Goal: Task Accomplishment & Management: Use online tool/utility

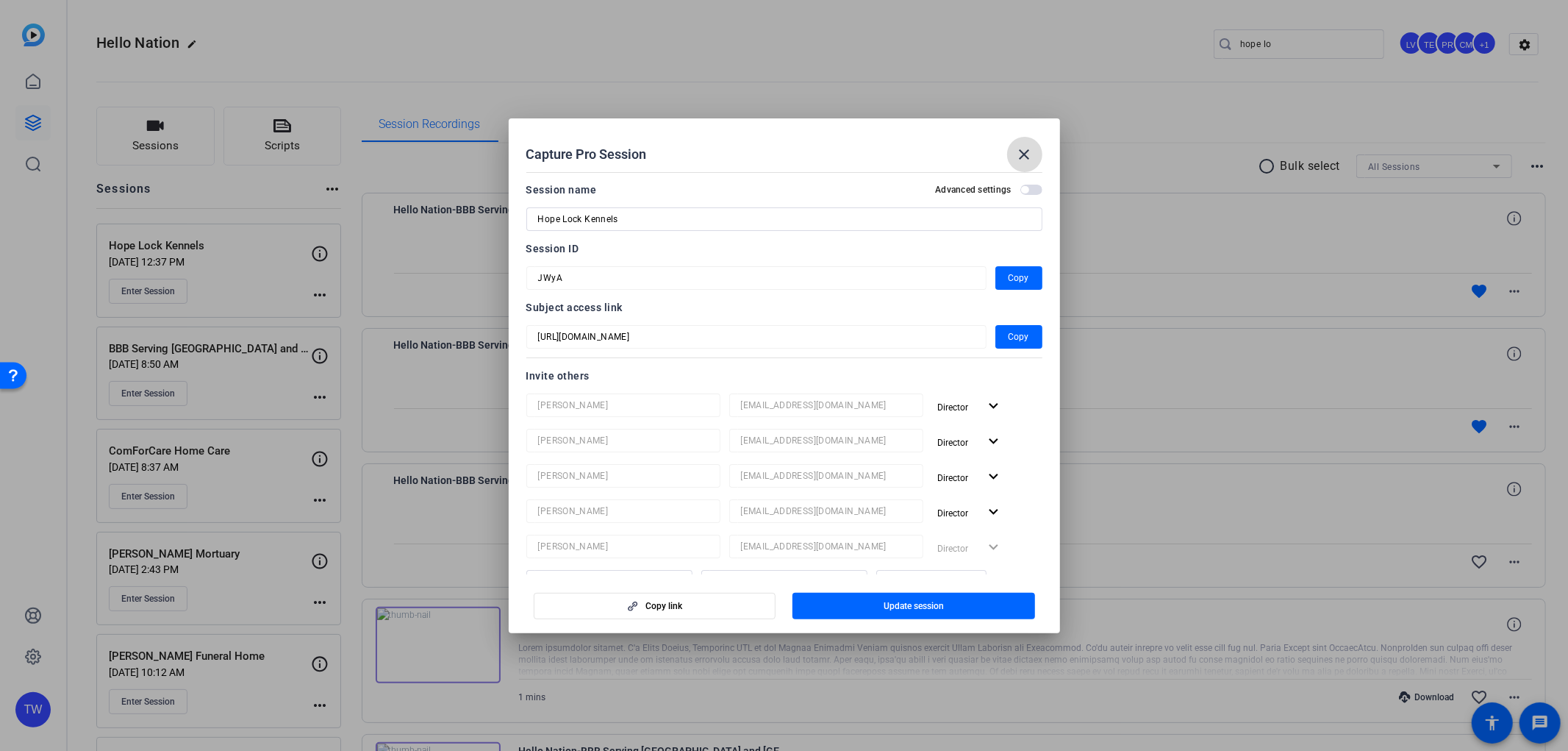
click at [1017, 153] on mat-icon "close" at bounding box center [1025, 154] width 18 height 18
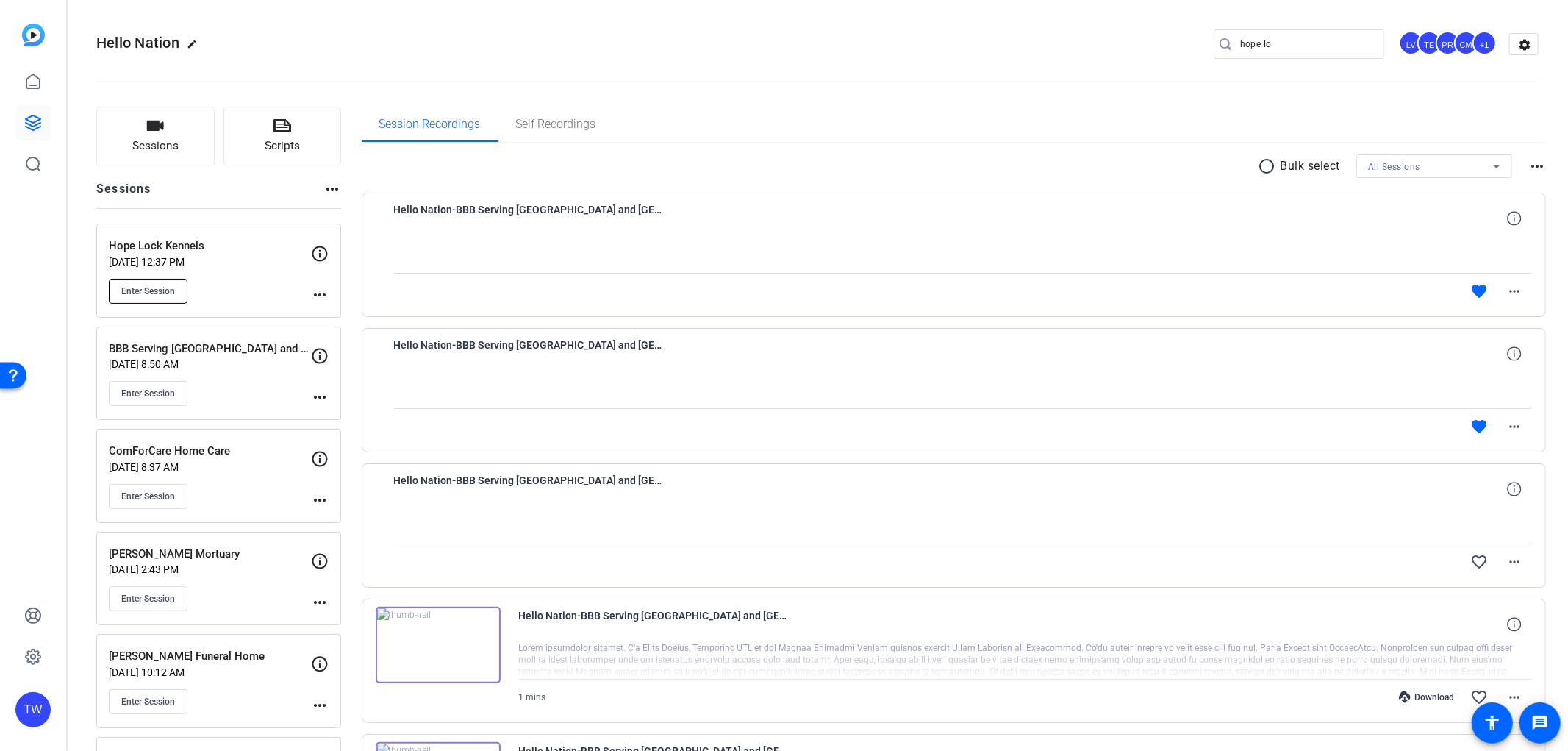
click at [153, 287] on span "Enter Session" at bounding box center [147, 291] width 53 height 12
click at [164, 287] on span "Enter Session" at bounding box center [147, 291] width 53 height 12
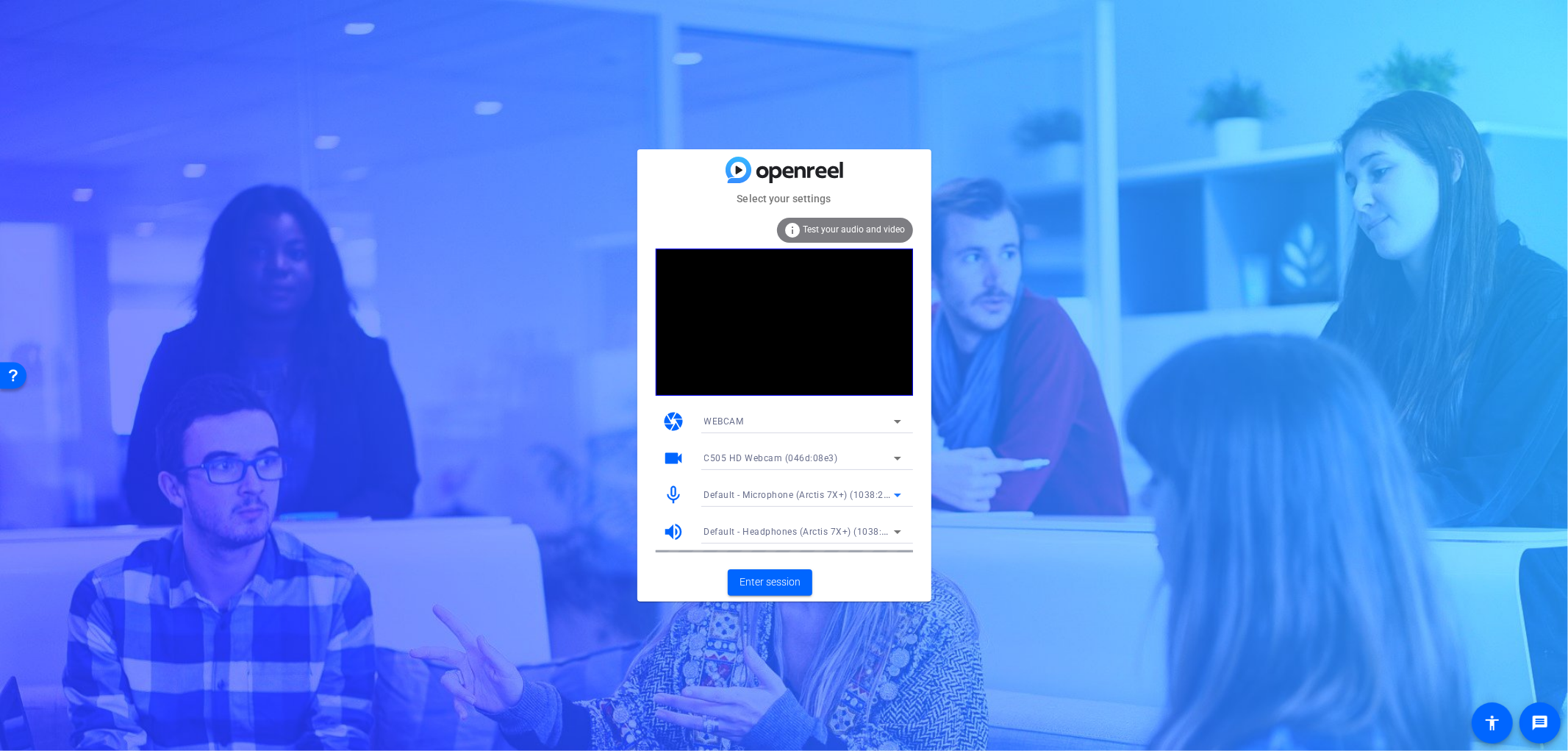
click at [839, 496] on span "Default - Microphone (Arctis 7X+) (1038:2216)" at bounding box center [804, 494] width 200 height 12
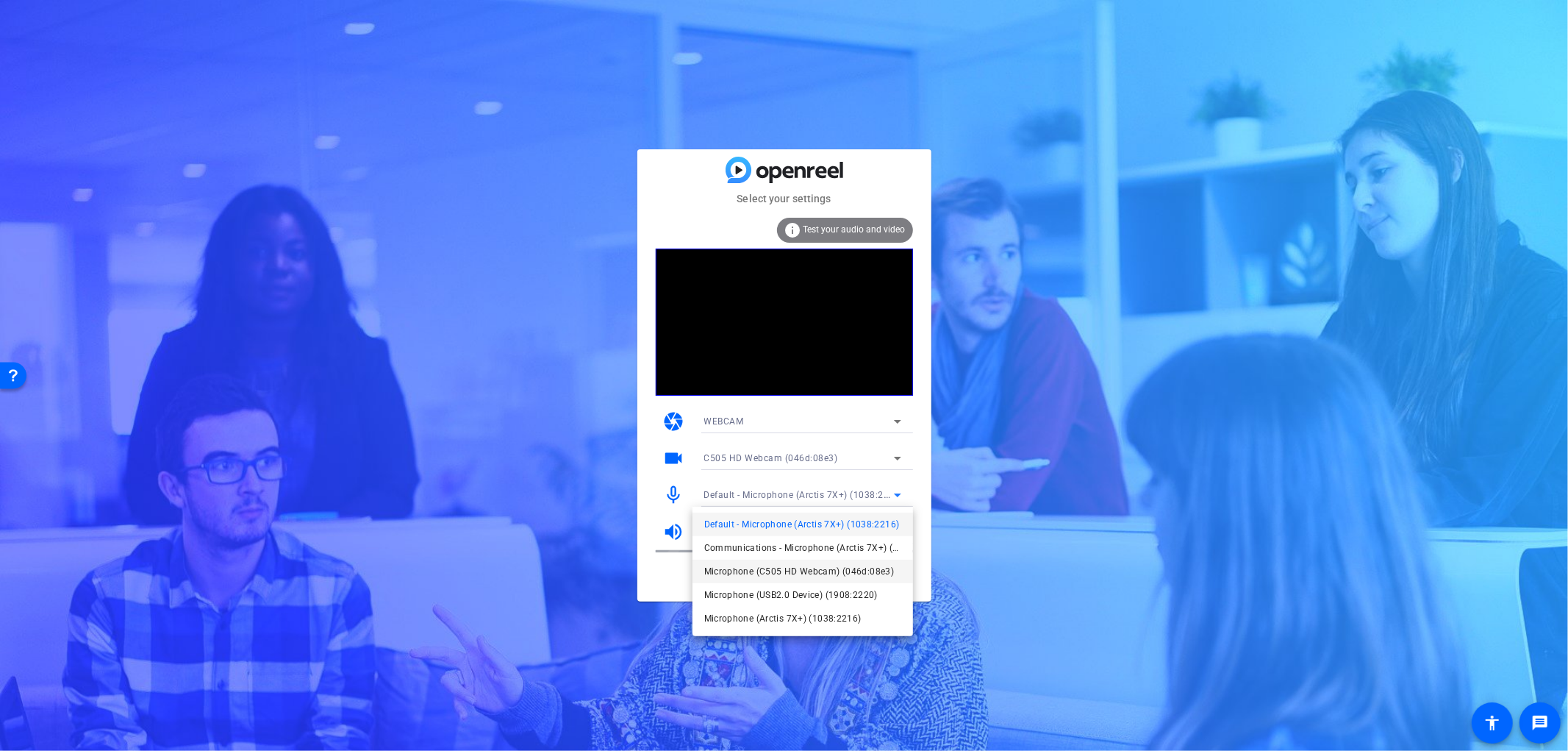
click at [804, 574] on span "Microphone (C505 HD Webcam) (046d:08e3)" at bounding box center [799, 571] width 190 height 18
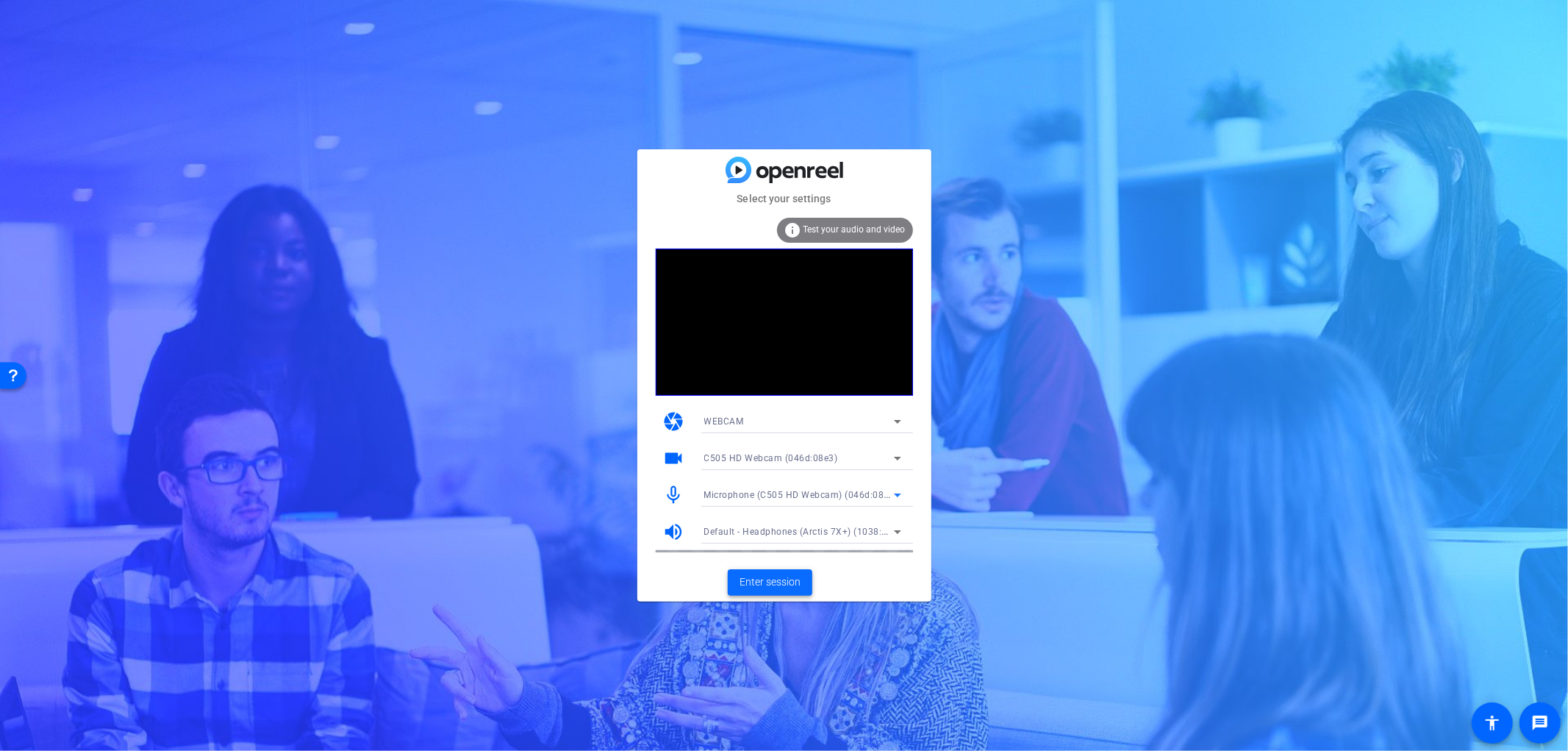
click at [794, 577] on span "Enter session" at bounding box center [770, 581] width 61 height 15
click at [833, 487] on div "Default - Microphone (Arctis 7X+) (1038:2216)" at bounding box center [799, 495] width 190 height 18
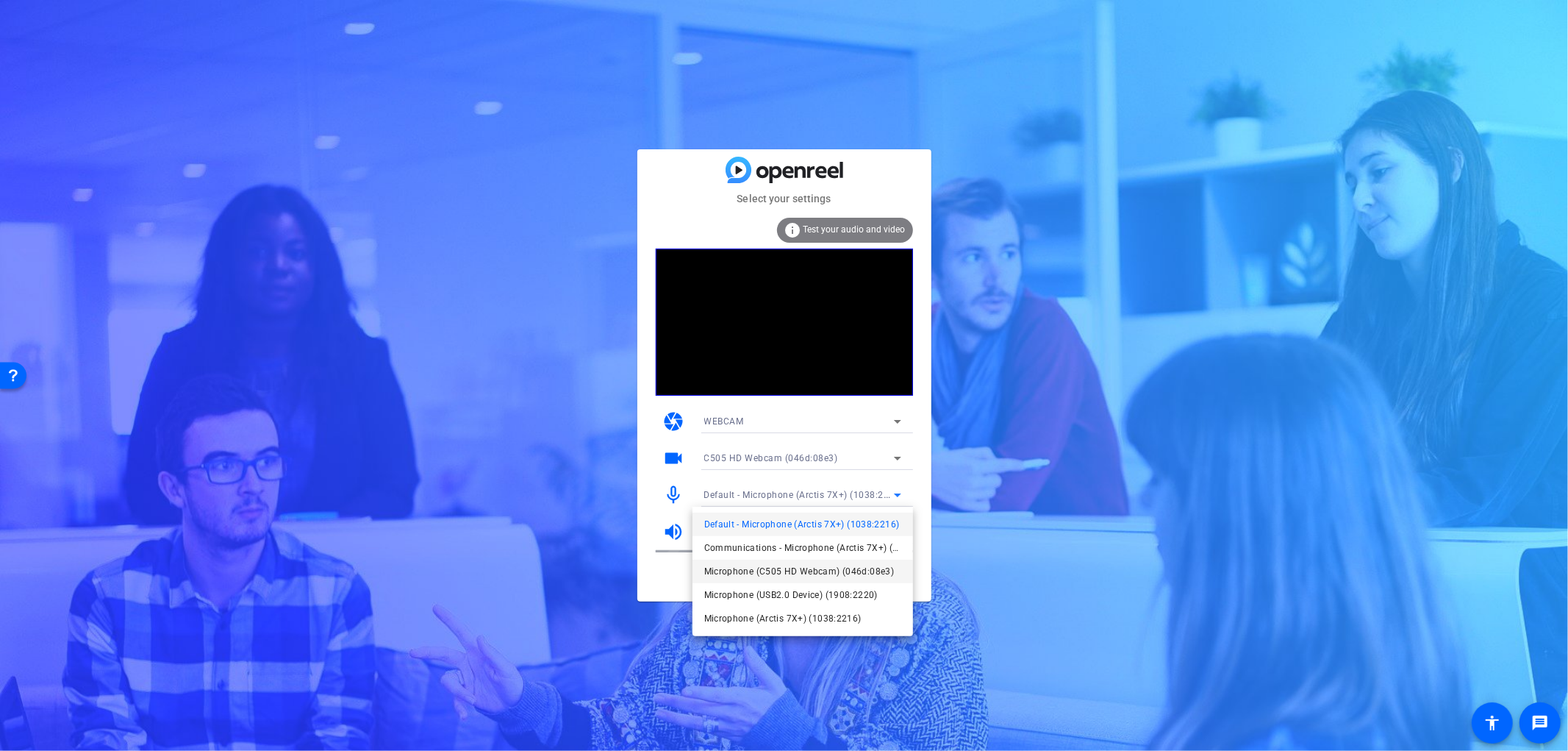
click at [807, 573] on span "Microphone (C505 HD Webcam) (046d:08e3)" at bounding box center [799, 571] width 190 height 18
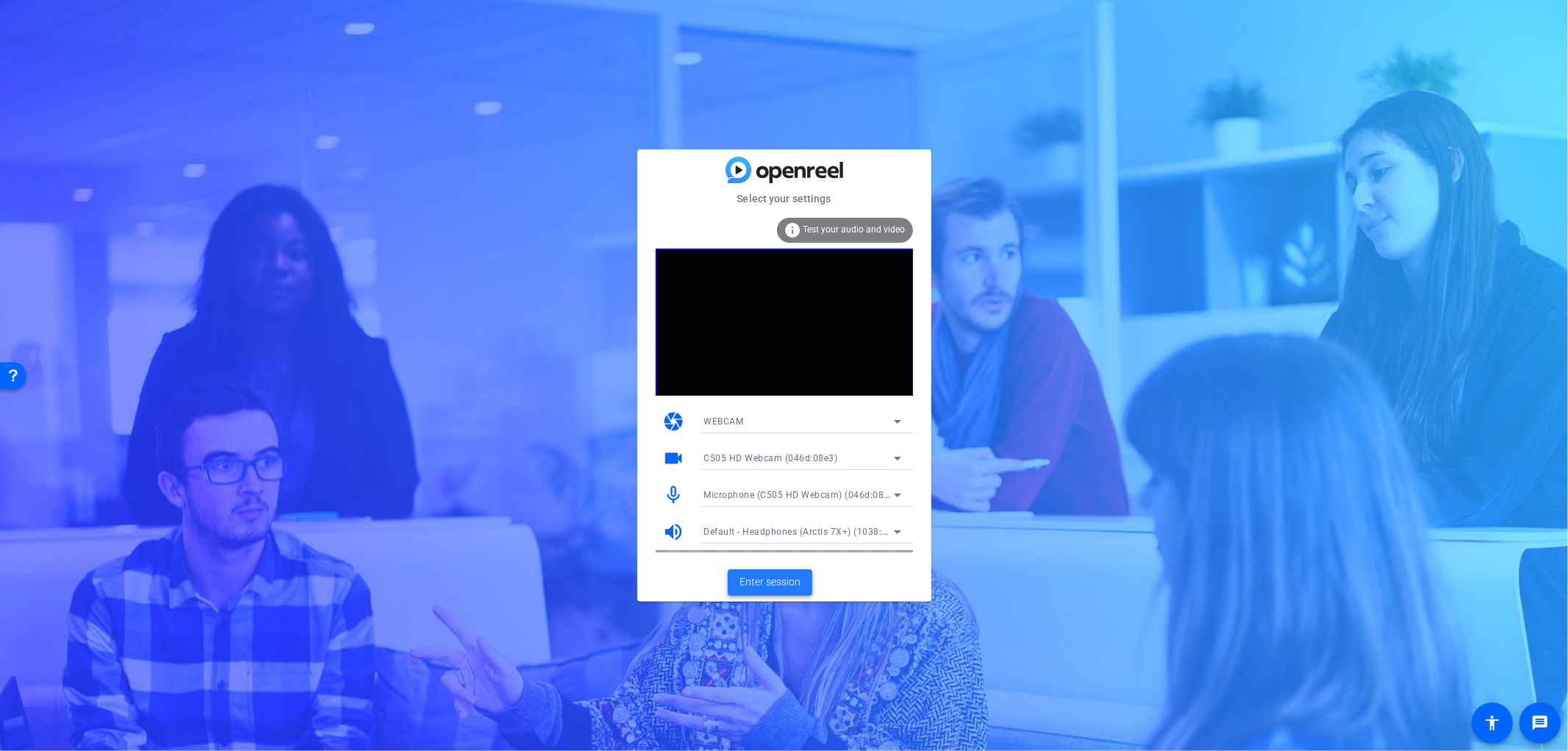
click at [778, 570] on span at bounding box center [770, 582] width 85 height 35
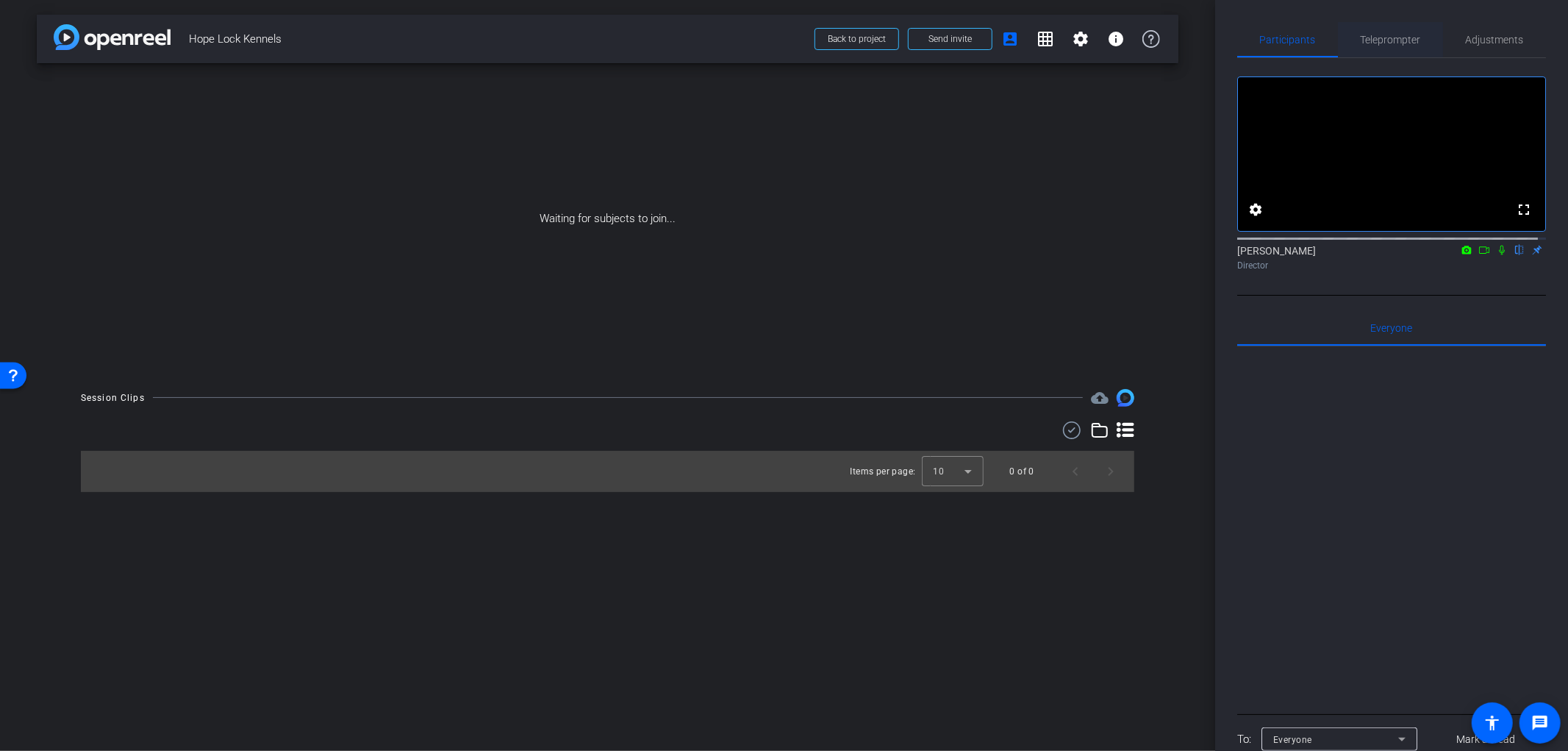
click at [1383, 34] on span "Teleprompter" at bounding box center [1391, 39] width 60 height 10
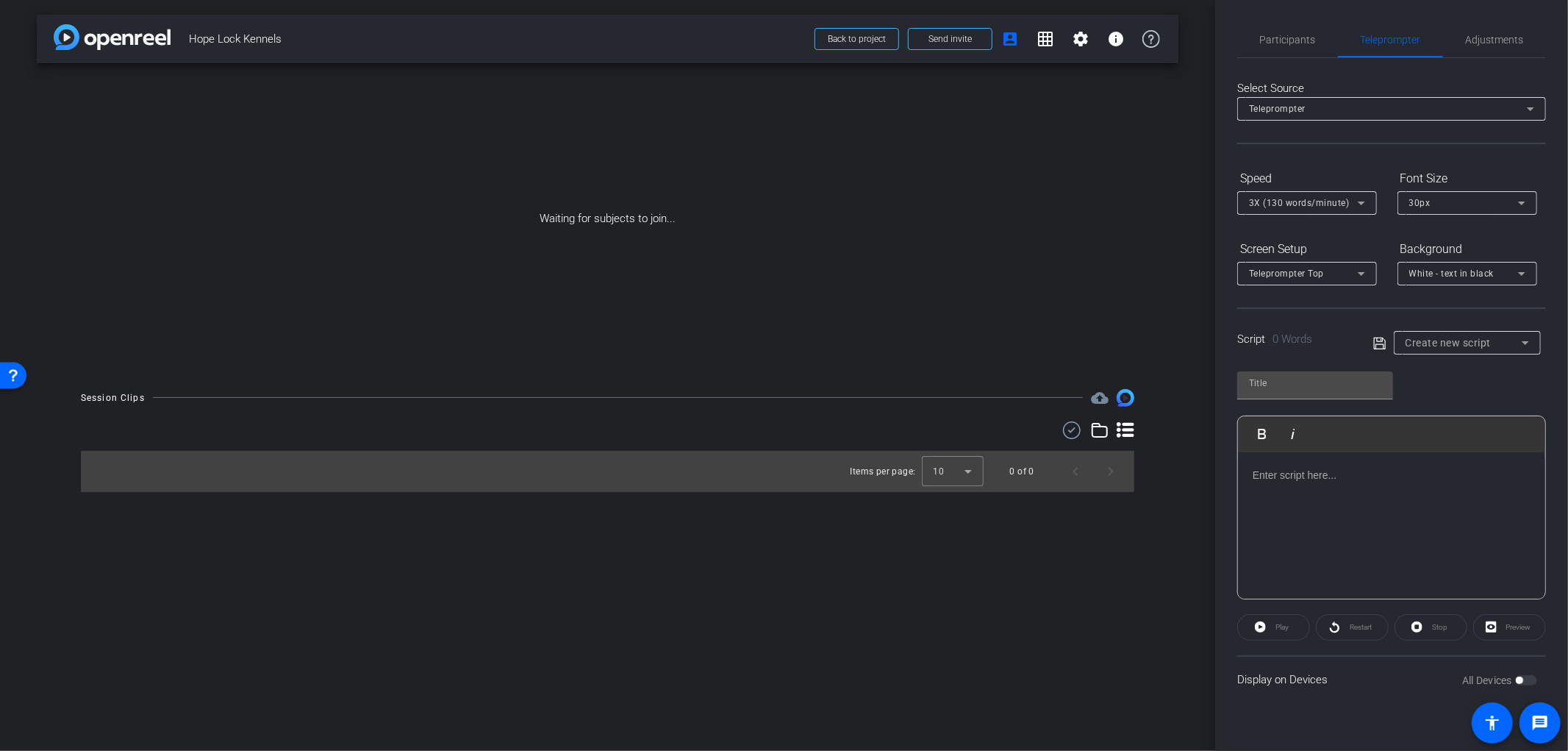
click at [1362, 464] on div at bounding box center [1392, 525] width 307 height 147
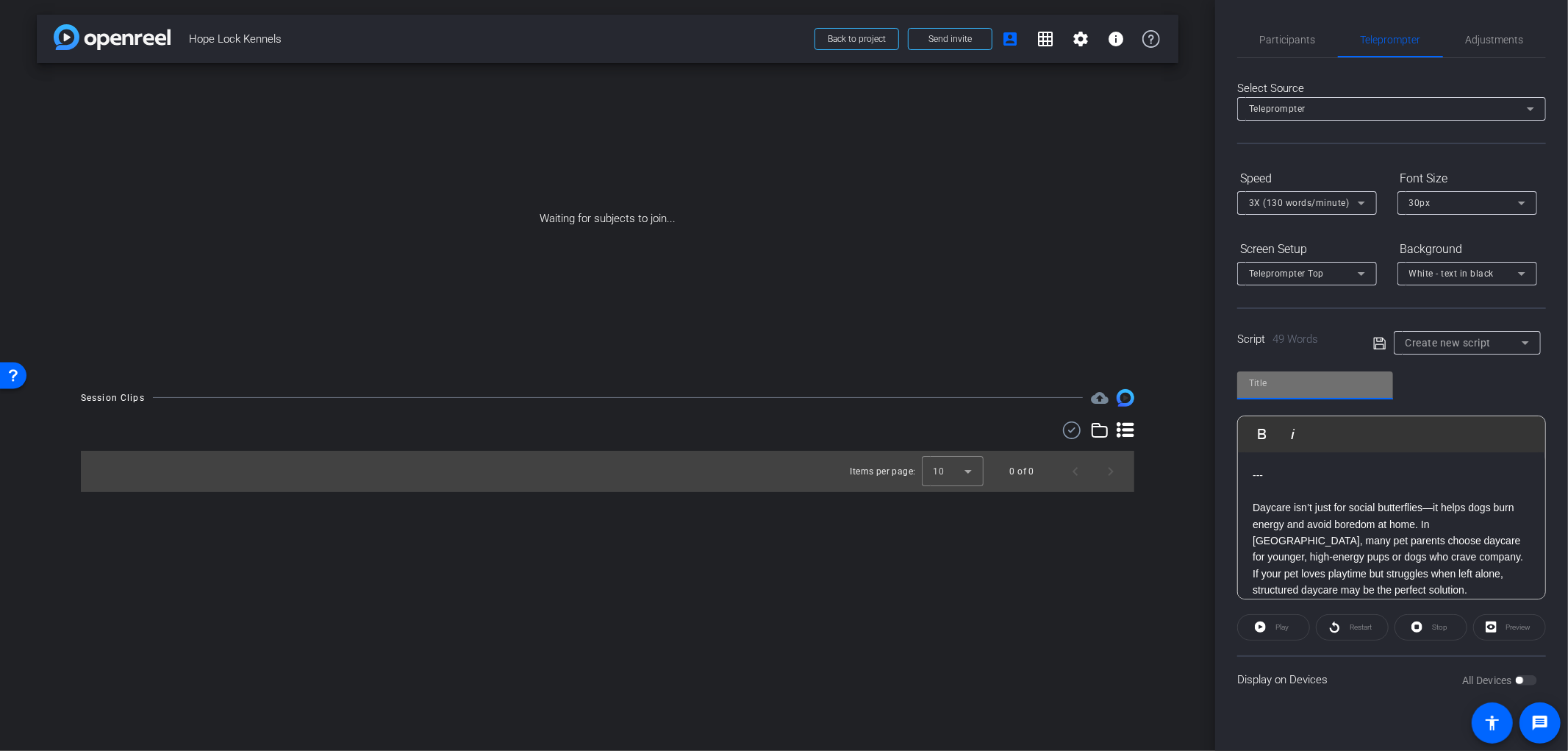
click at [1329, 381] on input "text" at bounding box center [1315, 384] width 133 height 18
type input "Hope Lock Kennels"
click at [1406, 385] on div "Hope Lock Kennels Play Play from this location Play Selected Play and display t…" at bounding box center [1392, 479] width 309 height 239
click at [1382, 340] on icon at bounding box center [1380, 344] width 14 height 18
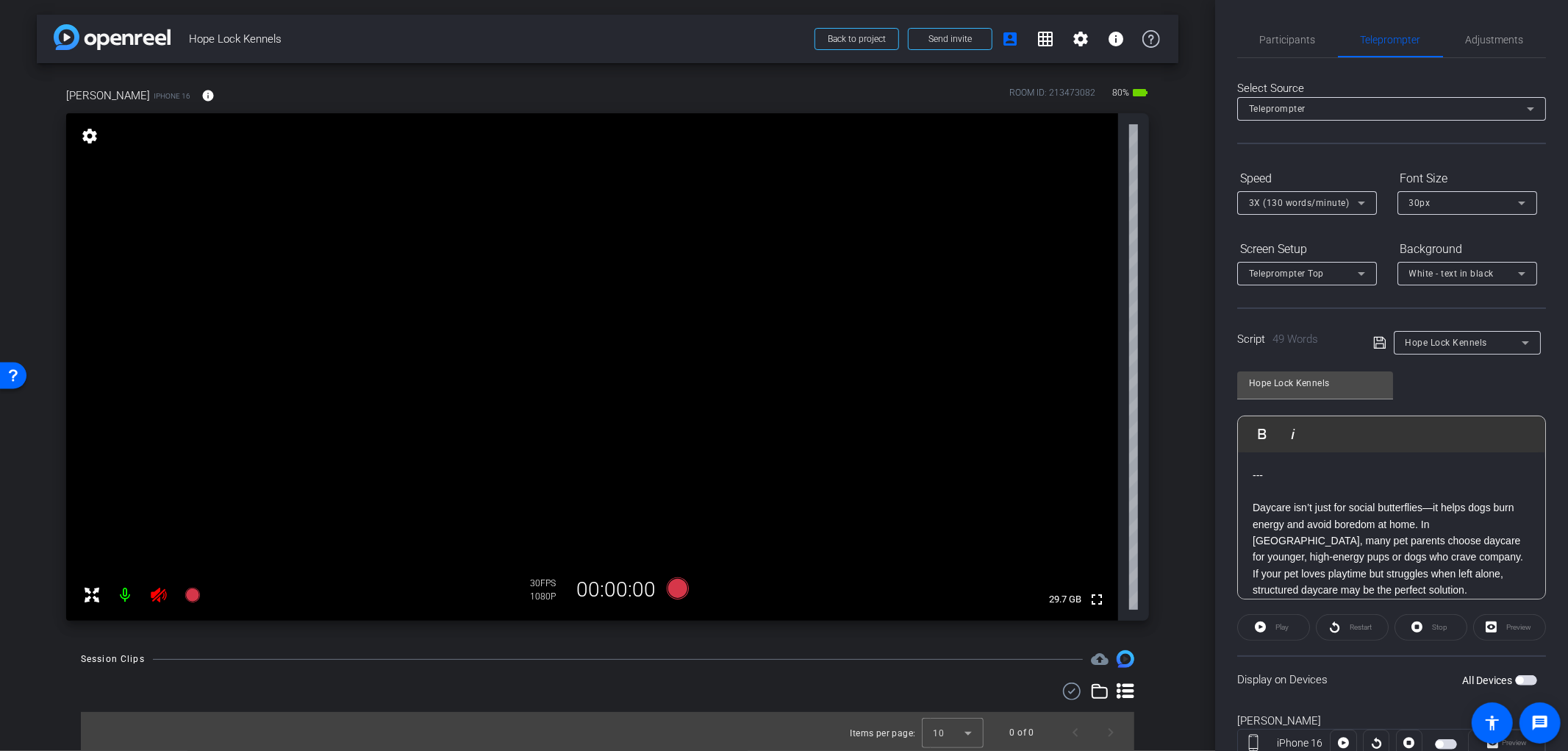
click at [158, 594] on icon at bounding box center [158, 595] width 15 height 14
click at [1501, 42] on span "Adjustments" at bounding box center [1495, 39] width 58 height 10
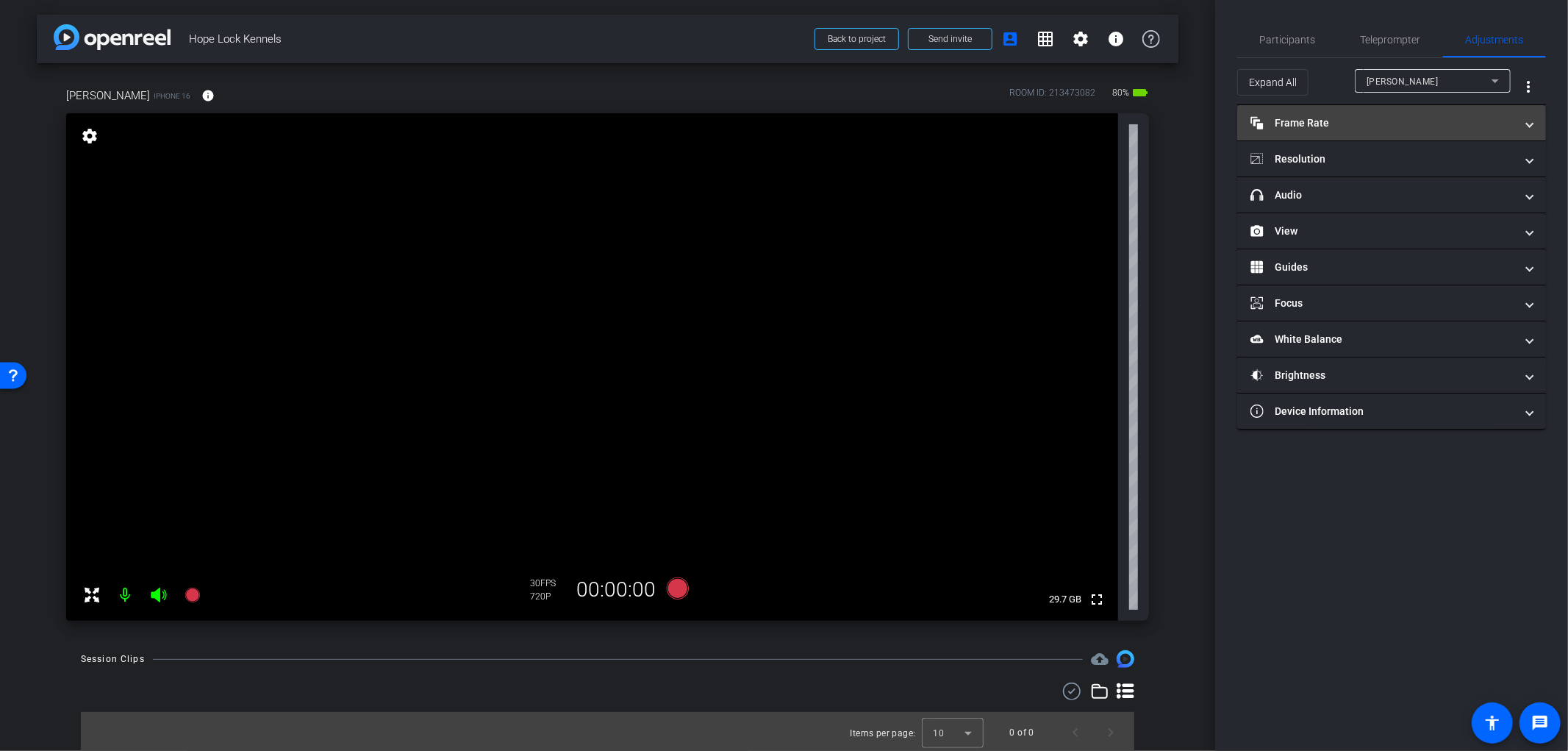
click at [1390, 116] on mat-panel-title "Frame Rate Frame Rate" at bounding box center [1383, 123] width 264 height 15
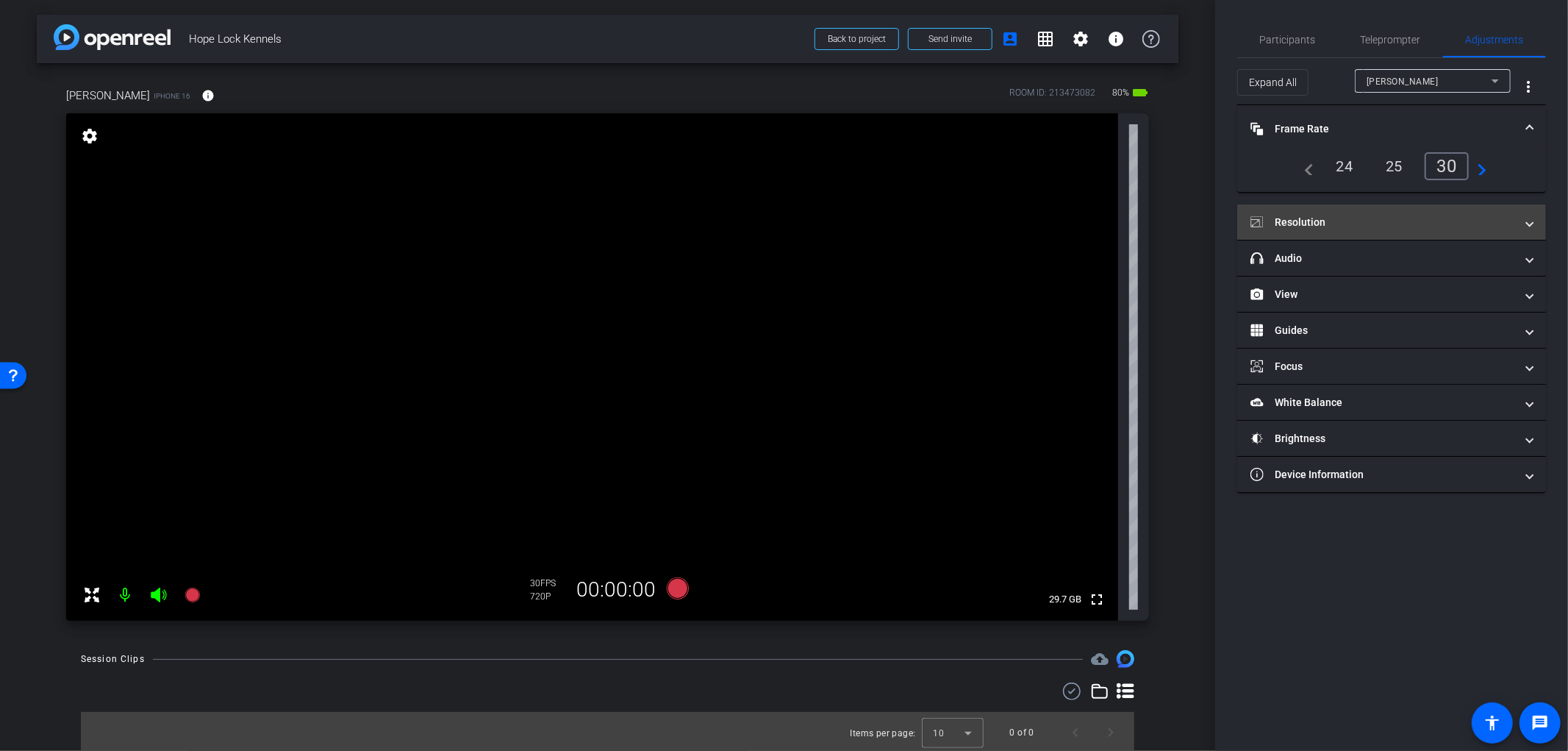
click at [1354, 218] on mat-panel-title "Resolution" at bounding box center [1383, 222] width 264 height 15
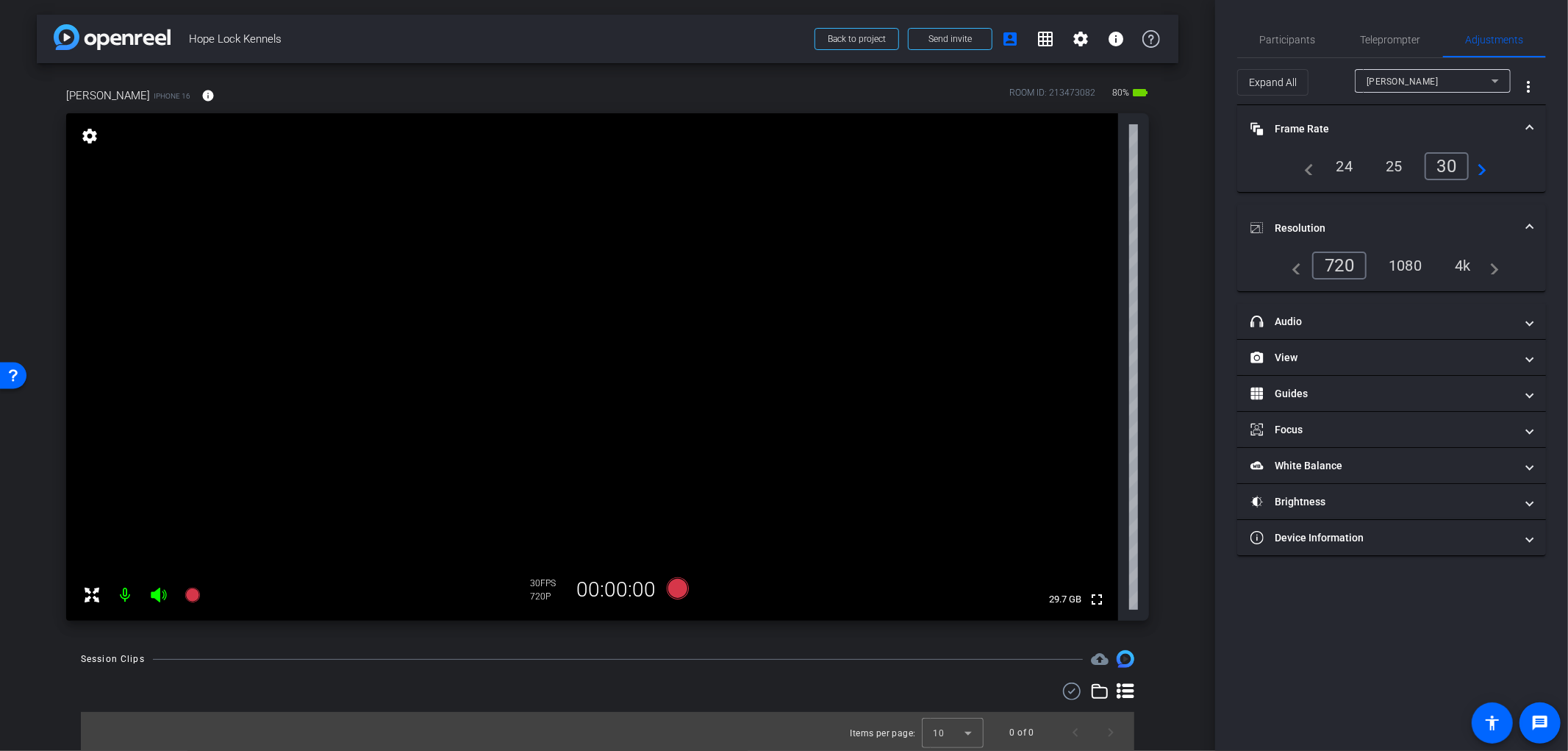
click at [1471, 261] on div "4k" at bounding box center [1463, 265] width 38 height 25
click at [1410, 314] on mat-panel-title "headphone icon Audio" at bounding box center [1383, 321] width 264 height 15
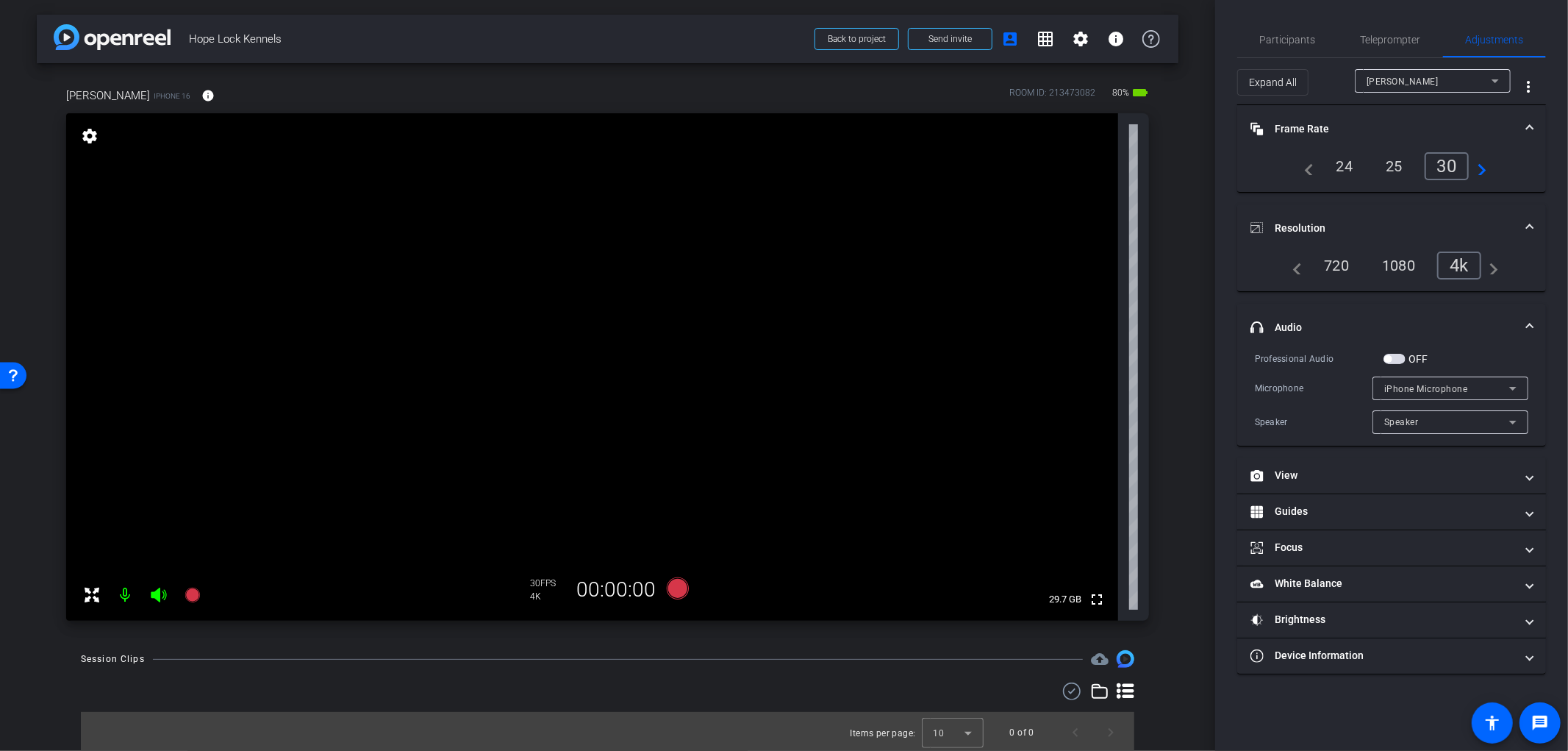
click at [1390, 355] on span "button" at bounding box center [1388, 358] width 7 height 7
click at [1390, 354] on span "button" at bounding box center [1395, 358] width 22 height 10
click at [1394, 354] on span "button" at bounding box center [1395, 358] width 22 height 10
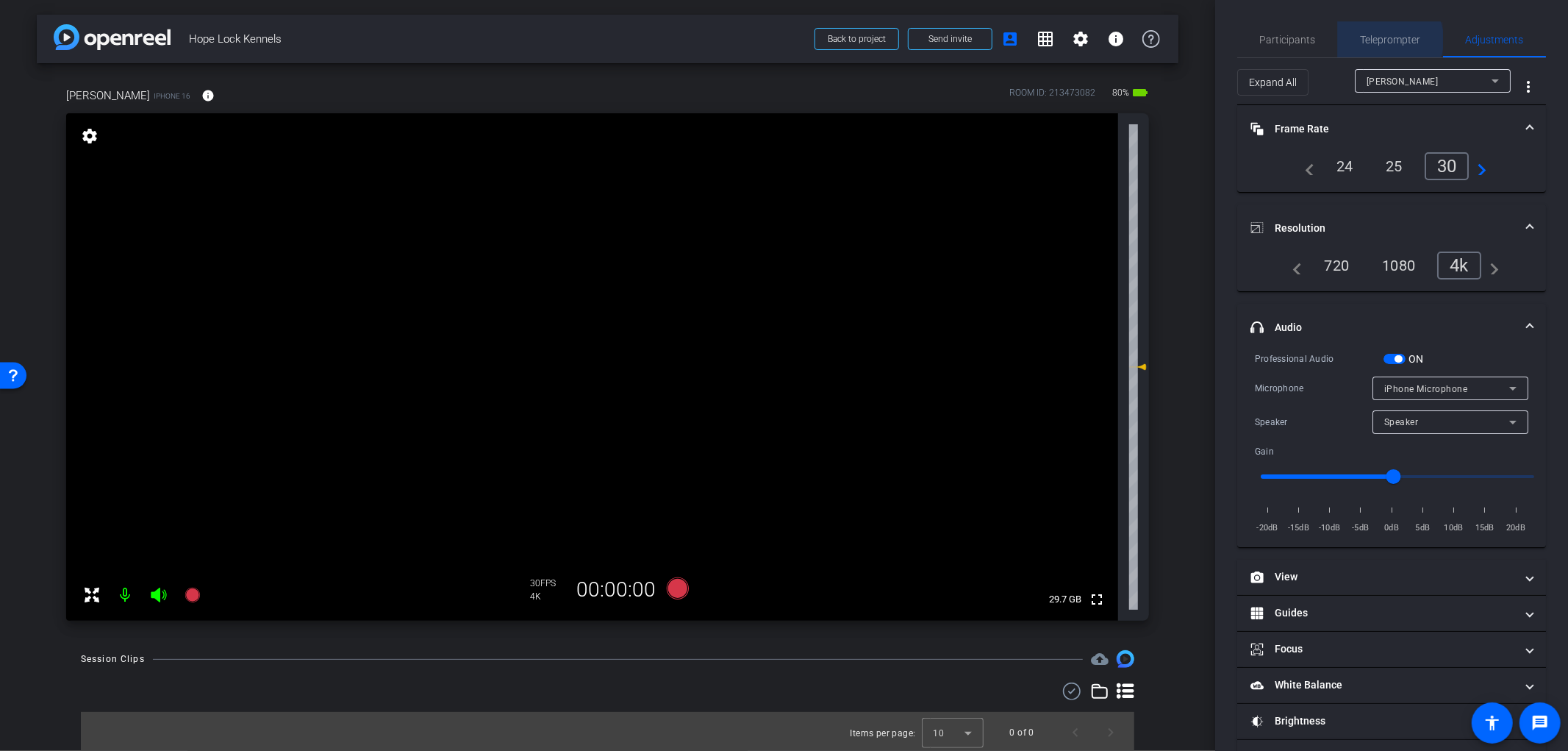
click at [1386, 40] on span "Teleprompter" at bounding box center [1391, 39] width 60 height 10
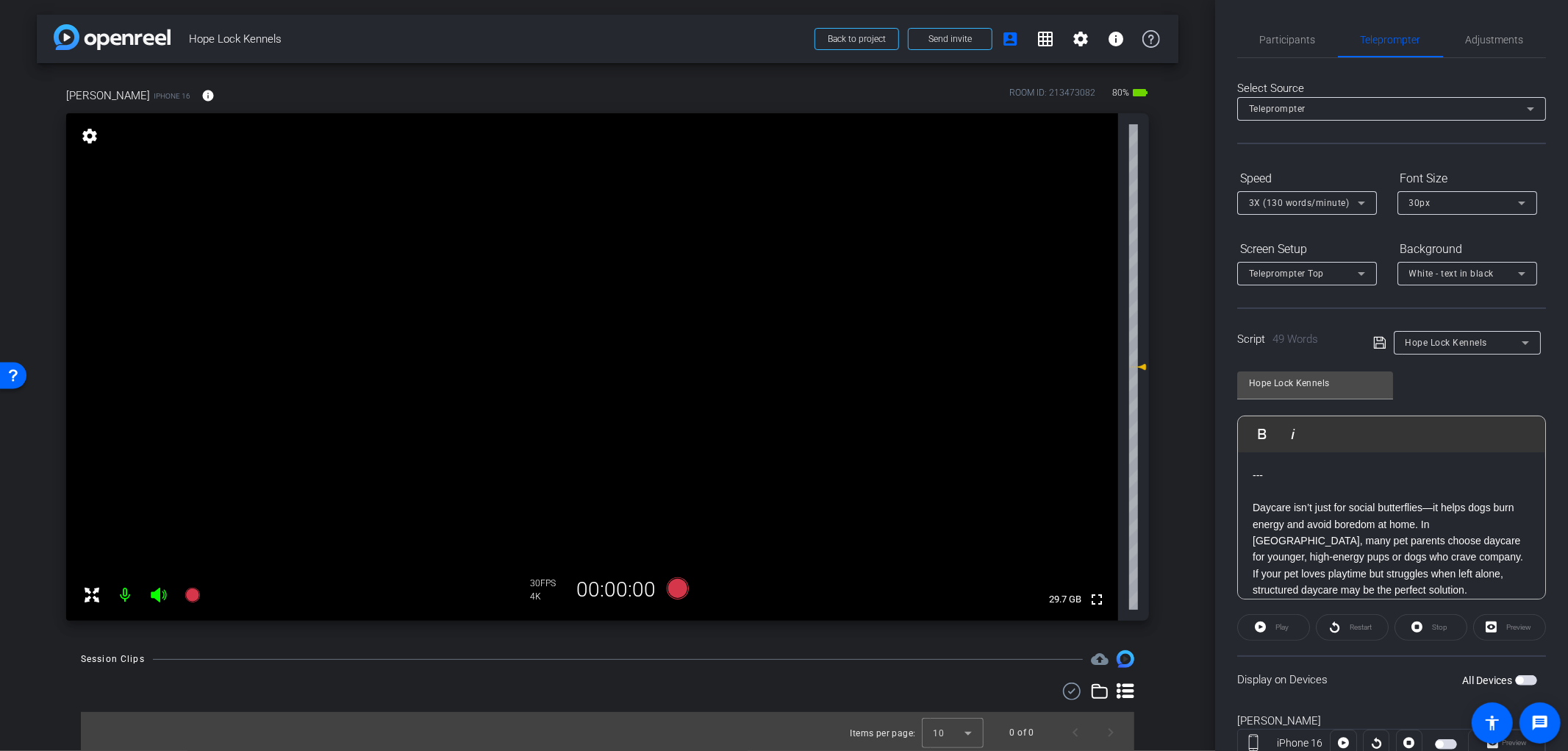
scroll to position [51, 0]
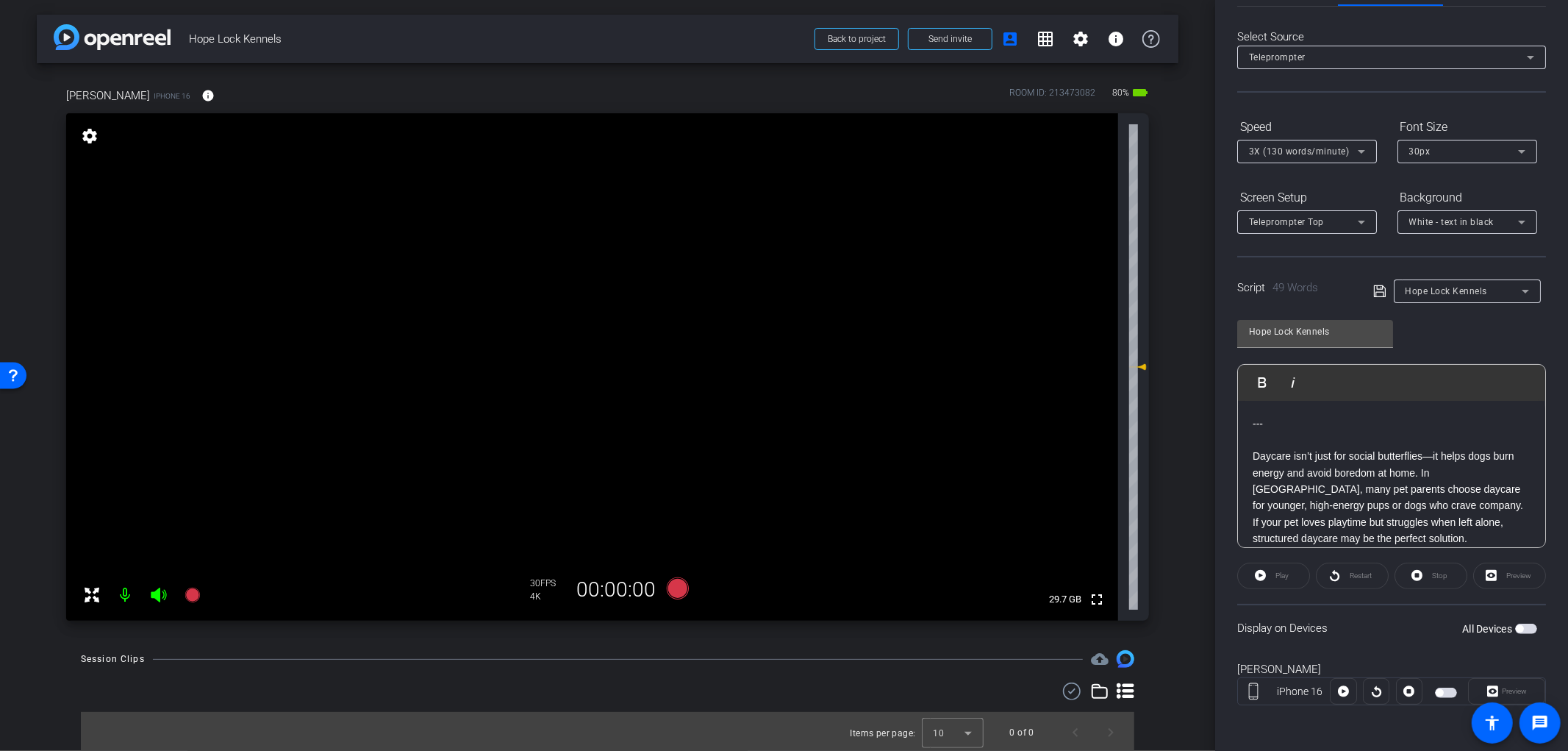
click at [1517, 625] on span "button" at bounding box center [1520, 628] width 7 height 7
click at [676, 590] on icon at bounding box center [677, 588] width 22 height 22
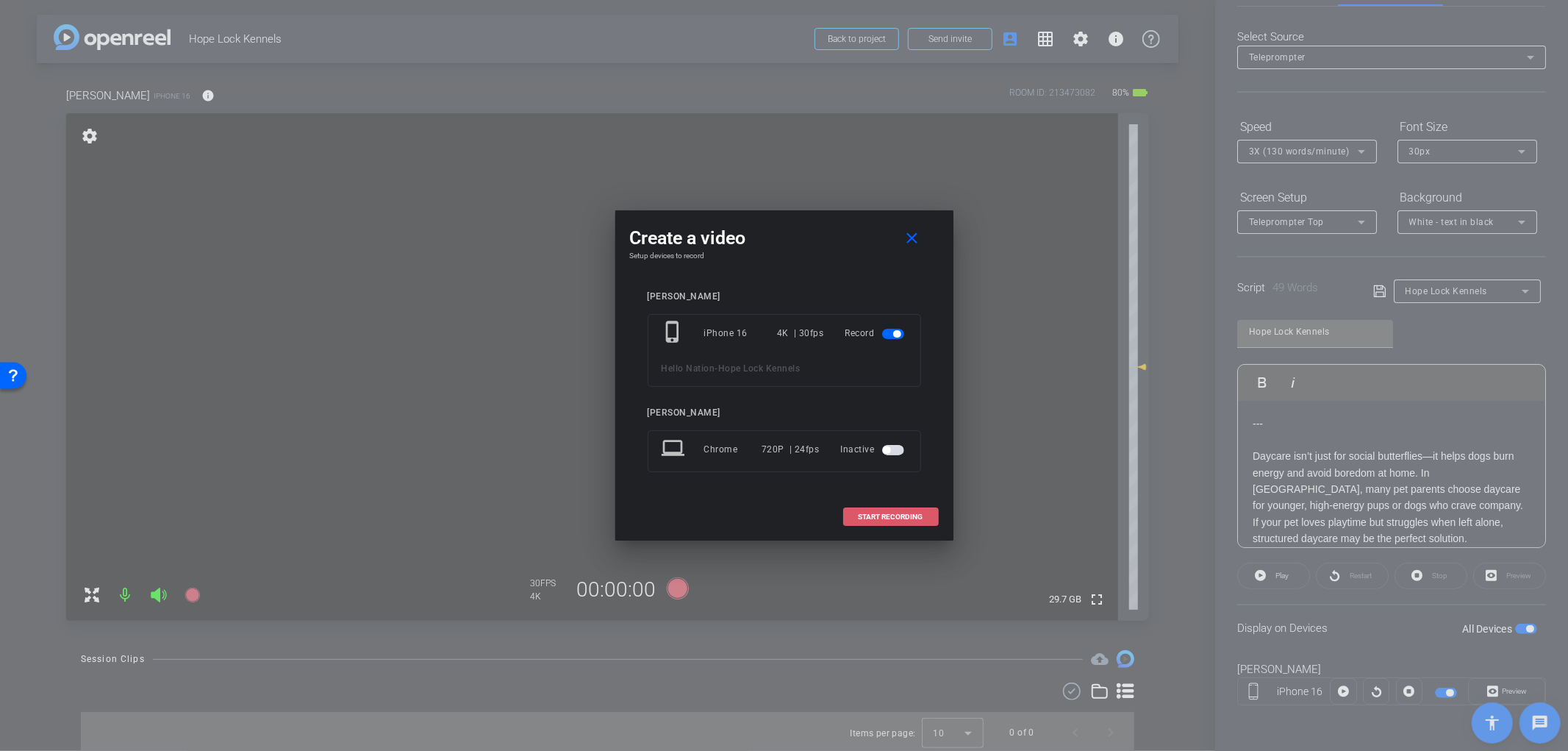
click at [903, 518] on span "START RECORDING" at bounding box center [891, 517] width 65 height 7
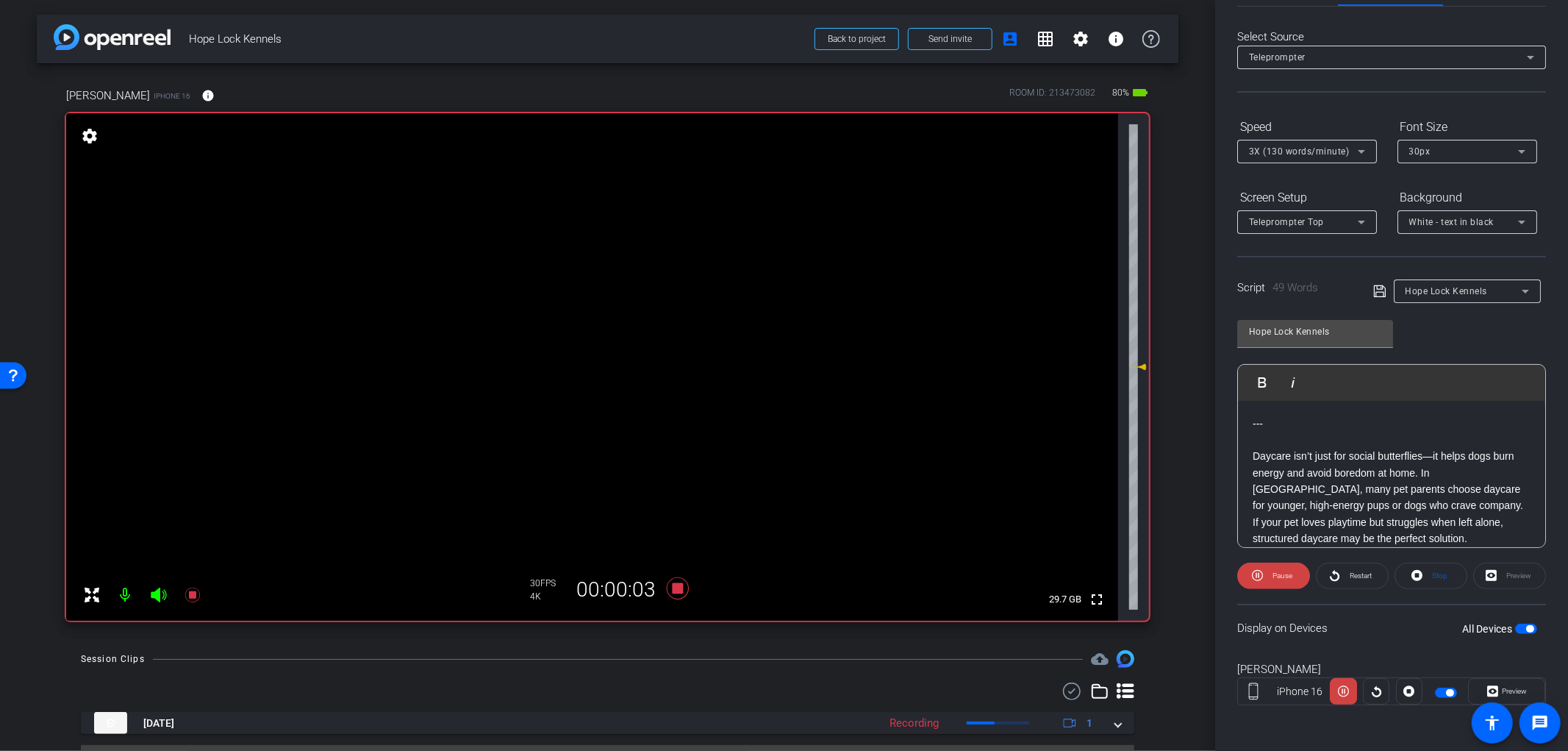
scroll to position [33, 0]
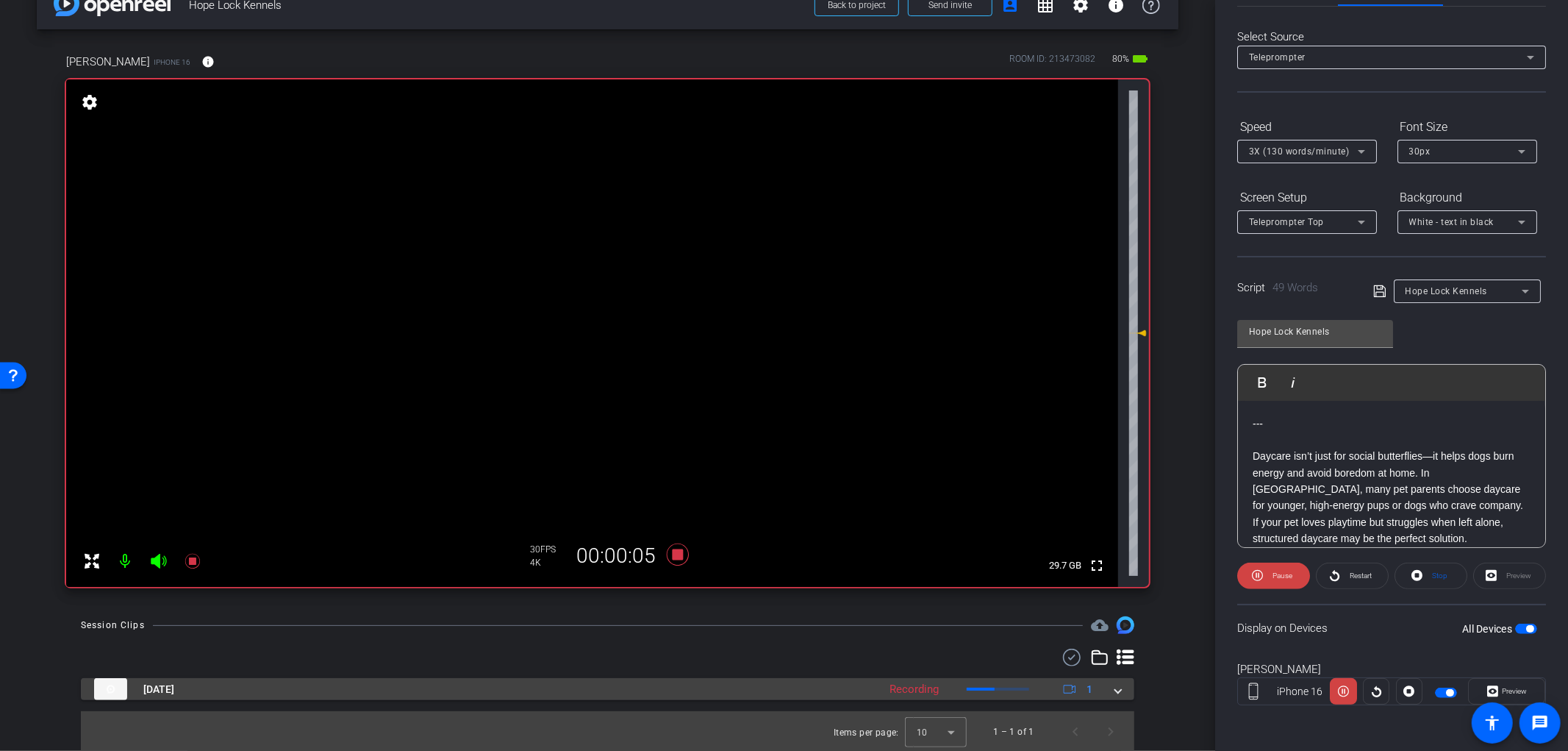
click at [1116, 690] on span at bounding box center [1118, 689] width 6 height 15
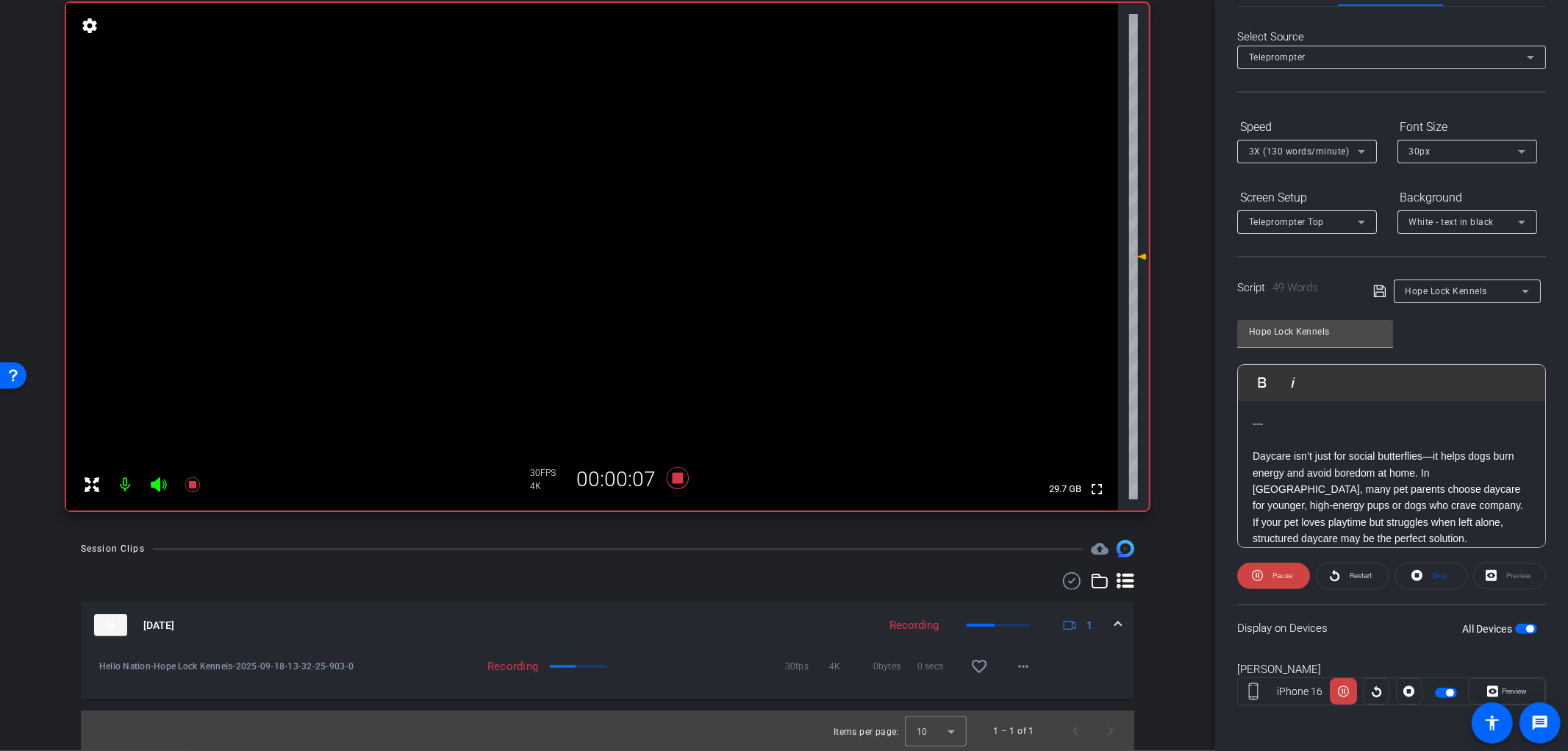
scroll to position [14, 0]
click at [975, 657] on mat-icon "favorite_border" at bounding box center [979, 666] width 18 height 18
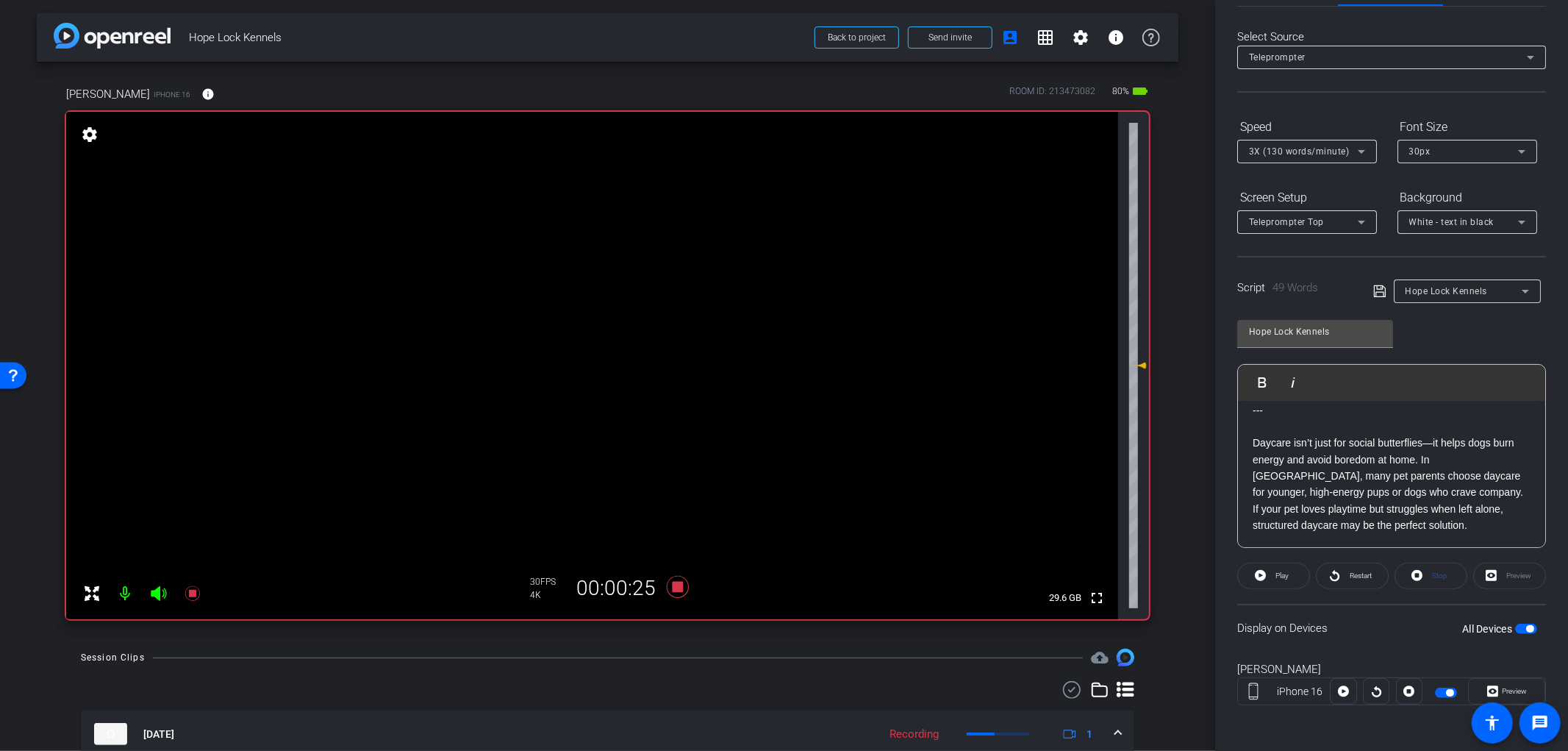
scroll to position [0, 0]
click at [674, 581] on icon at bounding box center [677, 588] width 35 height 26
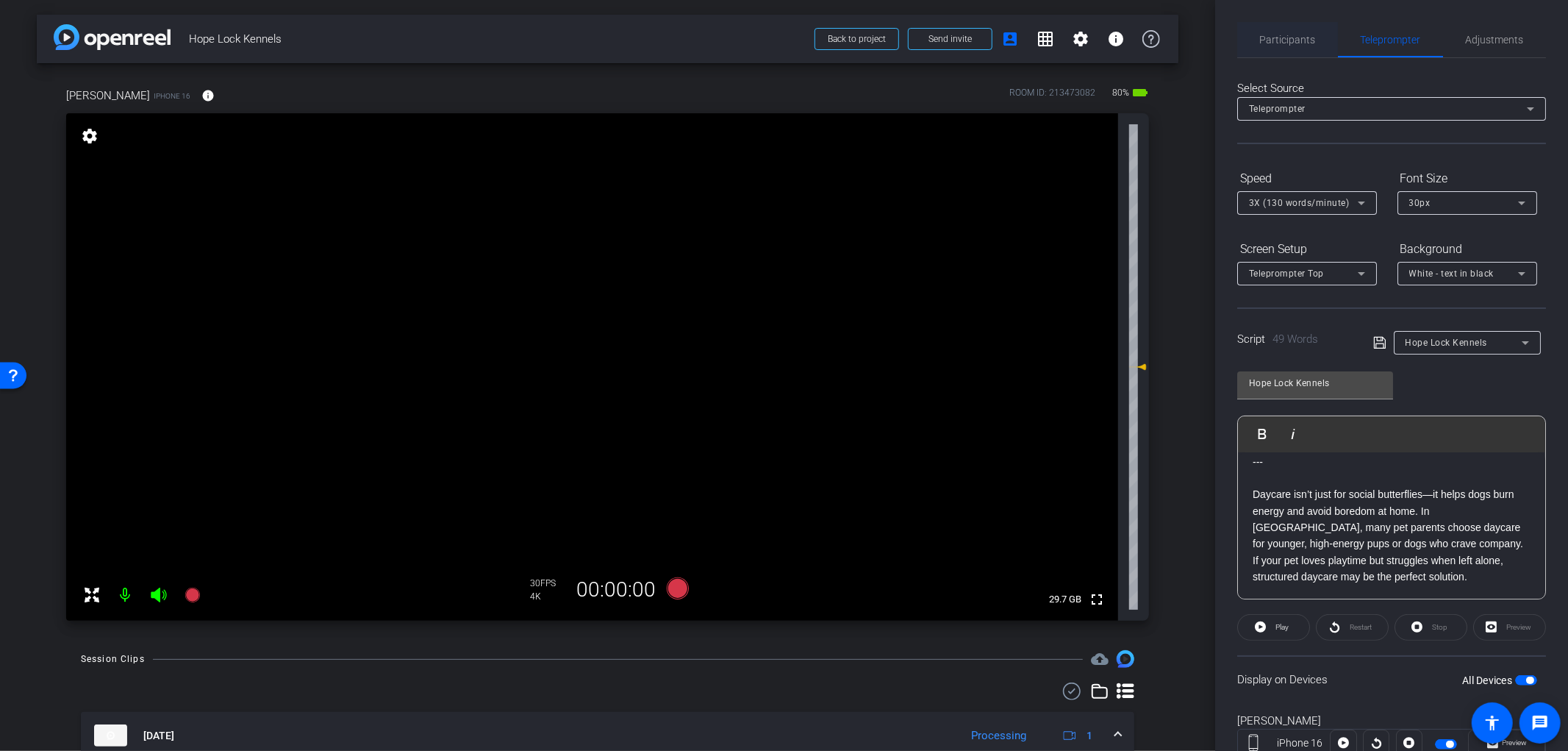
click at [1288, 30] on span "Participants" at bounding box center [1288, 39] width 56 height 35
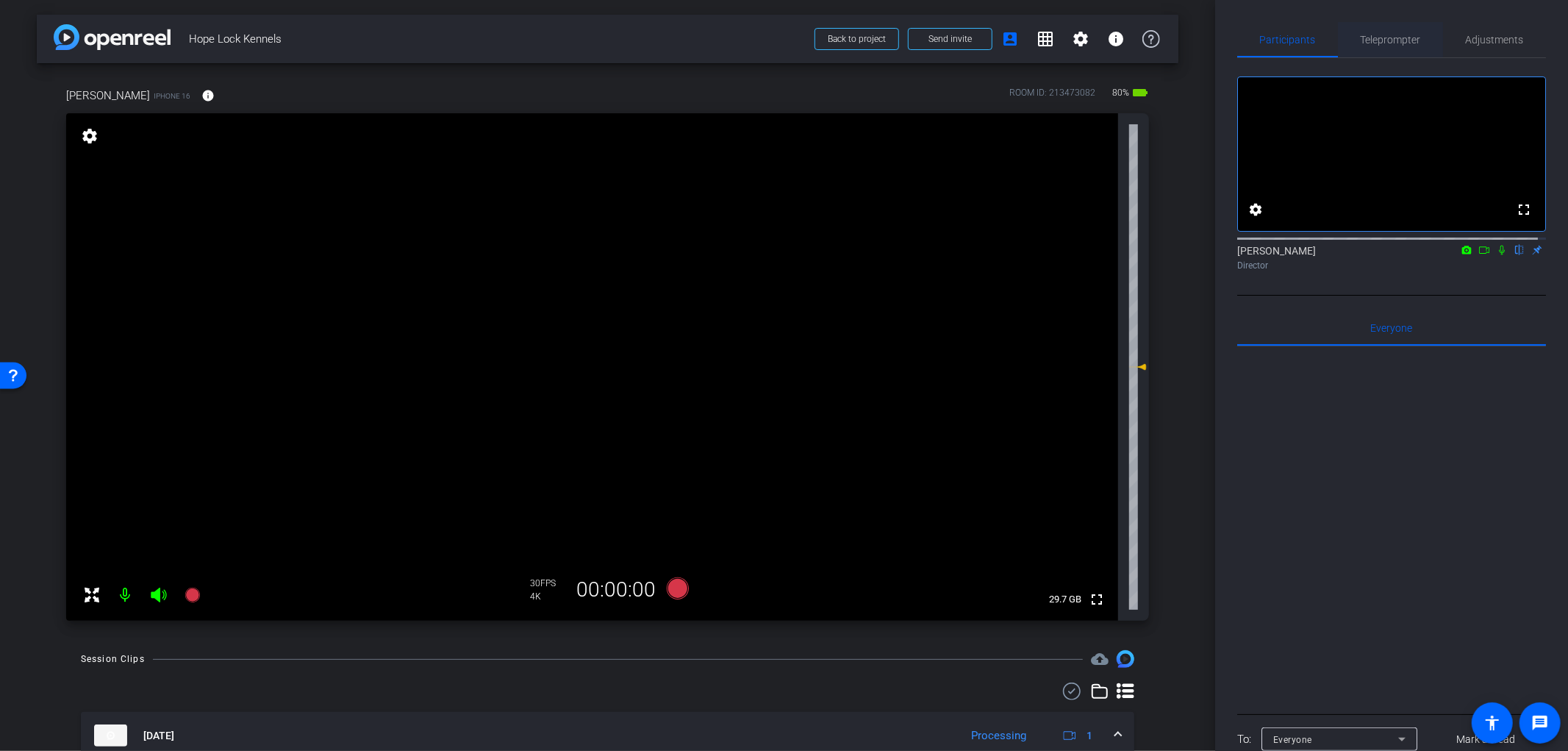
click at [1362, 42] on span "Teleprompter" at bounding box center [1391, 39] width 60 height 10
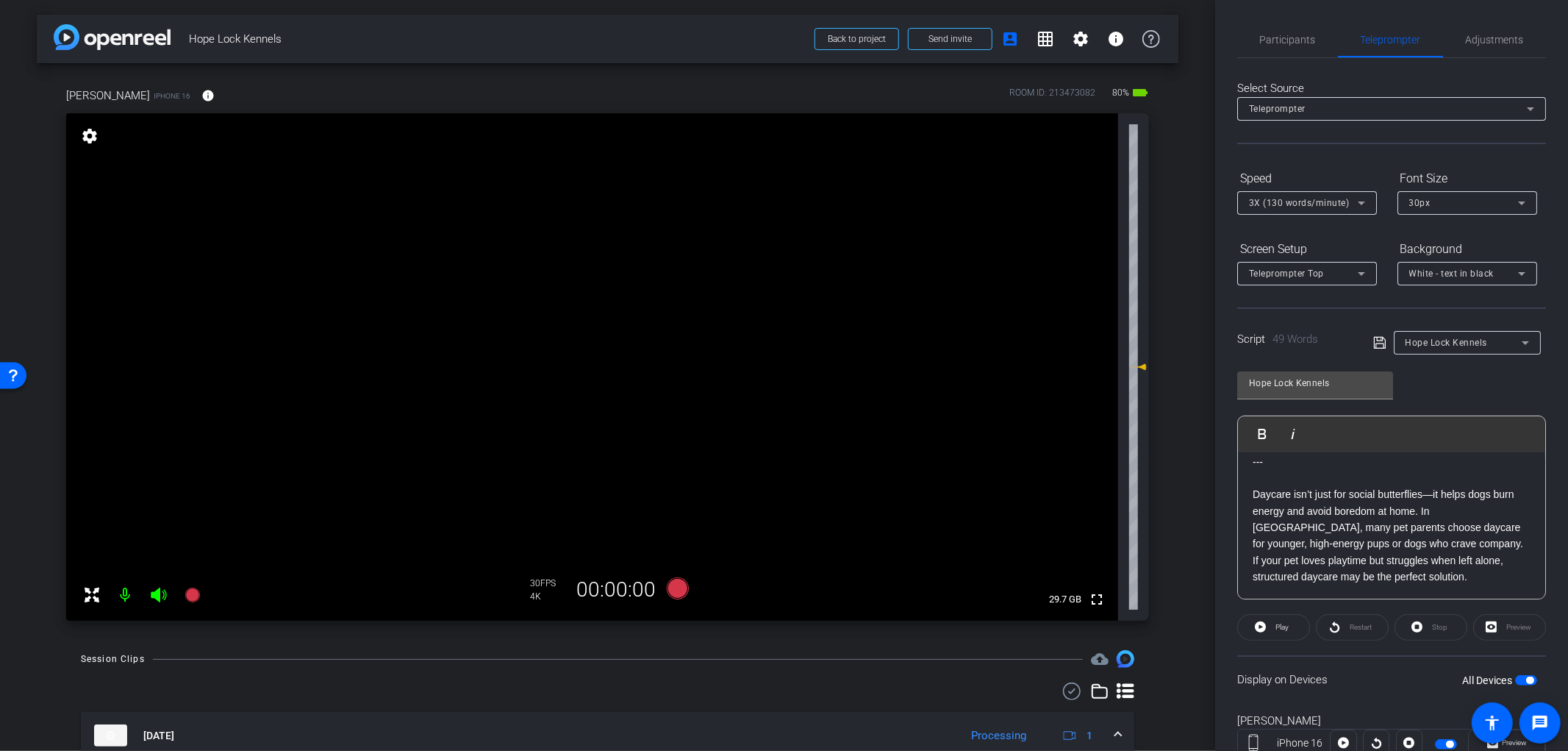
scroll to position [81, 0]
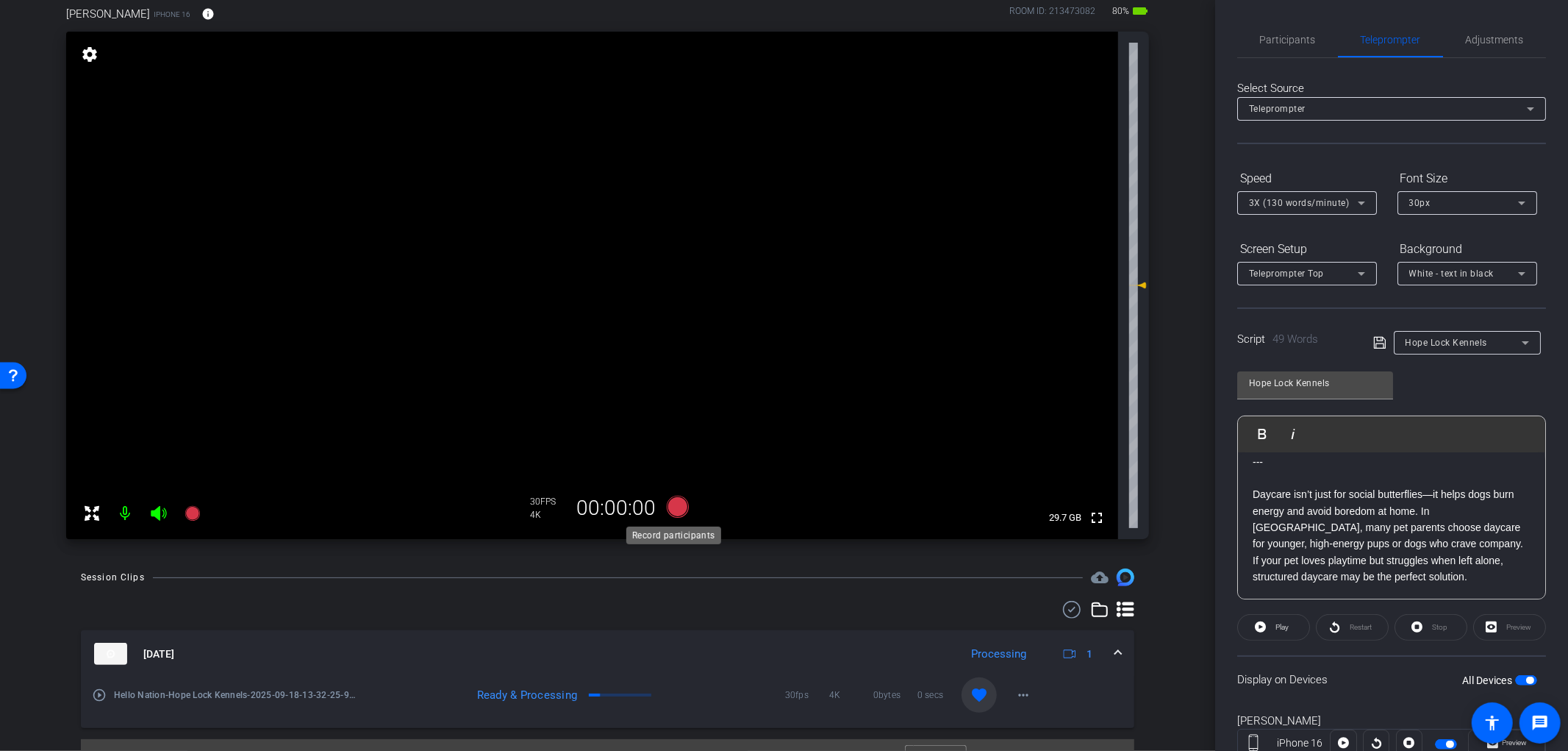
click at [674, 508] on icon at bounding box center [677, 506] width 22 height 22
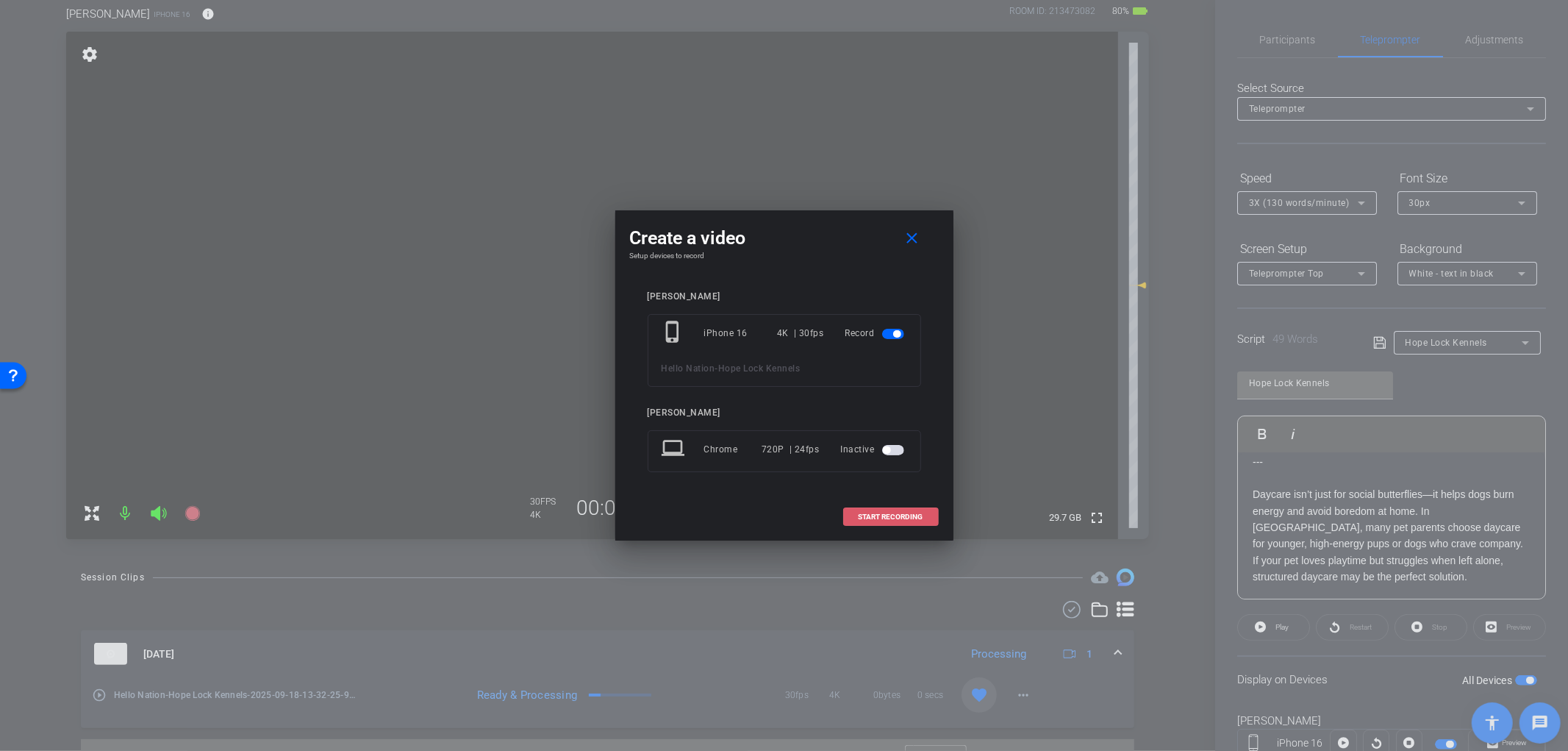
click at [878, 517] on span "START RECORDING" at bounding box center [891, 517] width 65 height 7
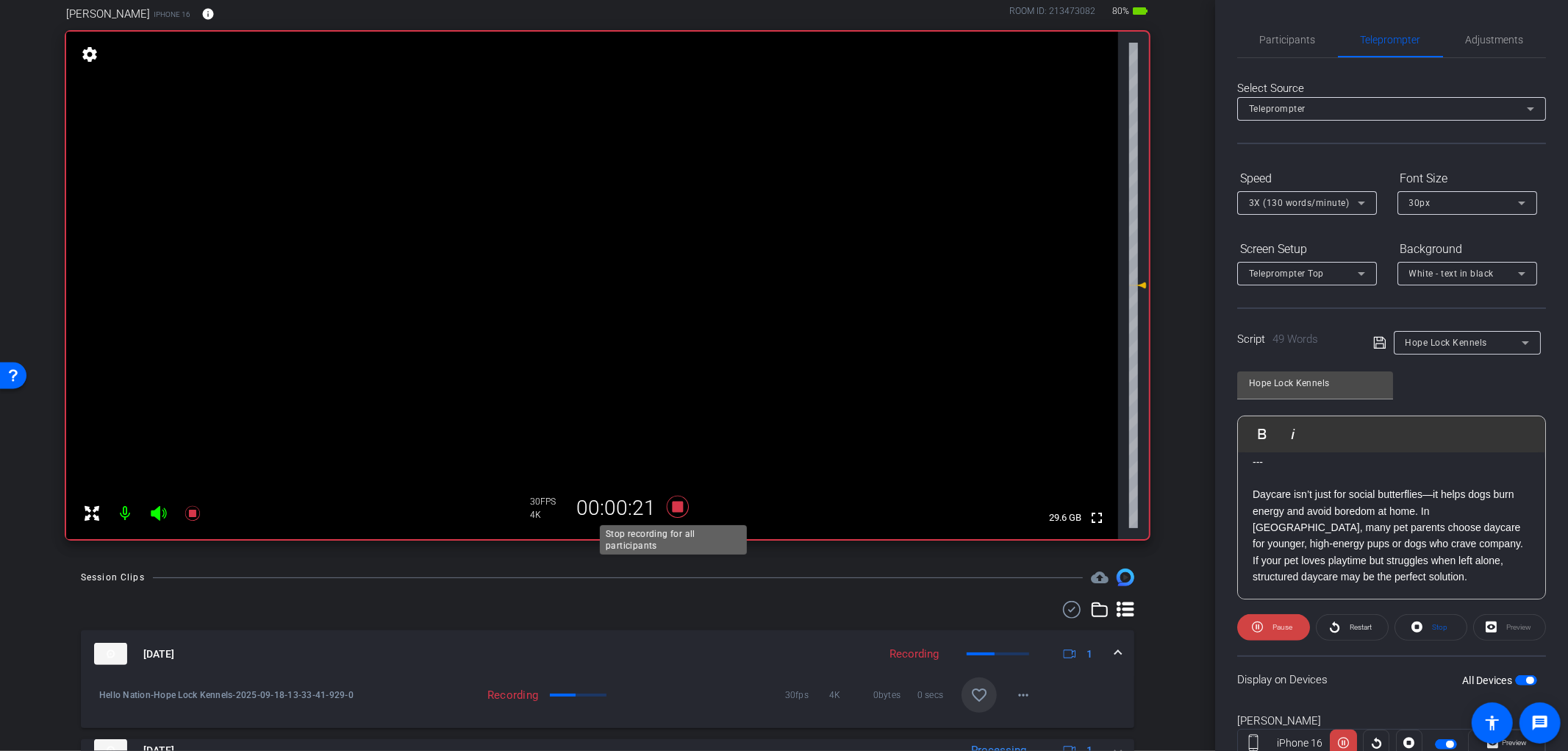
click at [673, 507] on icon at bounding box center [677, 506] width 22 height 22
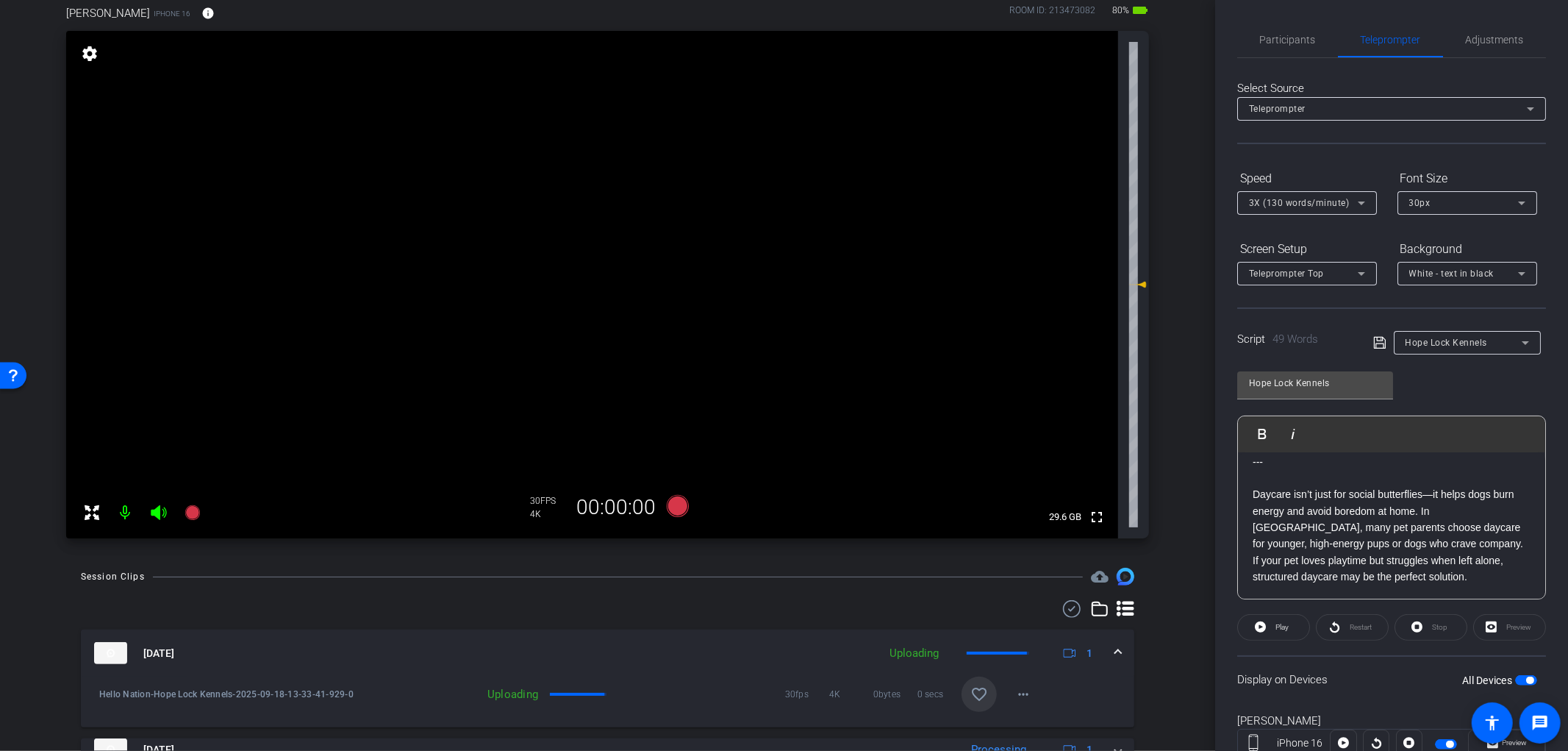
scroll to position [0, 0]
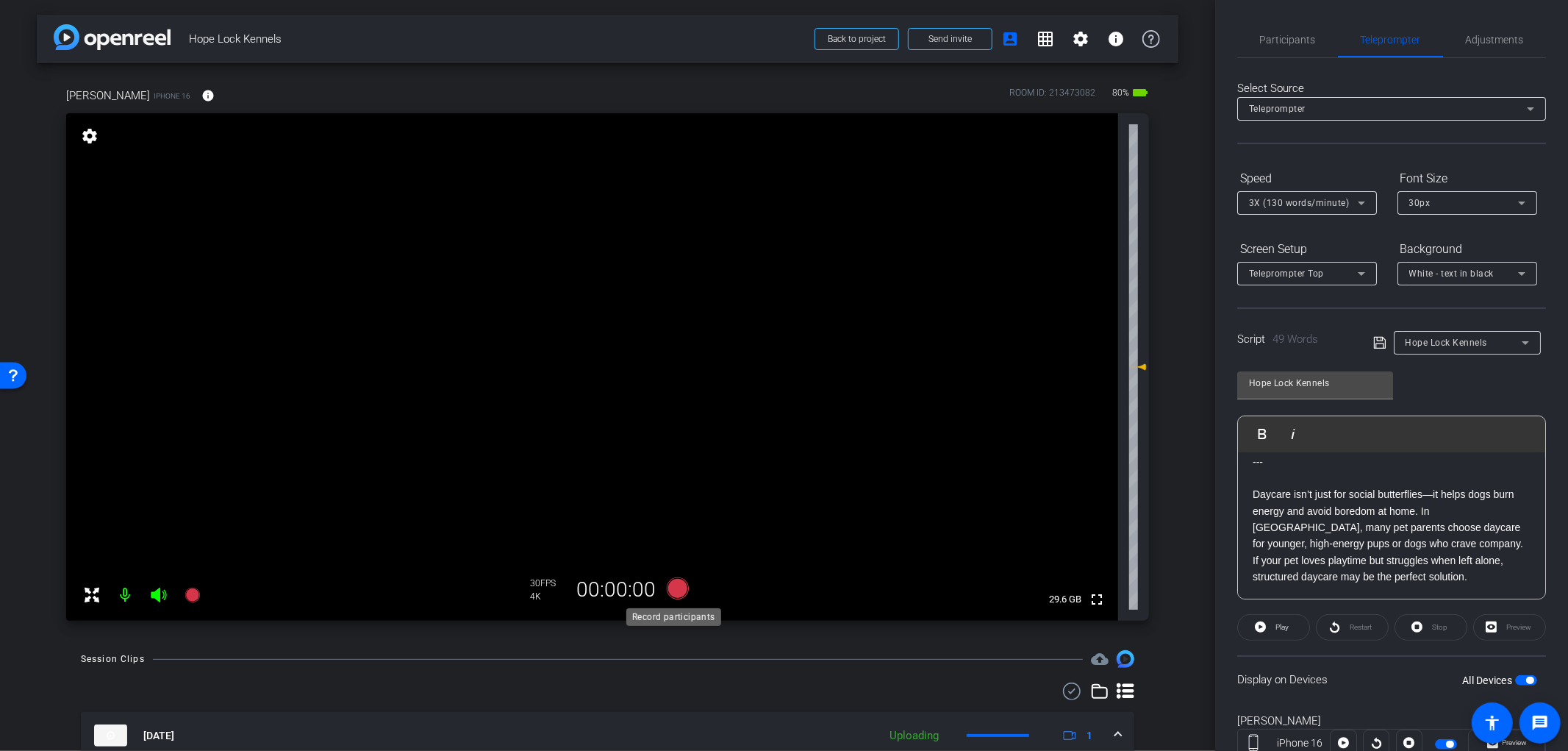
click at [671, 590] on icon at bounding box center [677, 588] width 22 height 22
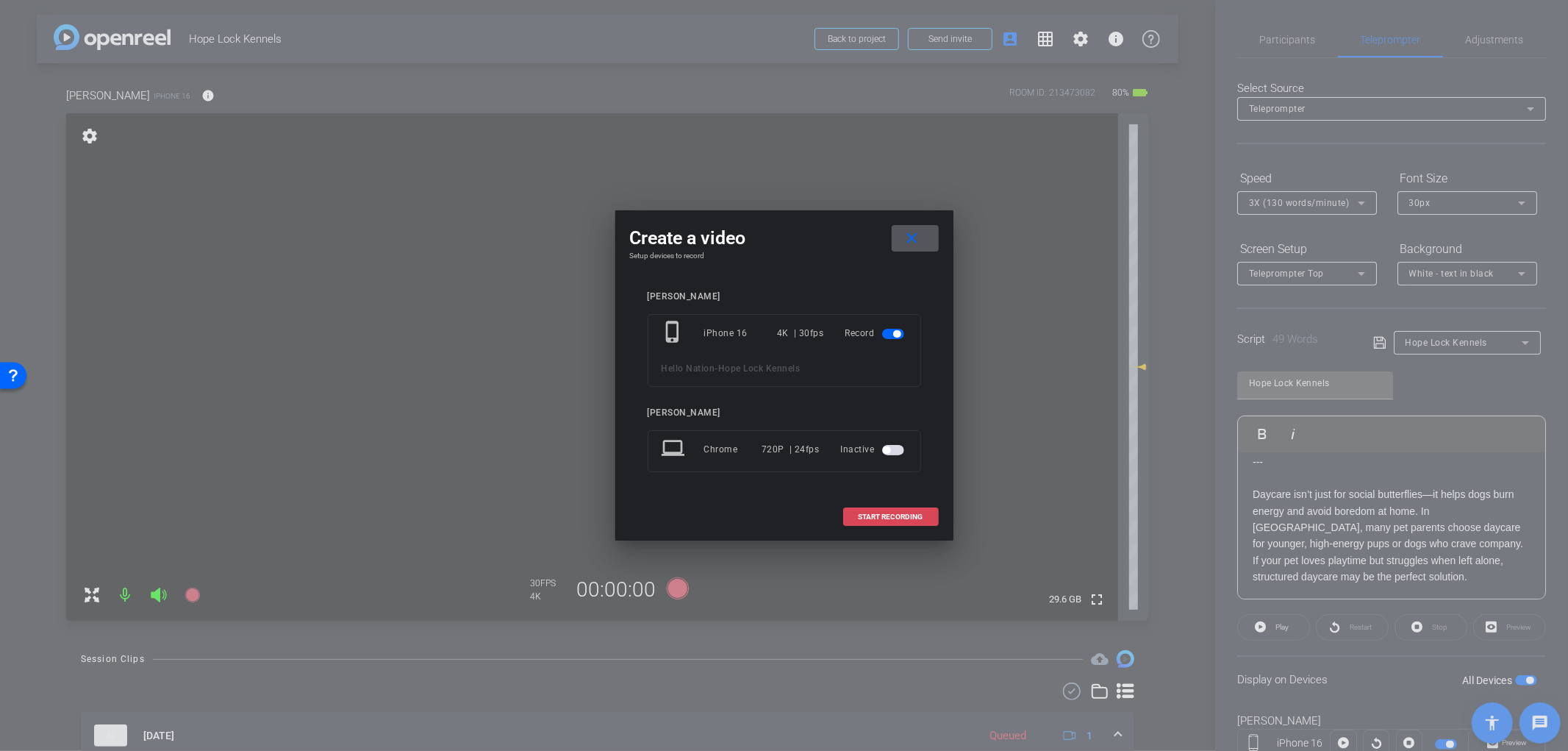
click at [895, 518] on span "START RECORDING" at bounding box center [891, 517] width 65 height 7
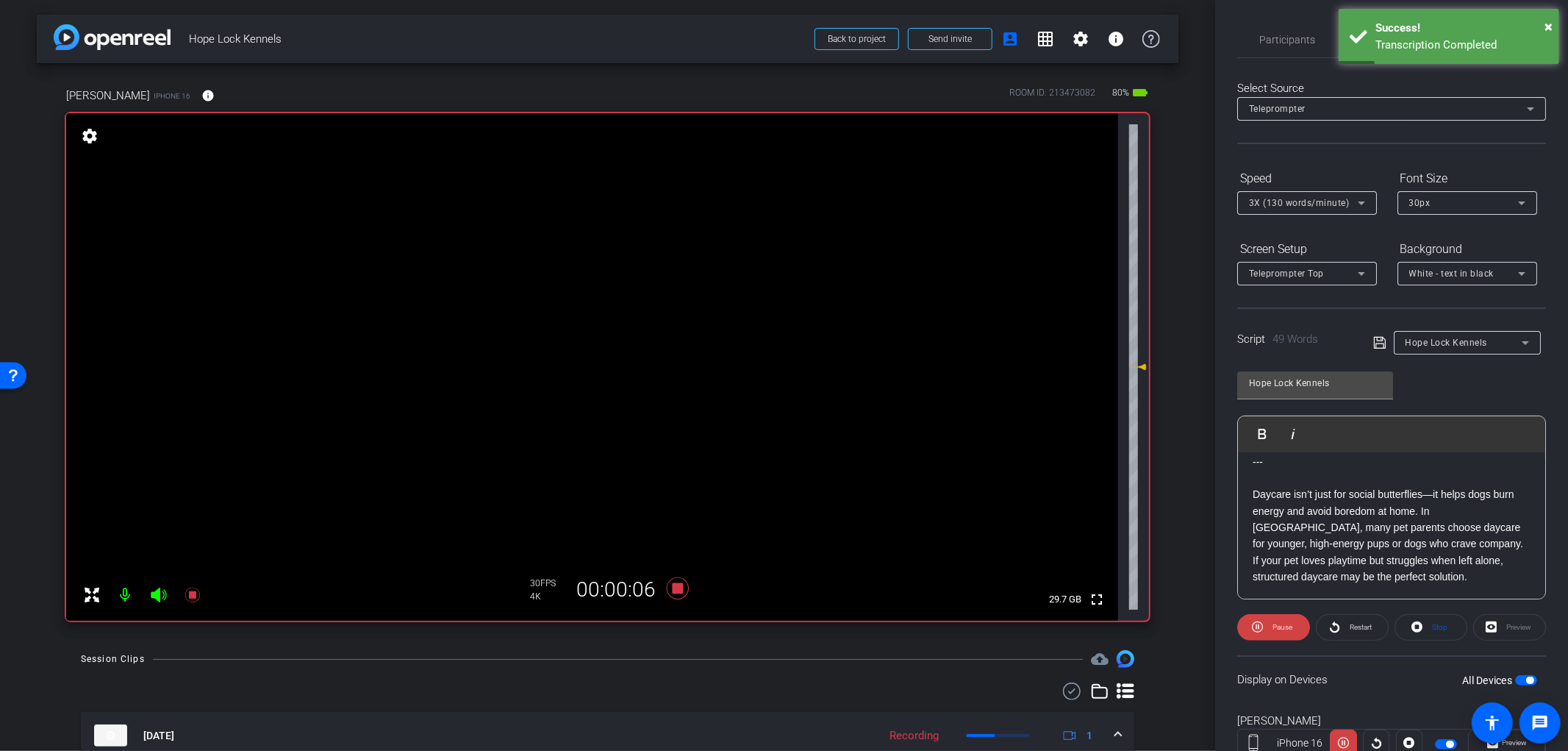
click at [797, 697] on div at bounding box center [608, 691] width 1053 height 18
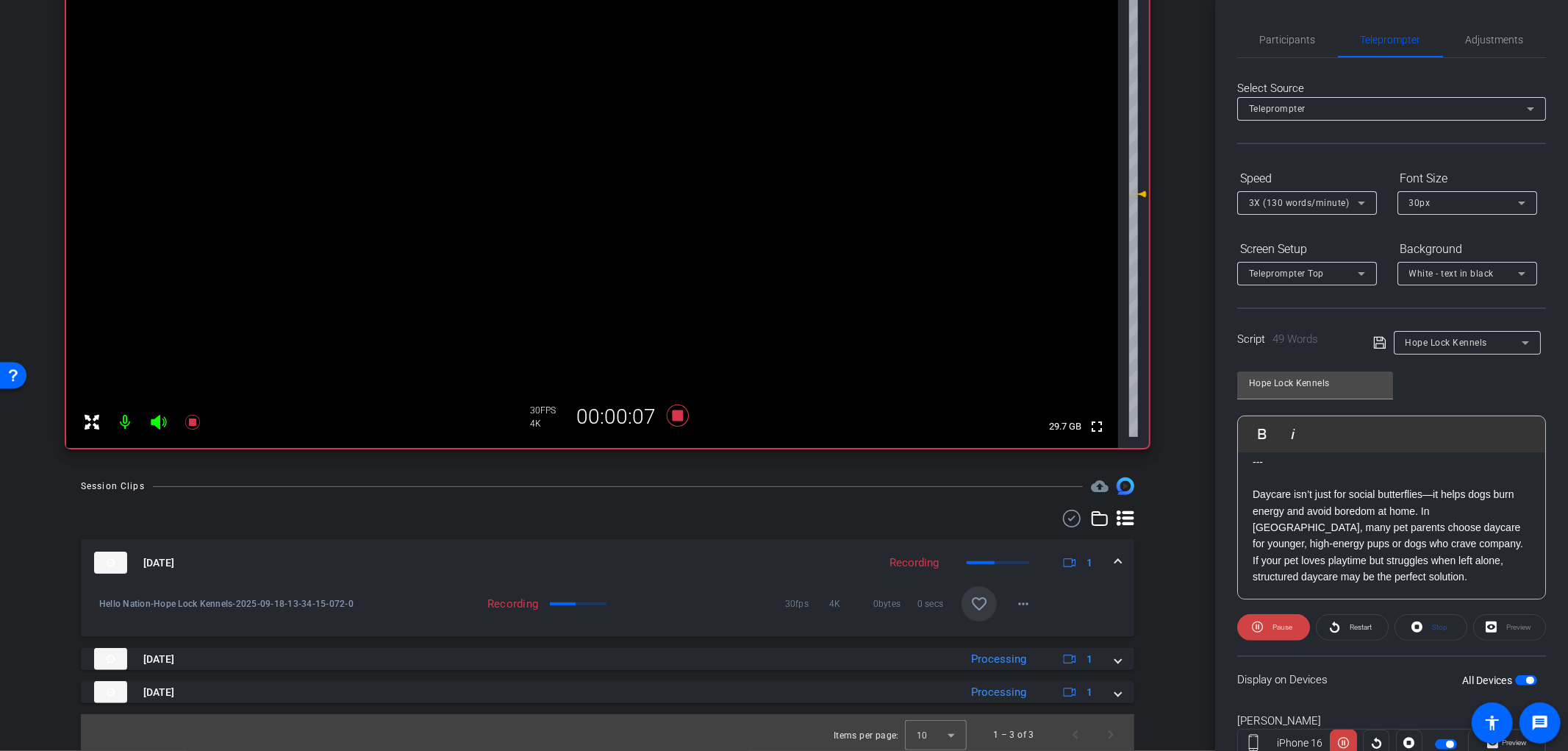
scroll to position [176, 0]
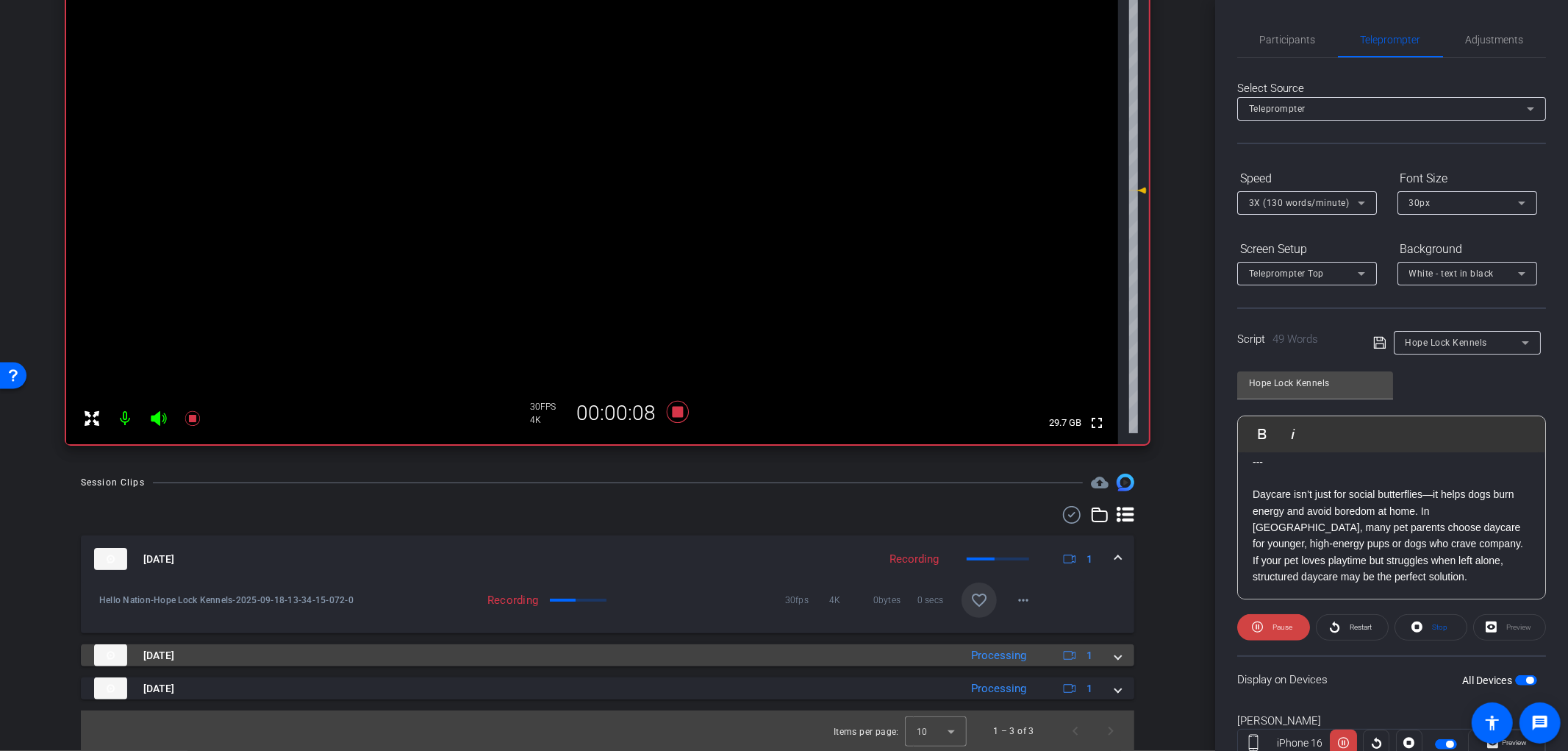
click at [1114, 653] on mat-expansion-panel-header "Sep 18, 2025 Processing 1" at bounding box center [608, 655] width 1053 height 22
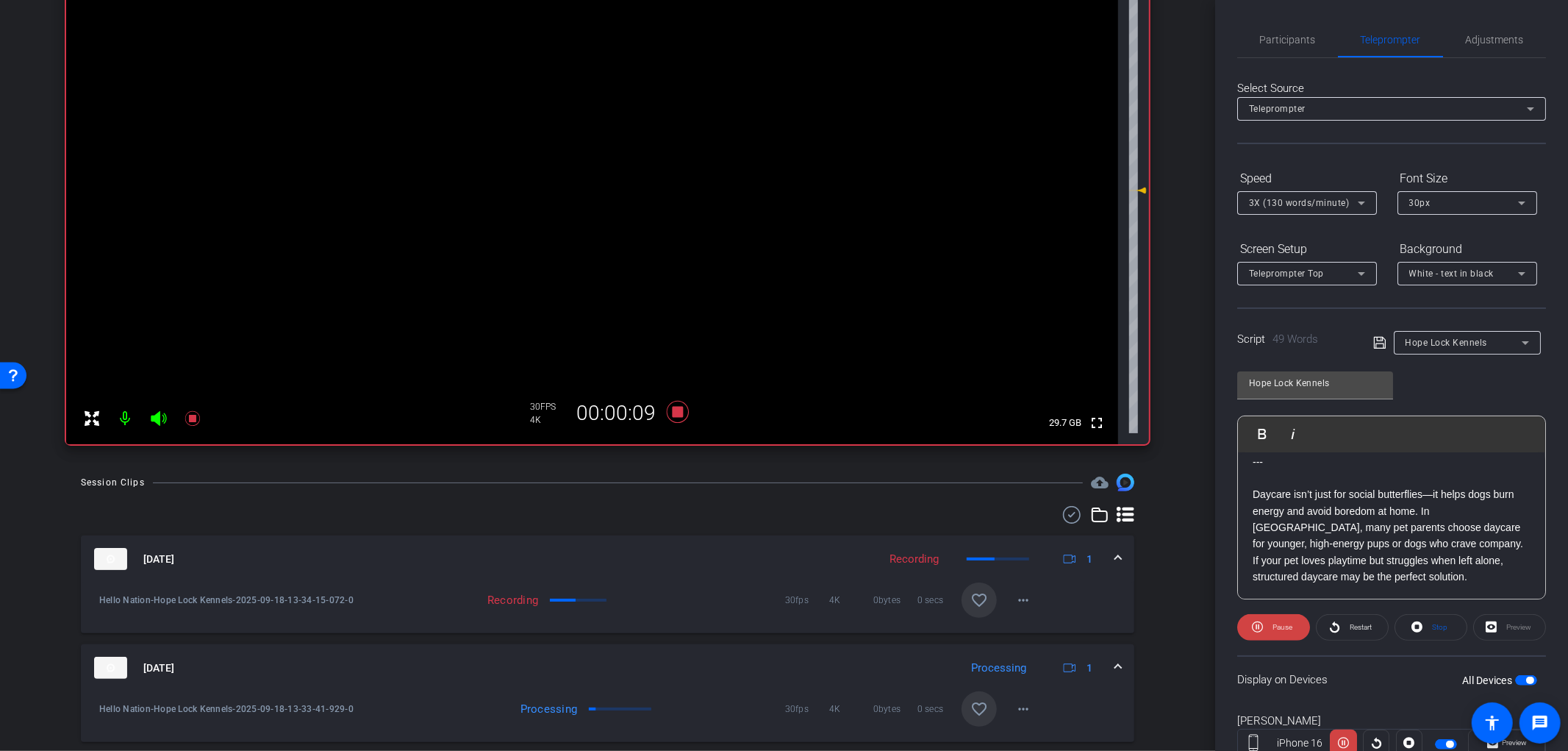
click at [978, 706] on mat-icon "favorite_border" at bounding box center [979, 709] width 18 height 18
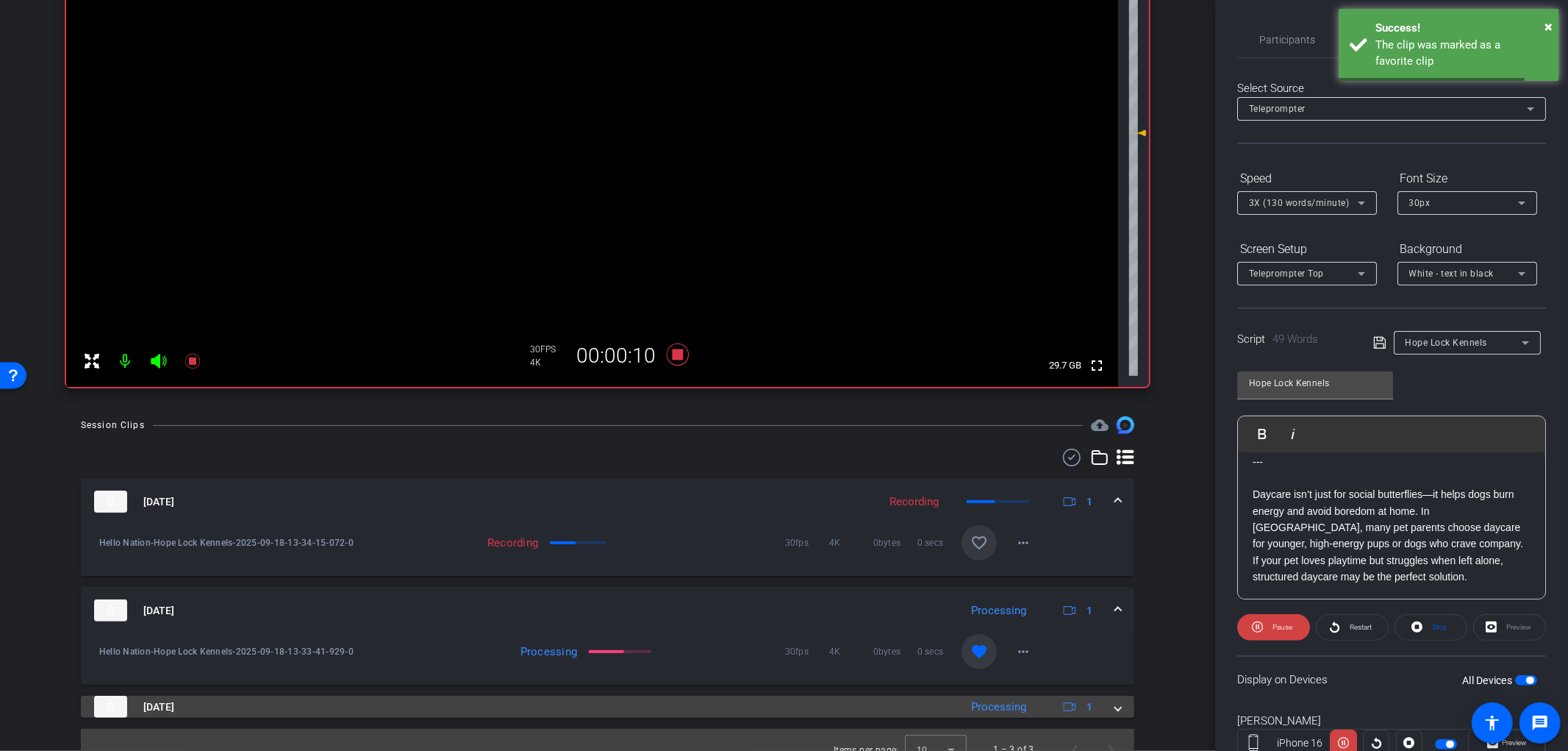
scroll to position [252, 0]
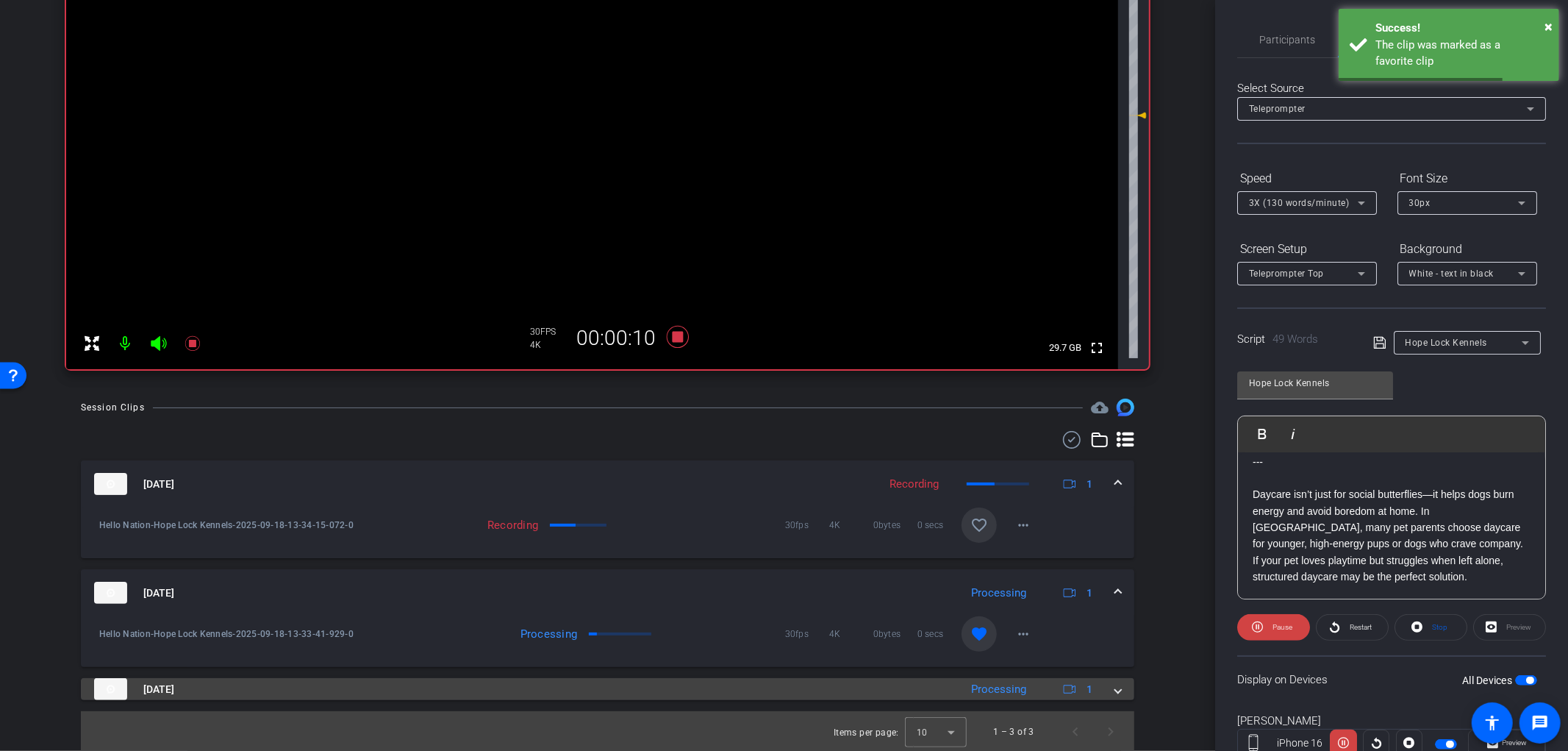
click at [1116, 691] on span at bounding box center [1118, 689] width 6 height 15
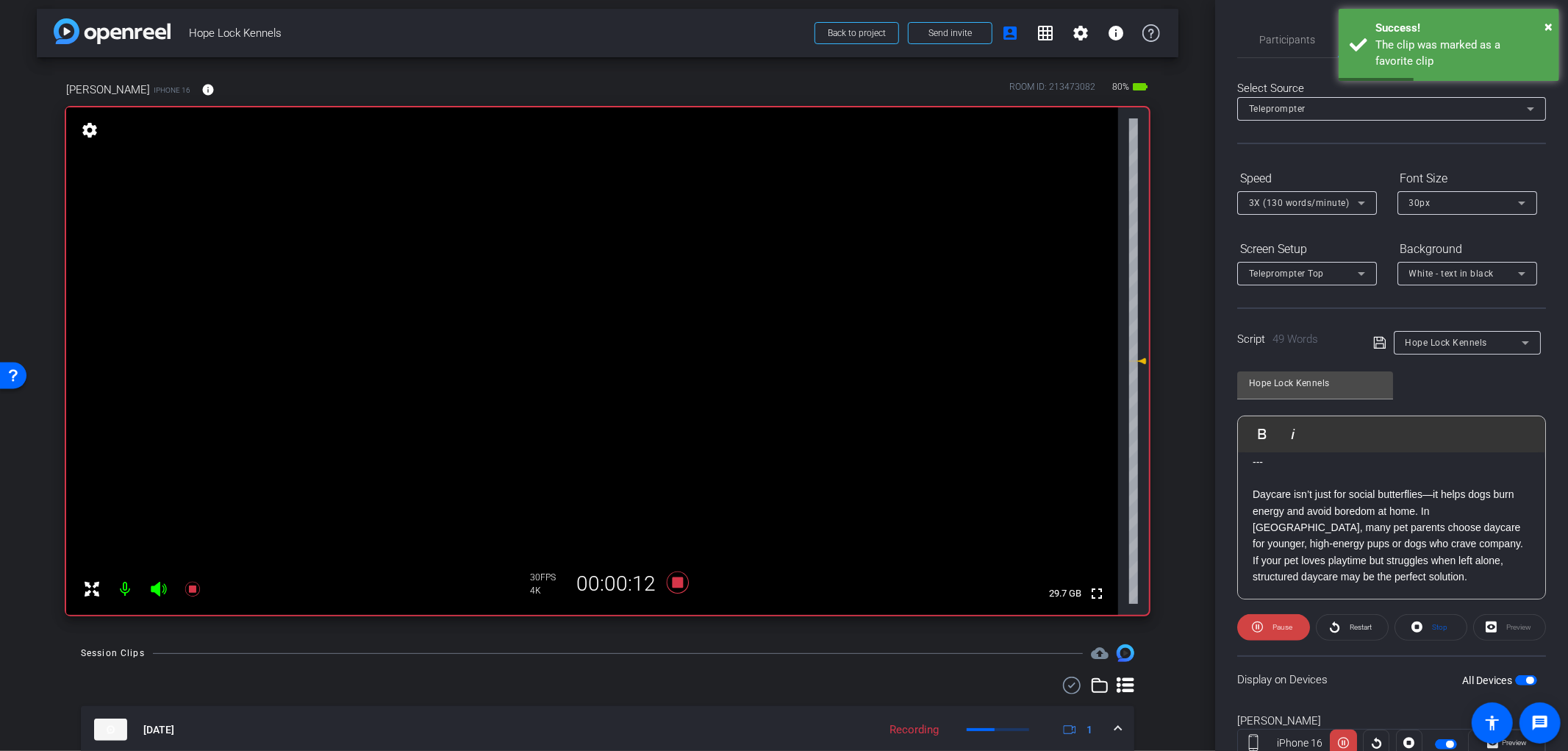
scroll to position [88, 0]
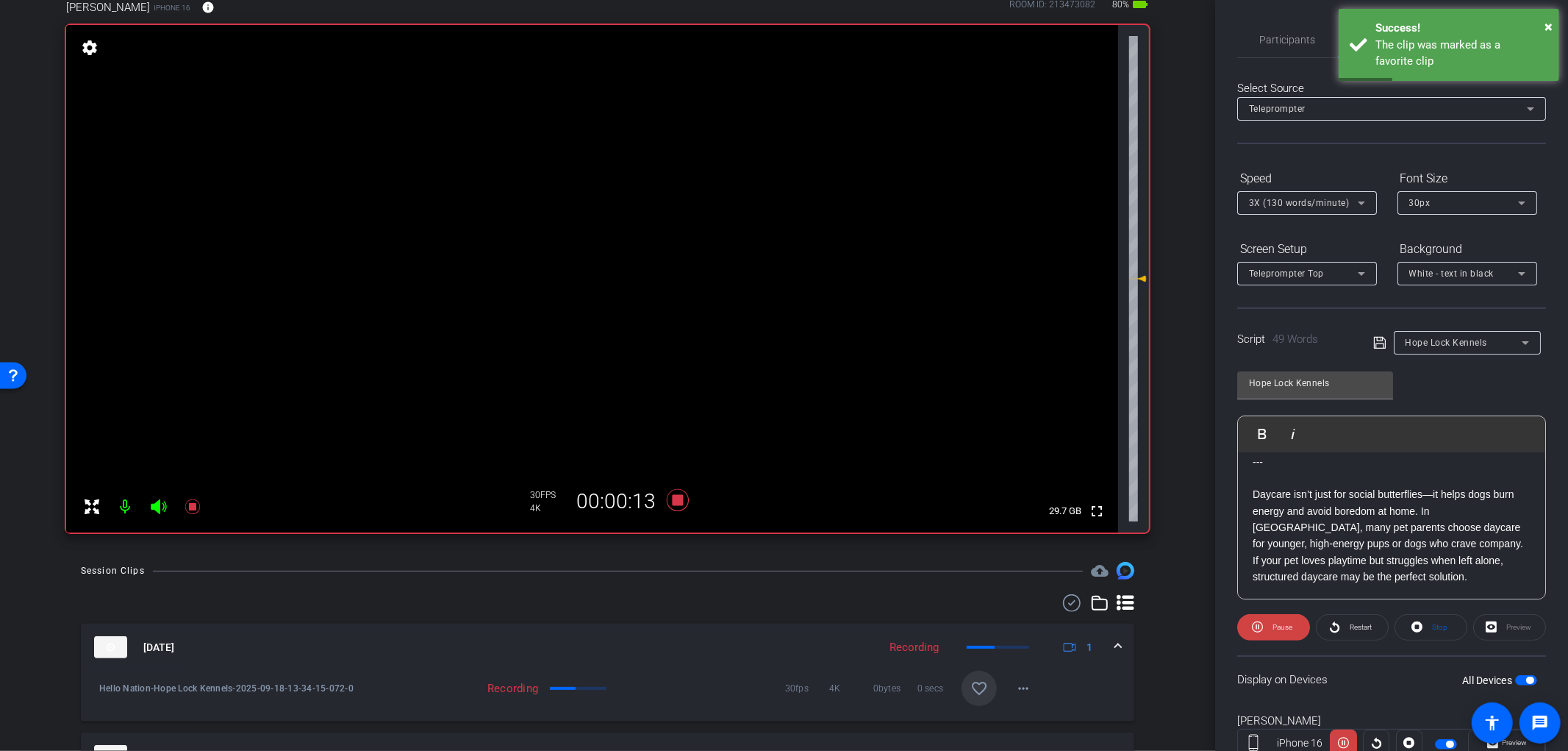
click at [974, 688] on mat-icon "favorite_border" at bounding box center [979, 689] width 18 height 18
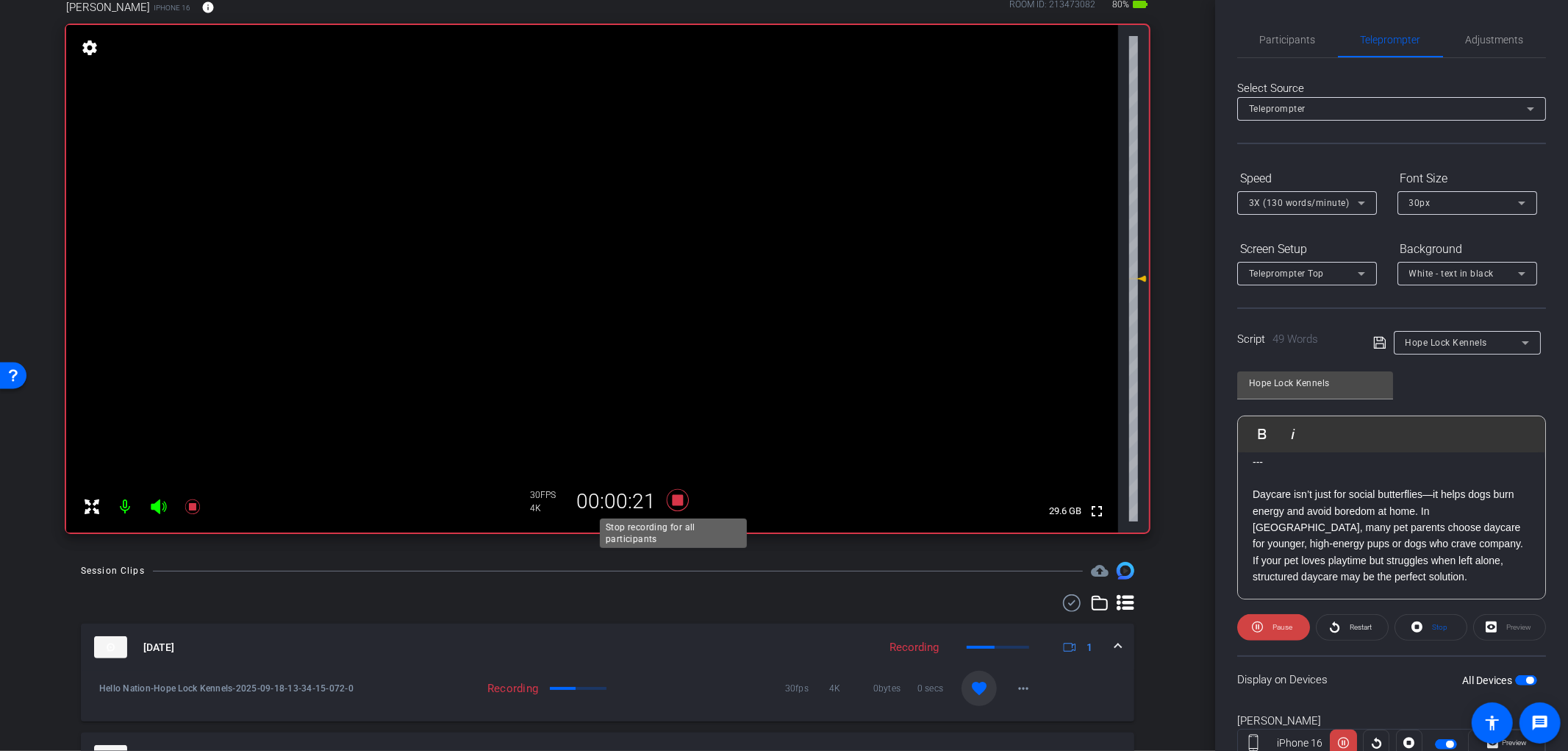
click at [673, 501] on icon at bounding box center [677, 500] width 22 height 22
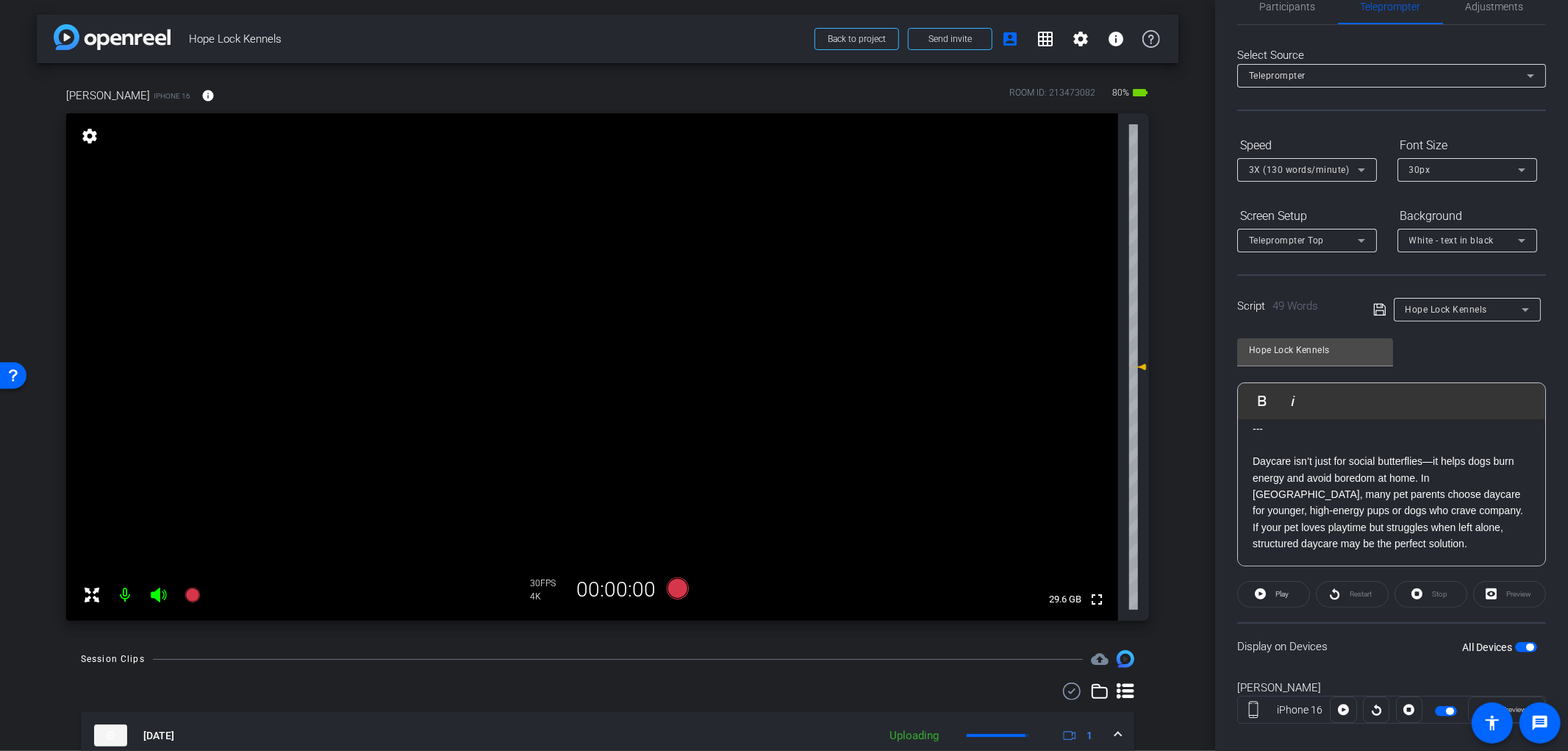
scroll to position [51, 0]
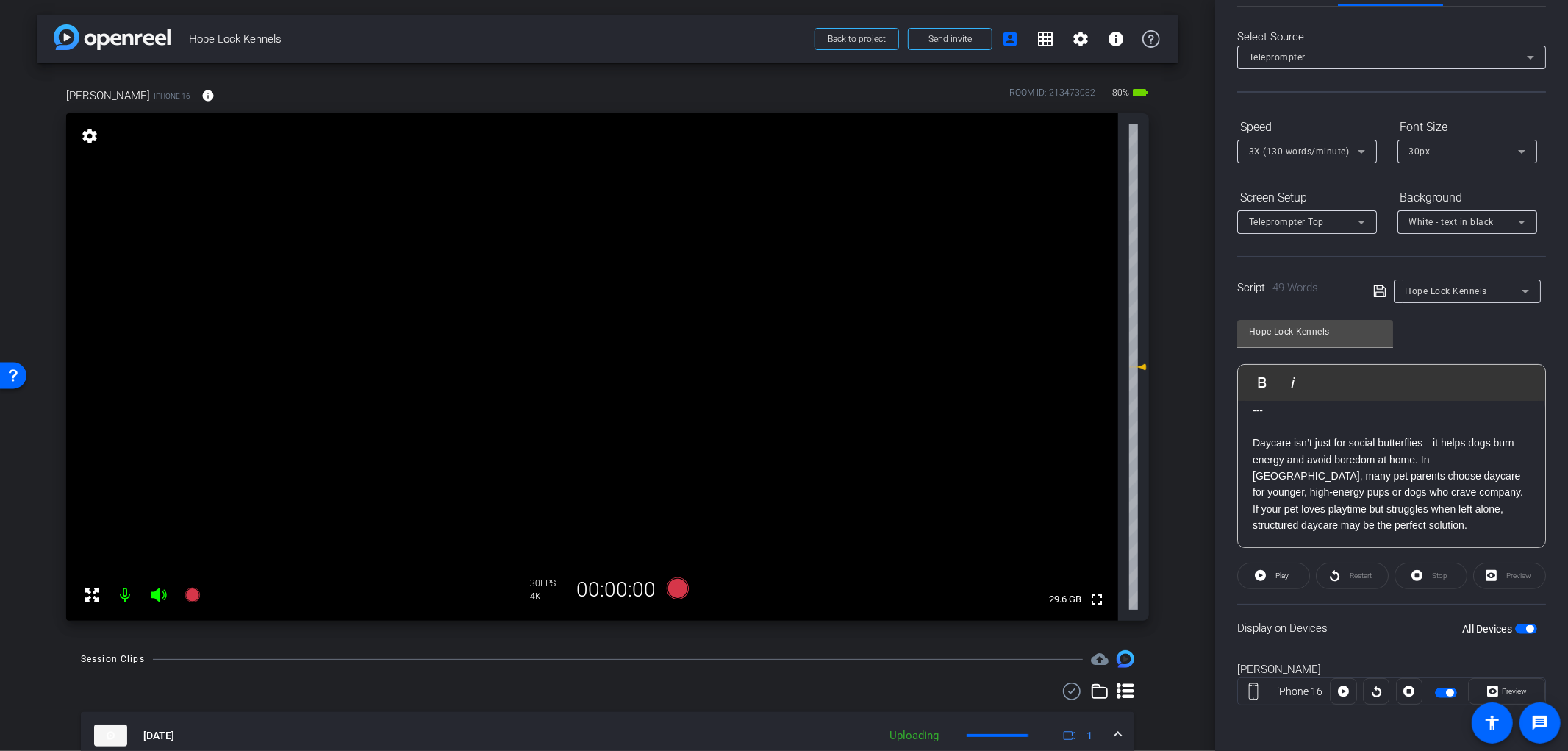
click at [1525, 630] on span "button" at bounding box center [1526, 628] width 22 height 10
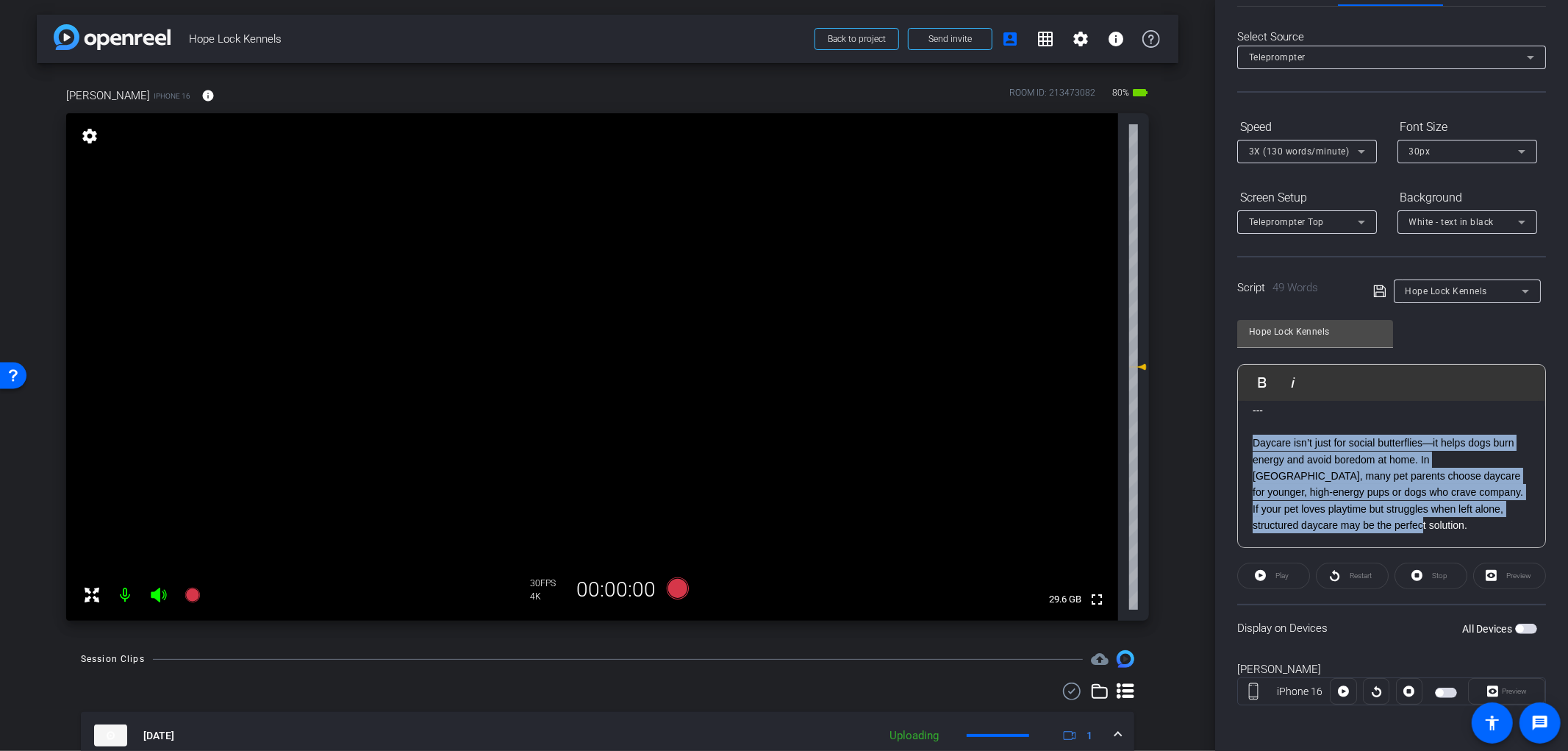
drag, startPoint x: 1426, startPoint y: 525, endPoint x: 1248, endPoint y: 444, distance: 195.6
click at [1248, 444] on div "--- Daycare isn’t just for social butterflies—it helps dogs burn energy and avo…" at bounding box center [1392, 468] width 307 height 161
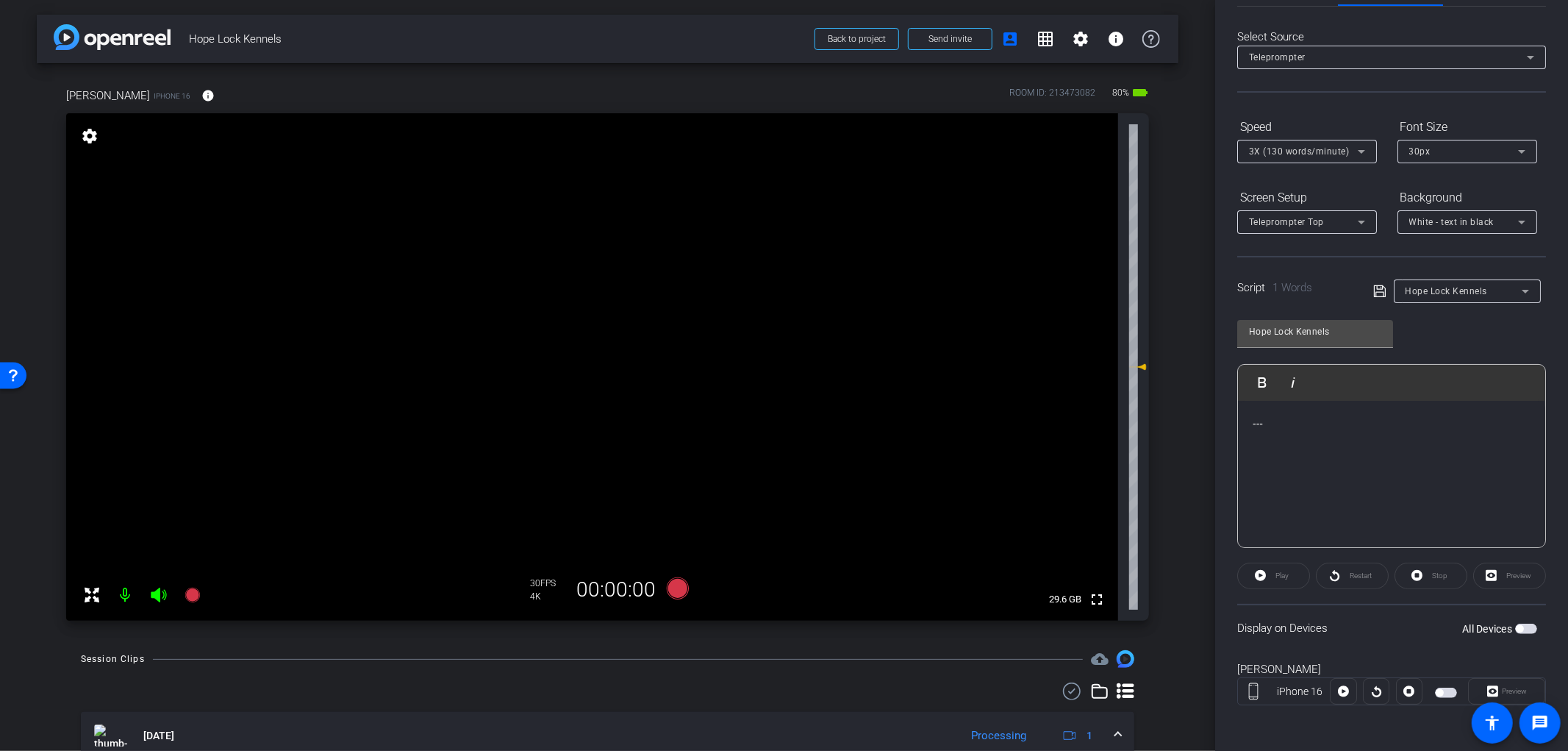
scroll to position [16, 0]
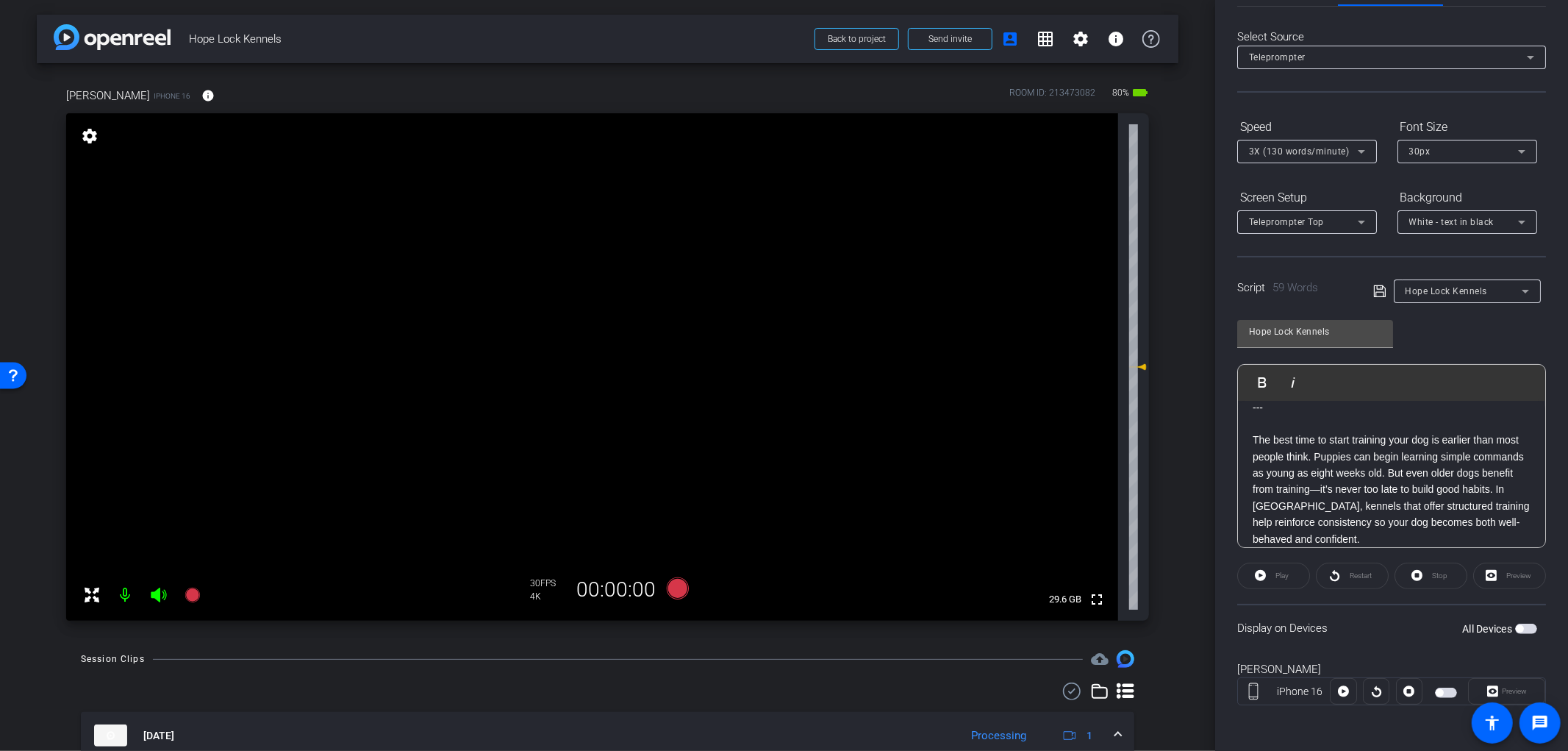
click at [1517, 626] on span "button" at bounding box center [1520, 628] width 7 height 7
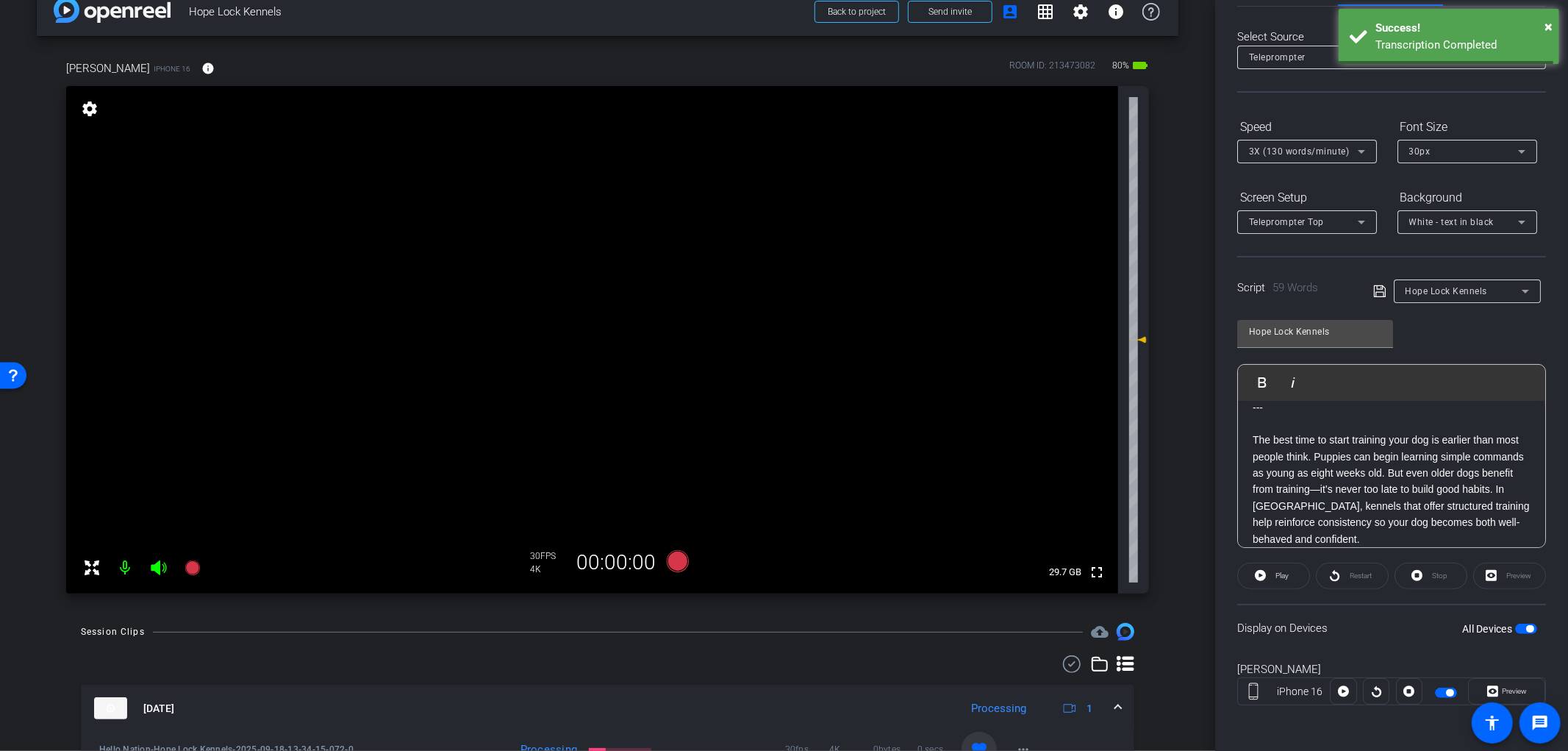
scroll to position [0, 0]
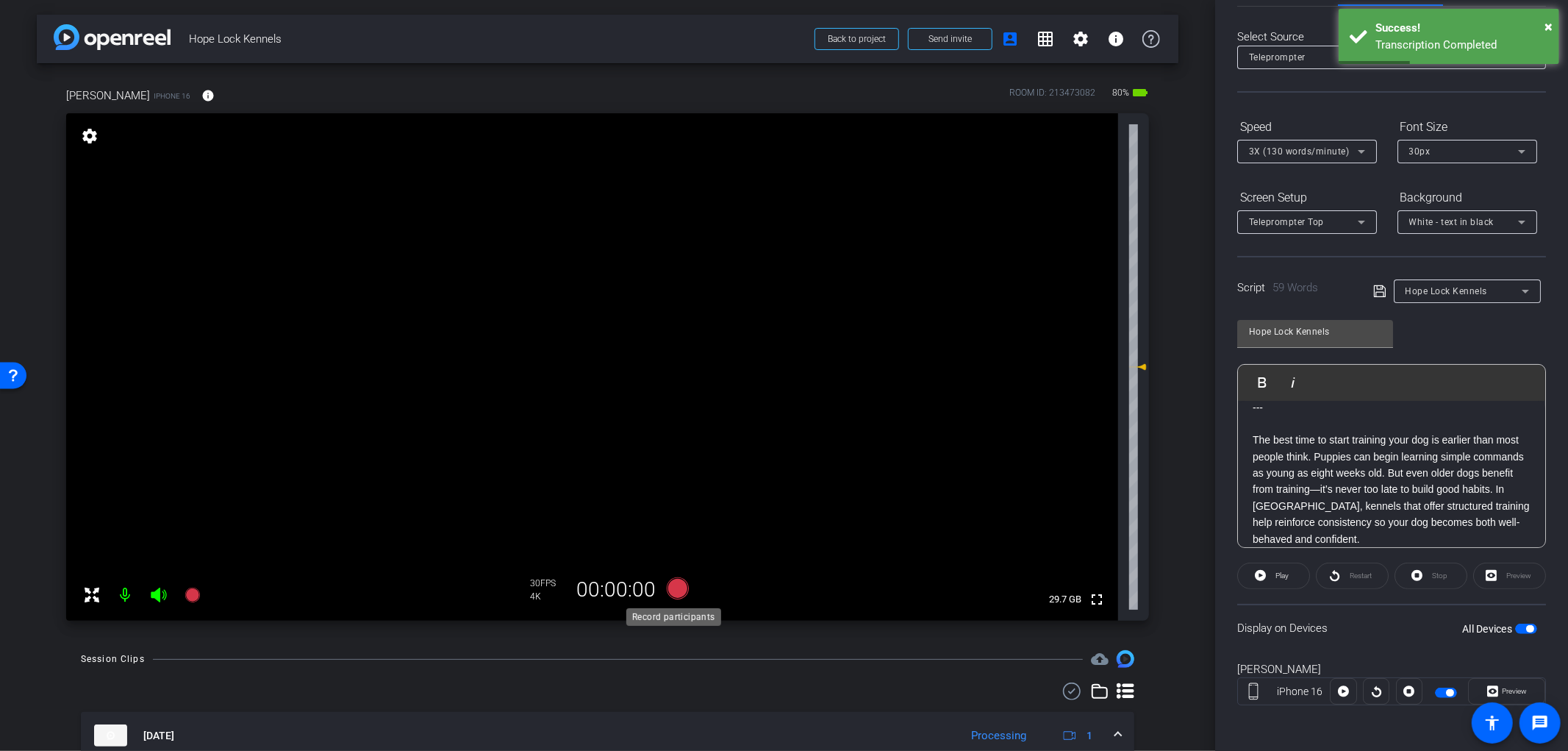
click at [673, 589] on icon at bounding box center [677, 588] width 22 height 22
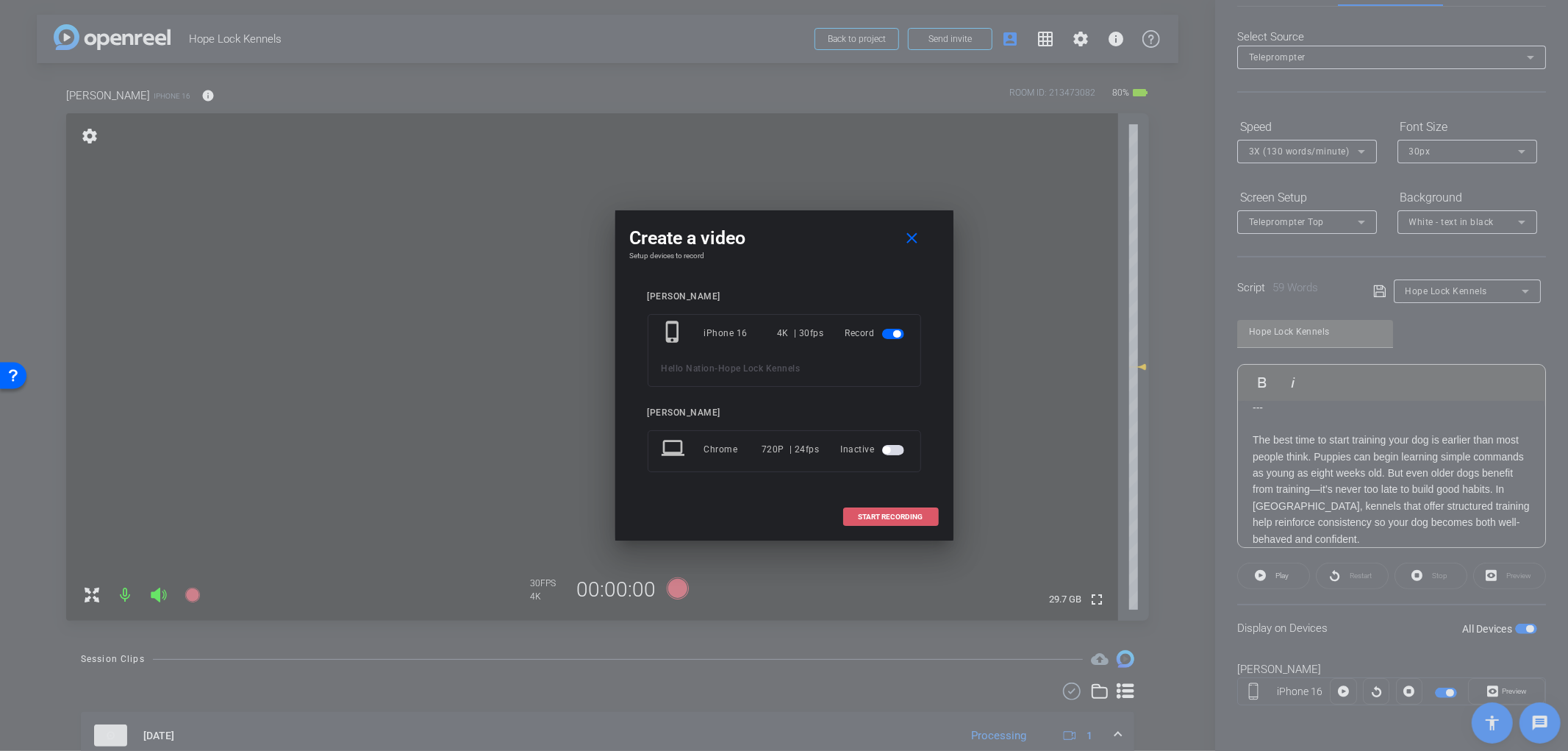
click at [890, 520] on span "START RECORDING" at bounding box center [891, 517] width 65 height 7
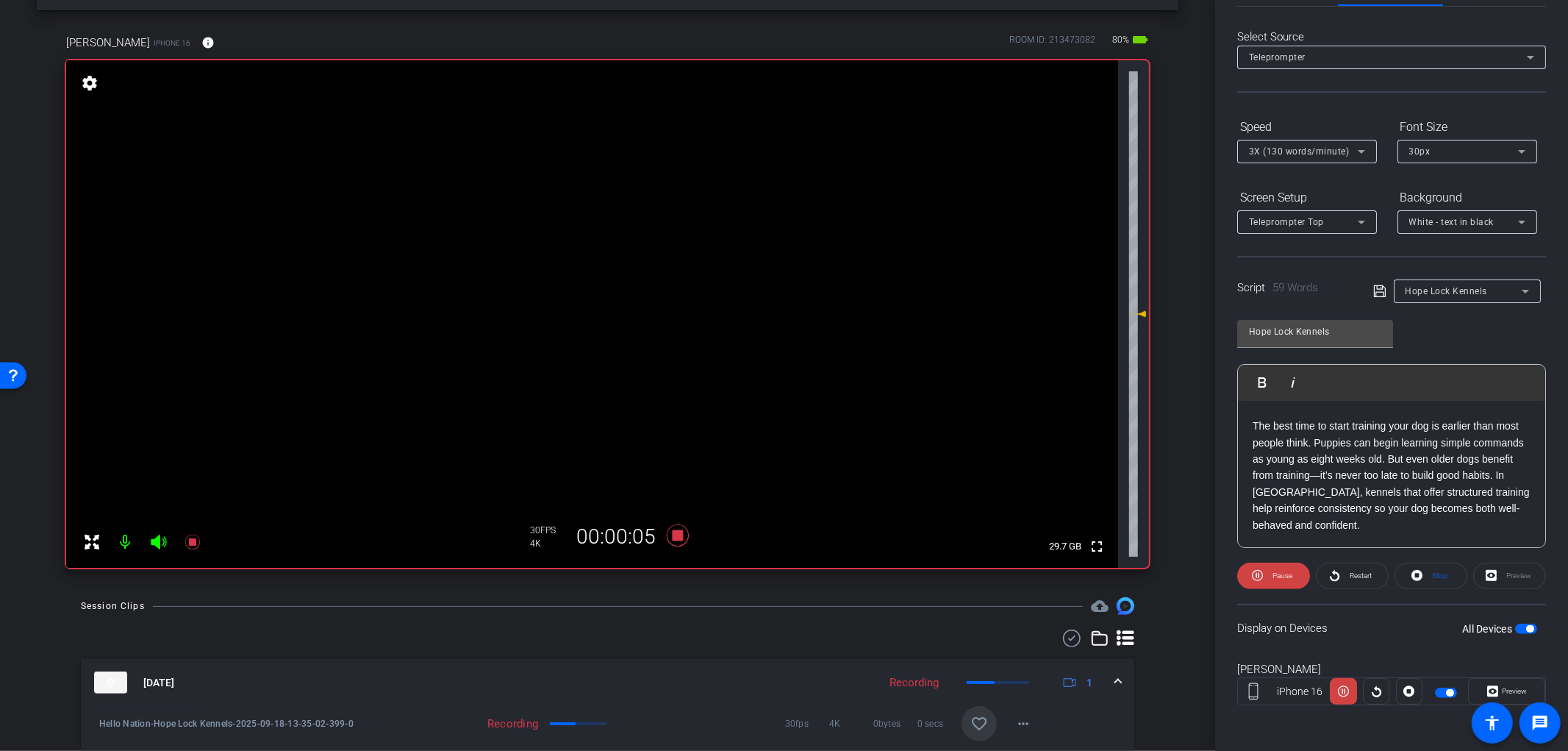
scroll to position [81, 0]
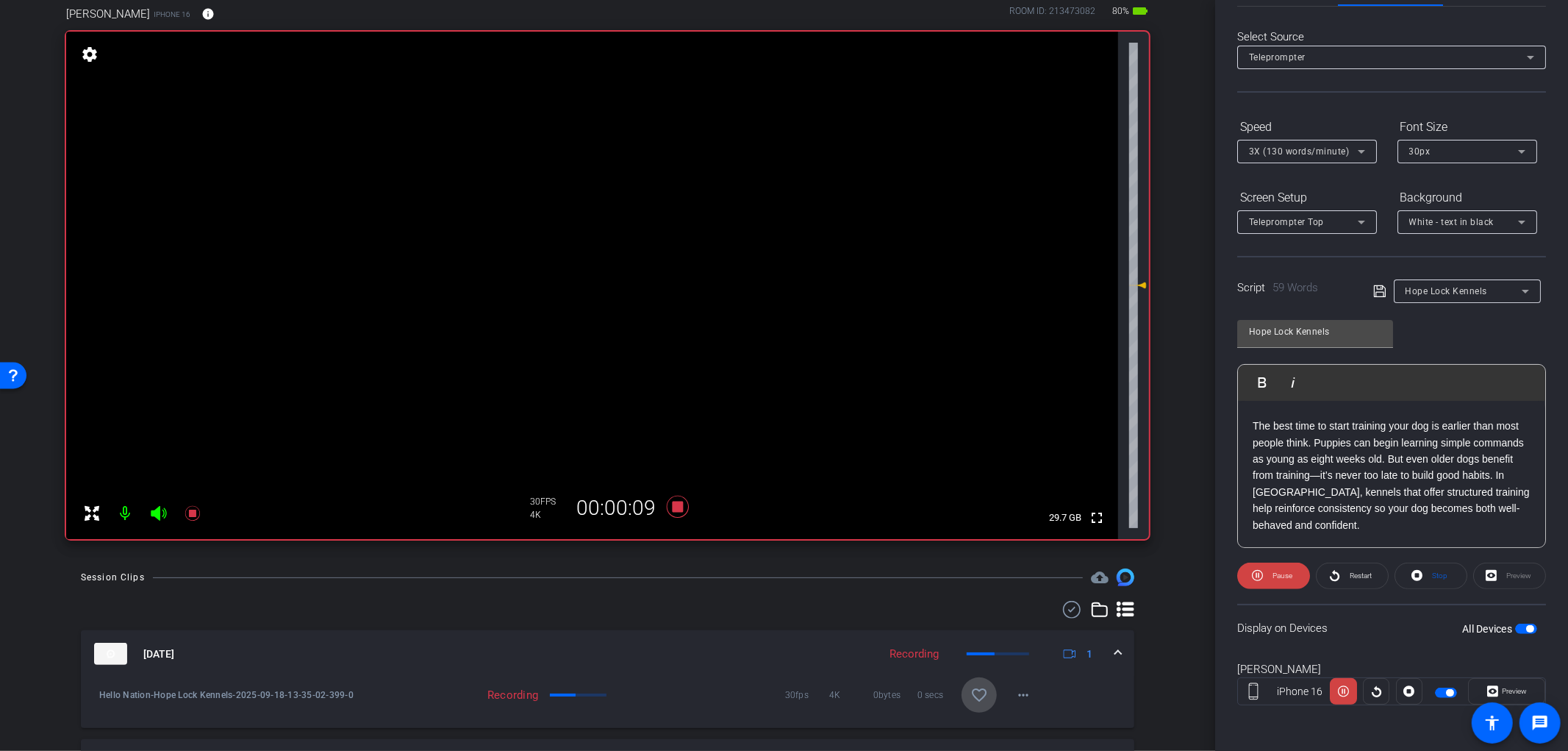
click at [970, 690] on mat-icon "favorite_border" at bounding box center [979, 695] width 18 height 18
click at [672, 502] on icon at bounding box center [677, 506] width 22 height 22
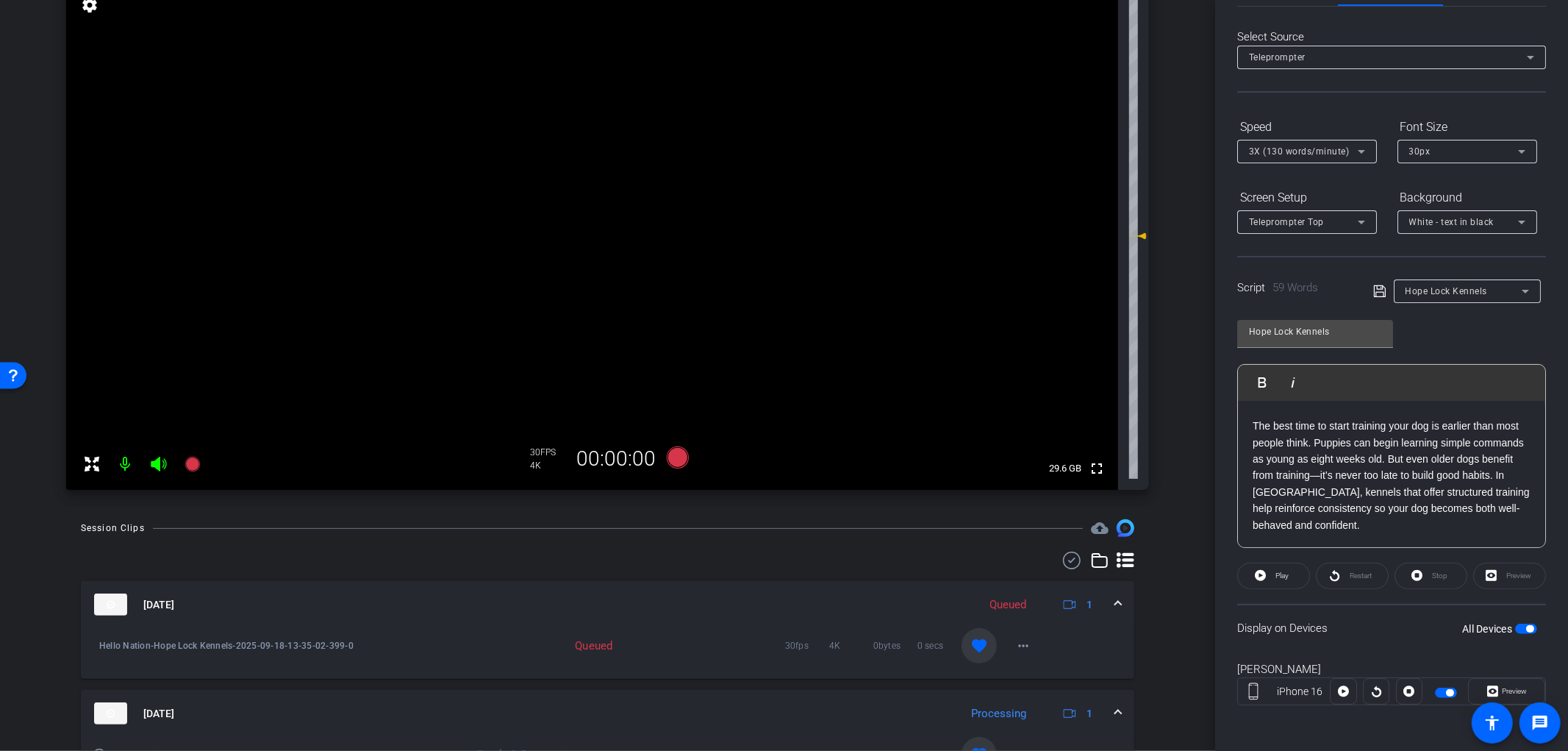
scroll to position [0, 0]
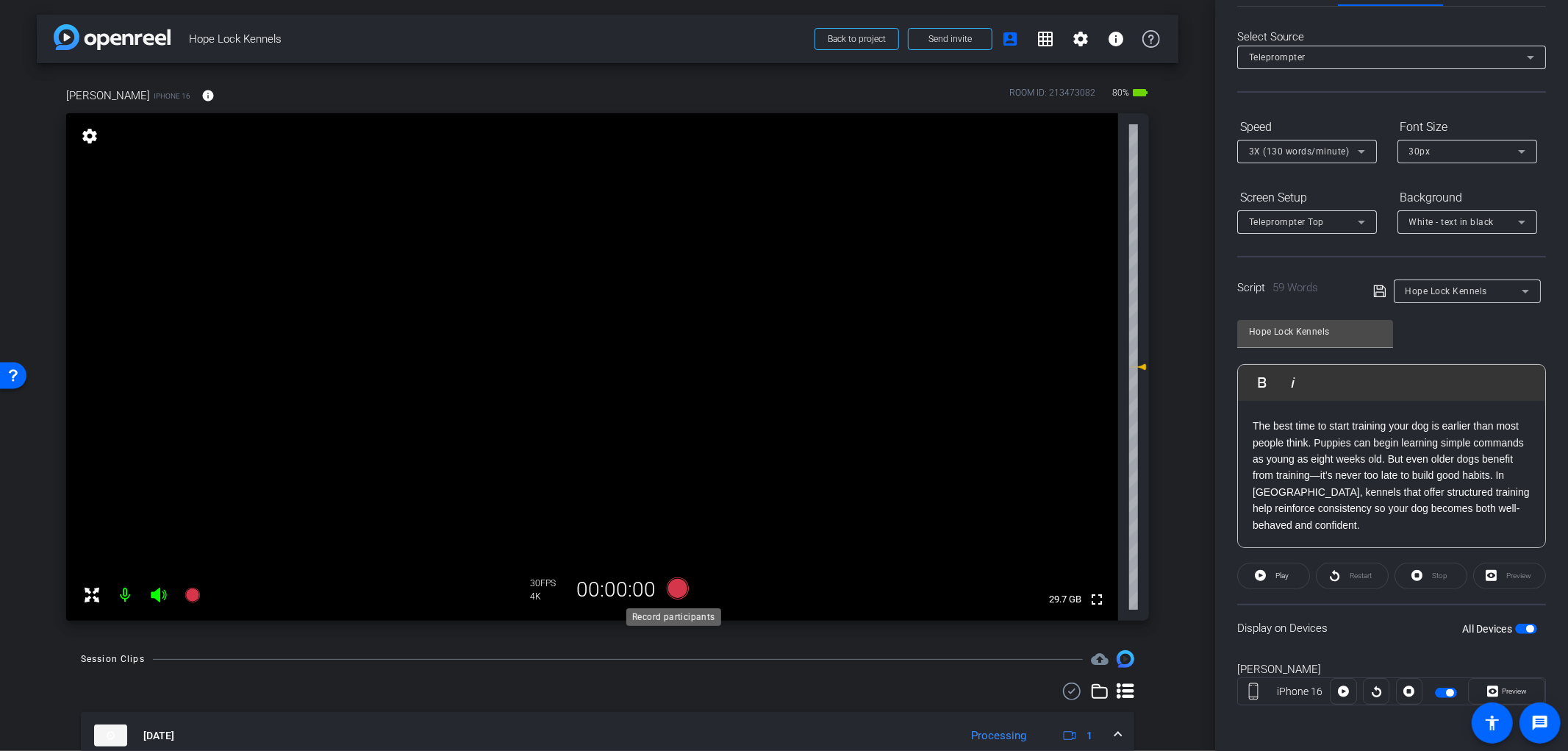
click at [673, 585] on icon at bounding box center [677, 588] width 22 height 22
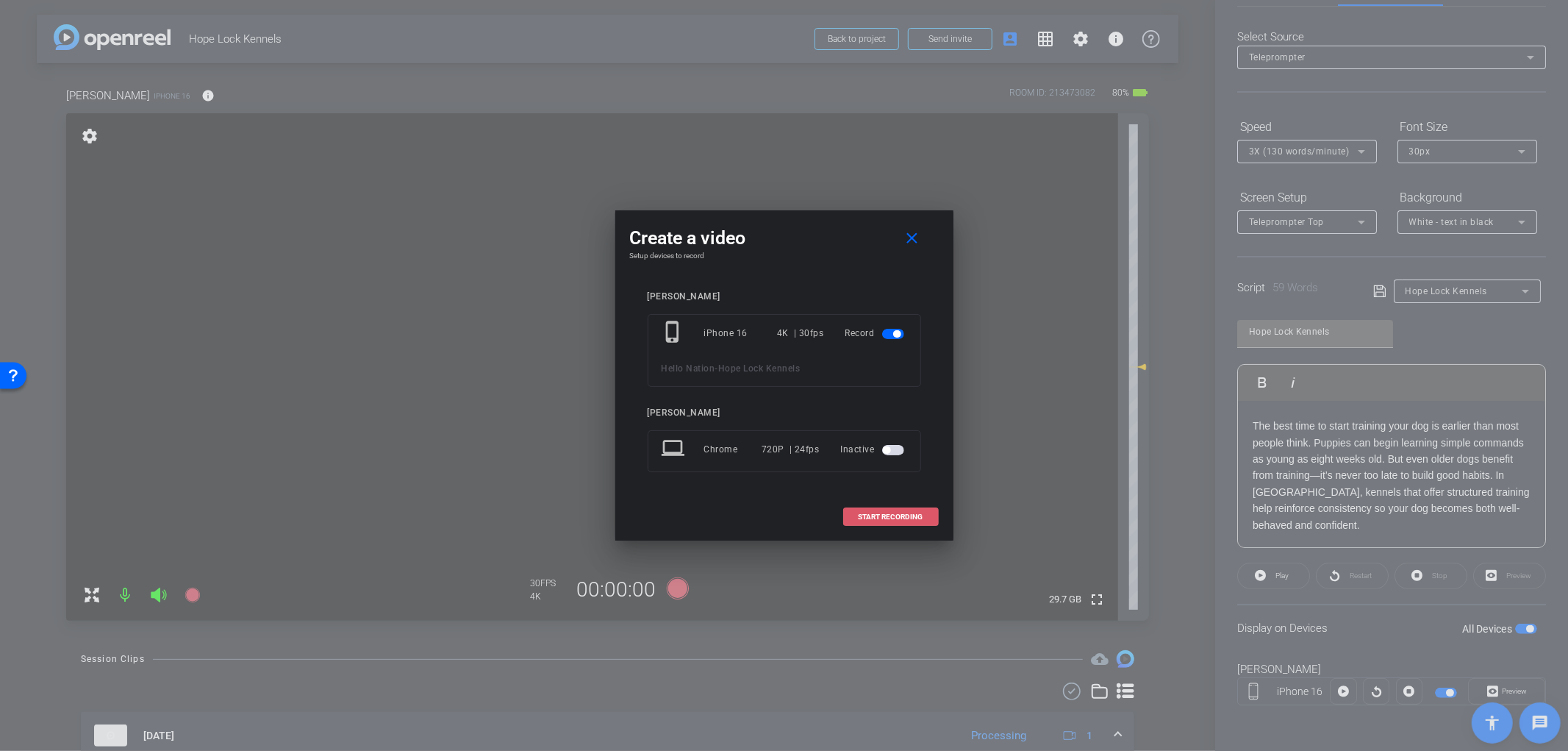
click at [860, 520] on span "START RECORDING" at bounding box center [891, 517] width 65 height 7
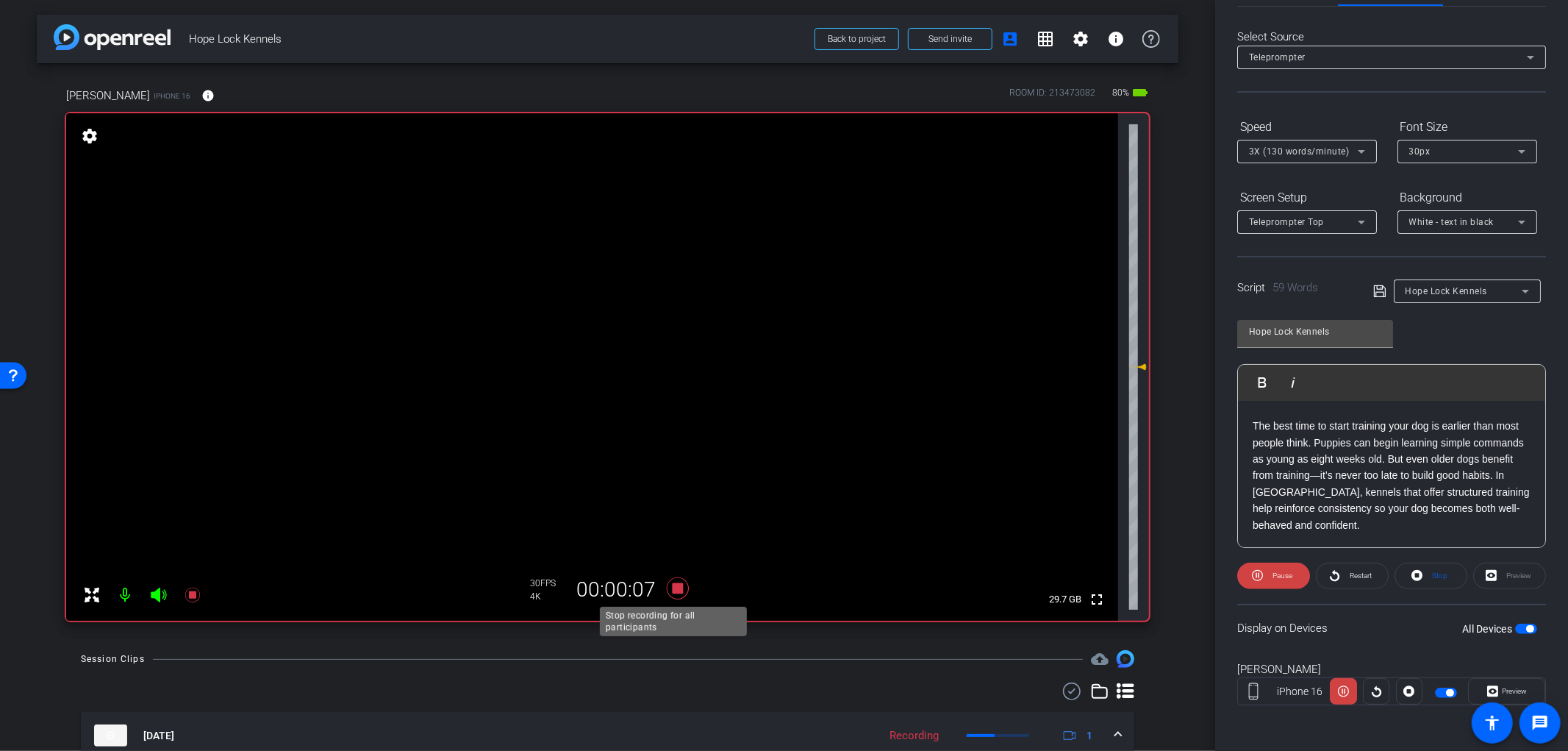
click at [665, 584] on icon at bounding box center [677, 588] width 35 height 26
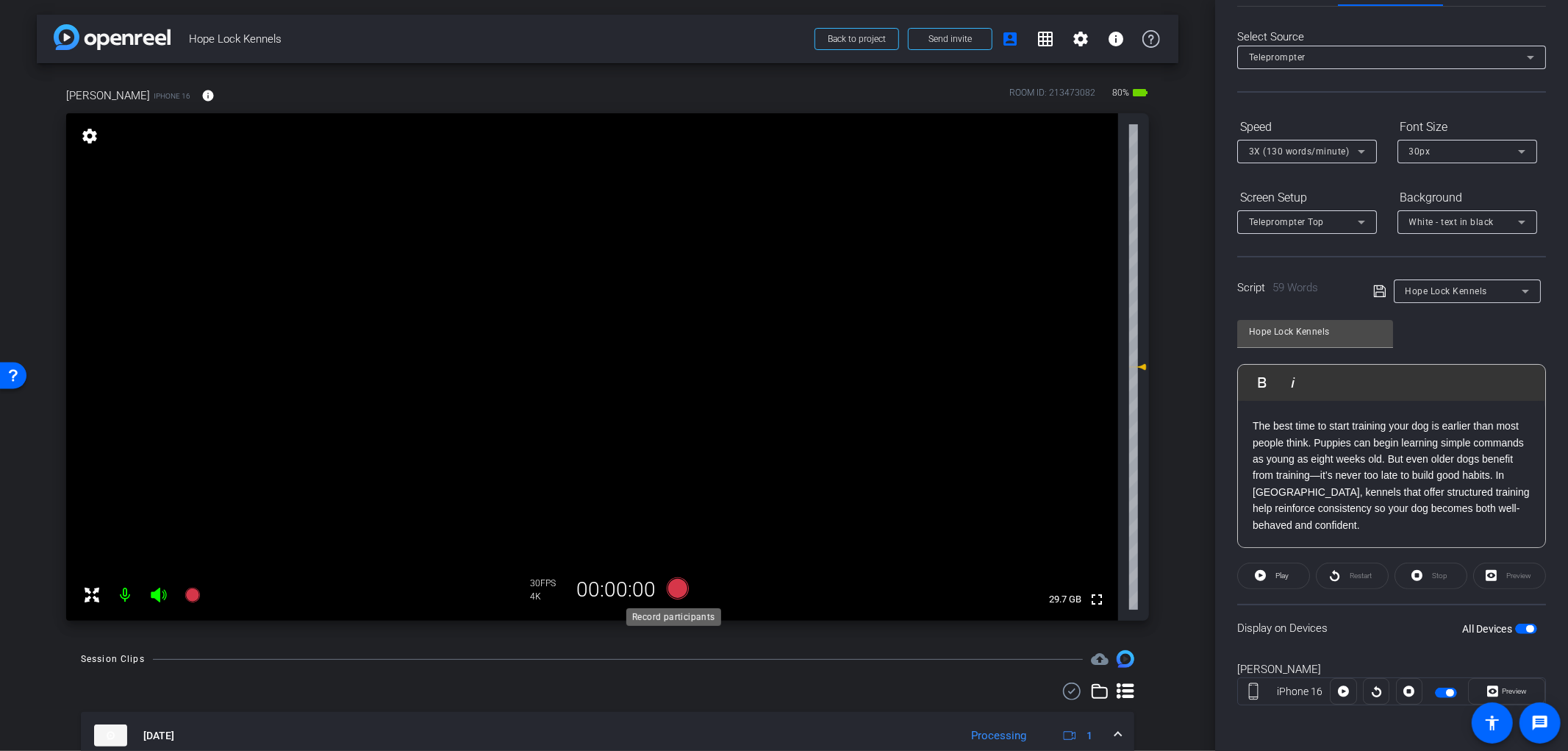
scroll to position [81, 0]
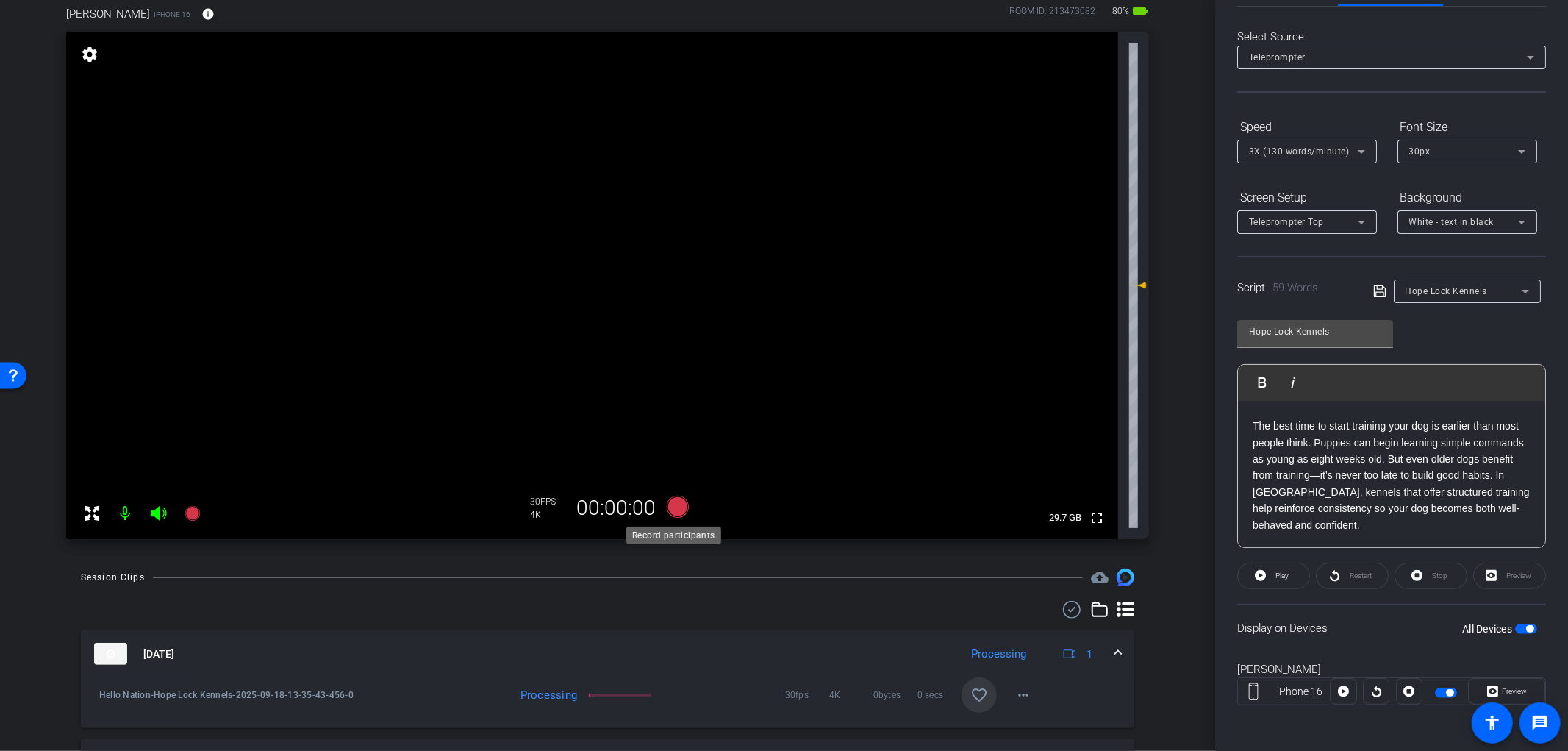
click at [673, 511] on icon at bounding box center [677, 506] width 22 height 22
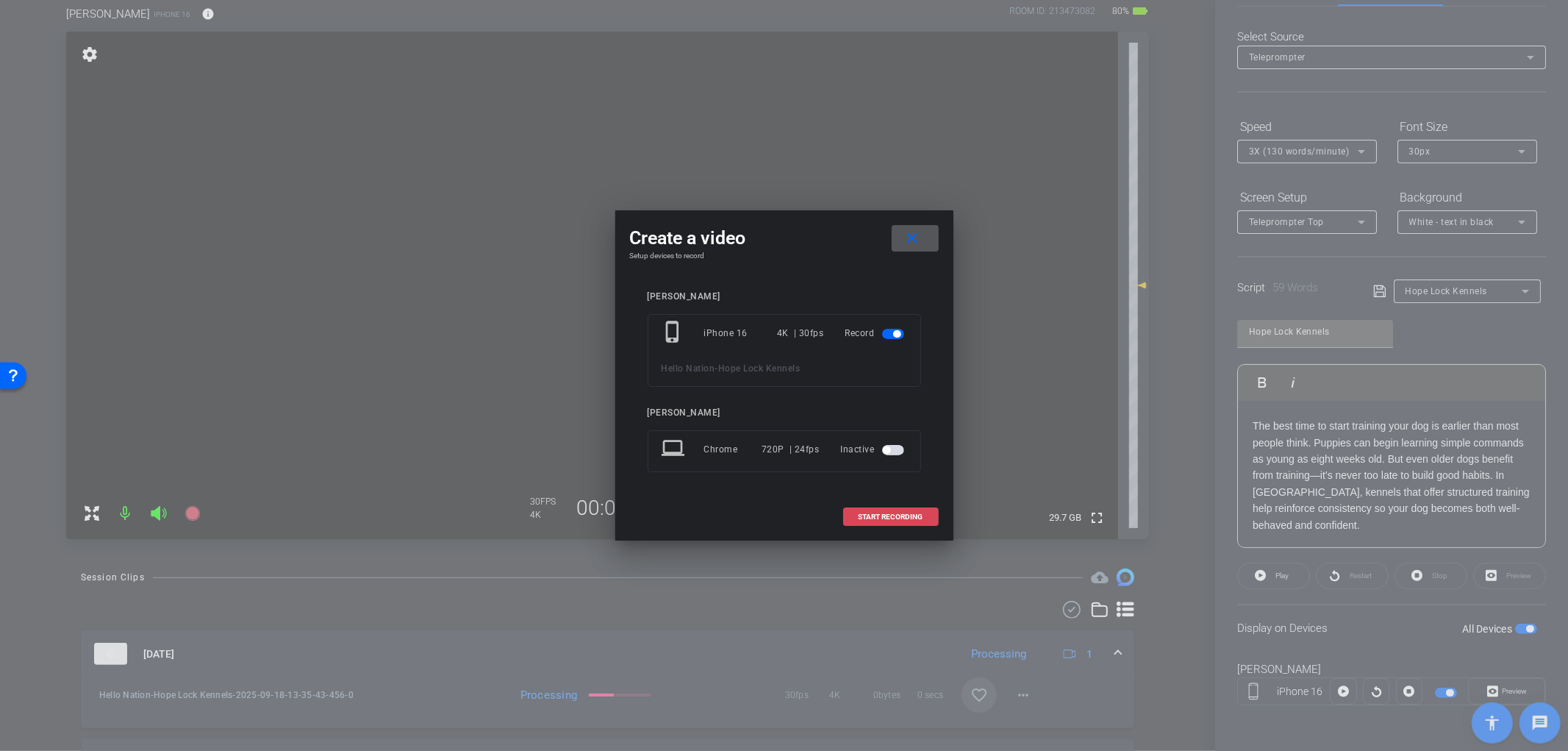
click at [878, 520] on span "START RECORDING" at bounding box center [891, 517] width 65 height 7
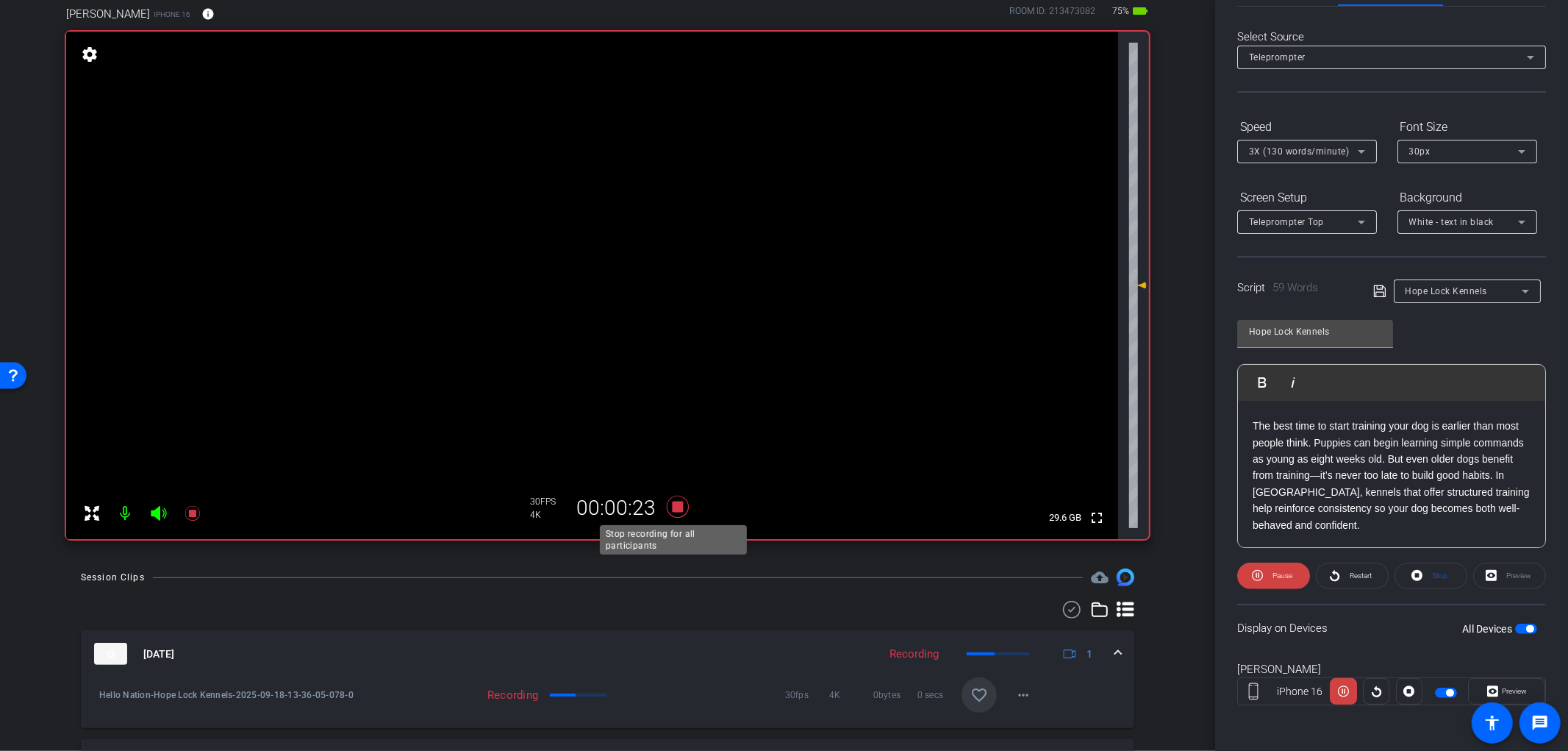
click at [677, 507] on icon at bounding box center [677, 506] width 22 height 22
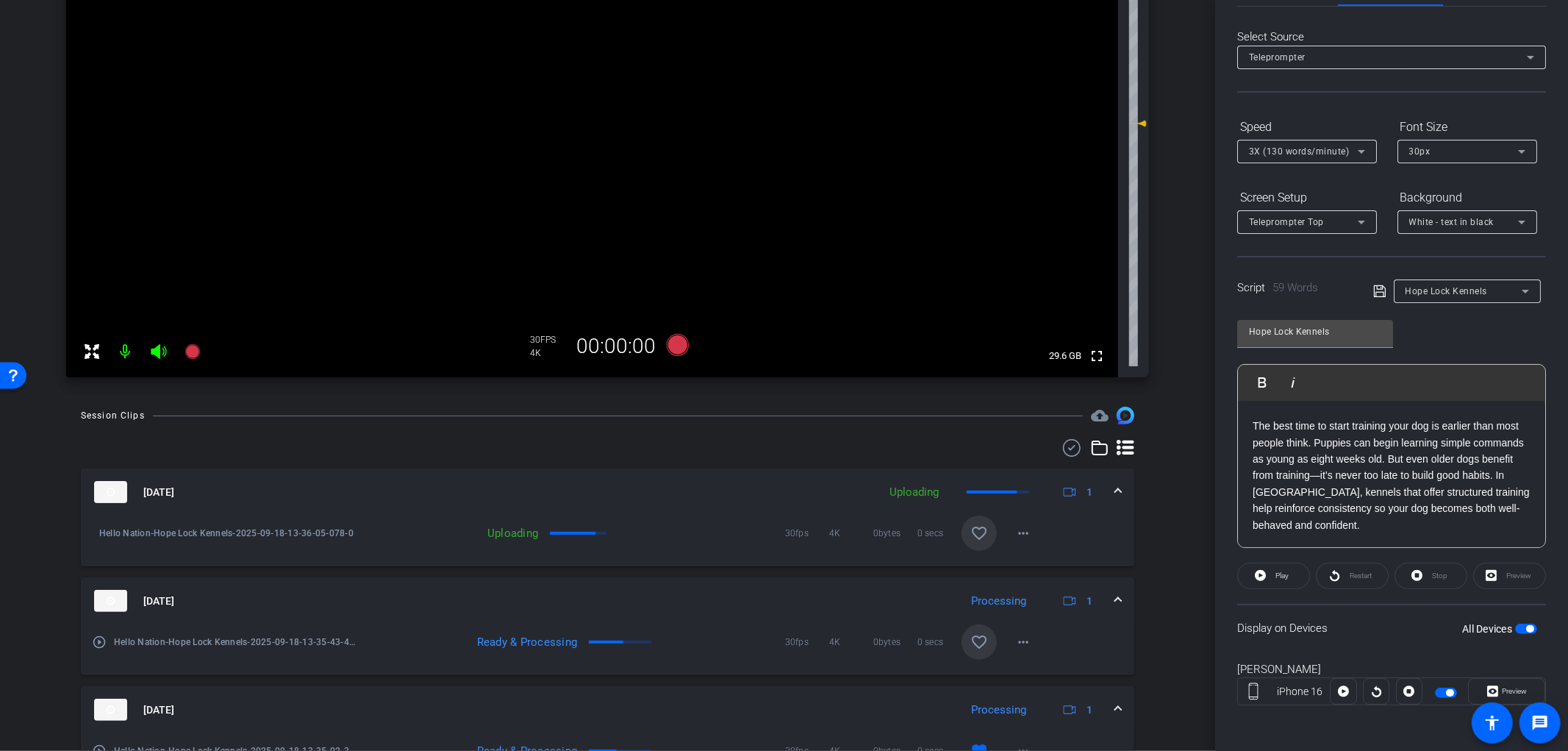
scroll to position [245, 0]
click at [970, 533] on mat-icon "favorite_border" at bounding box center [979, 532] width 18 height 18
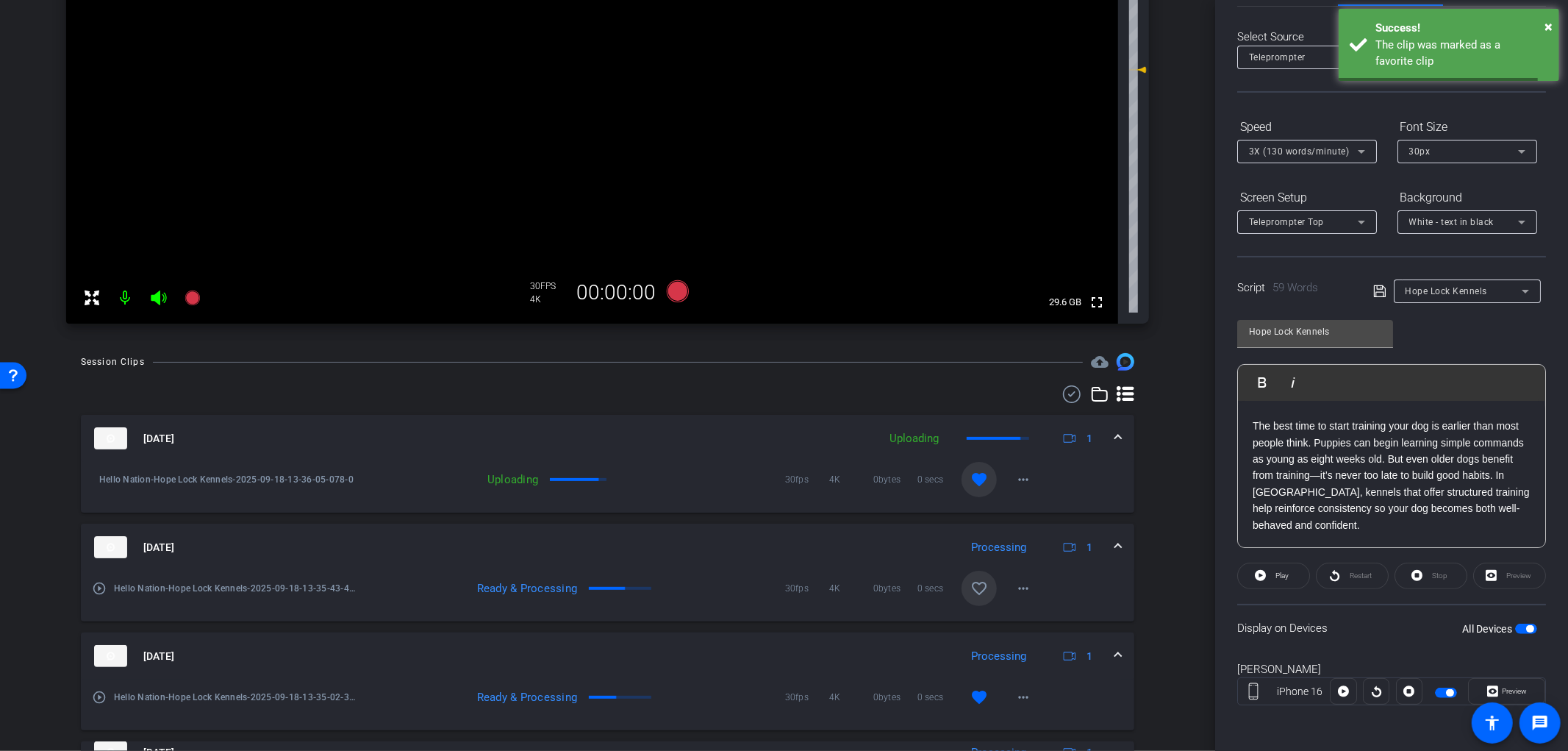
scroll to position [327, 0]
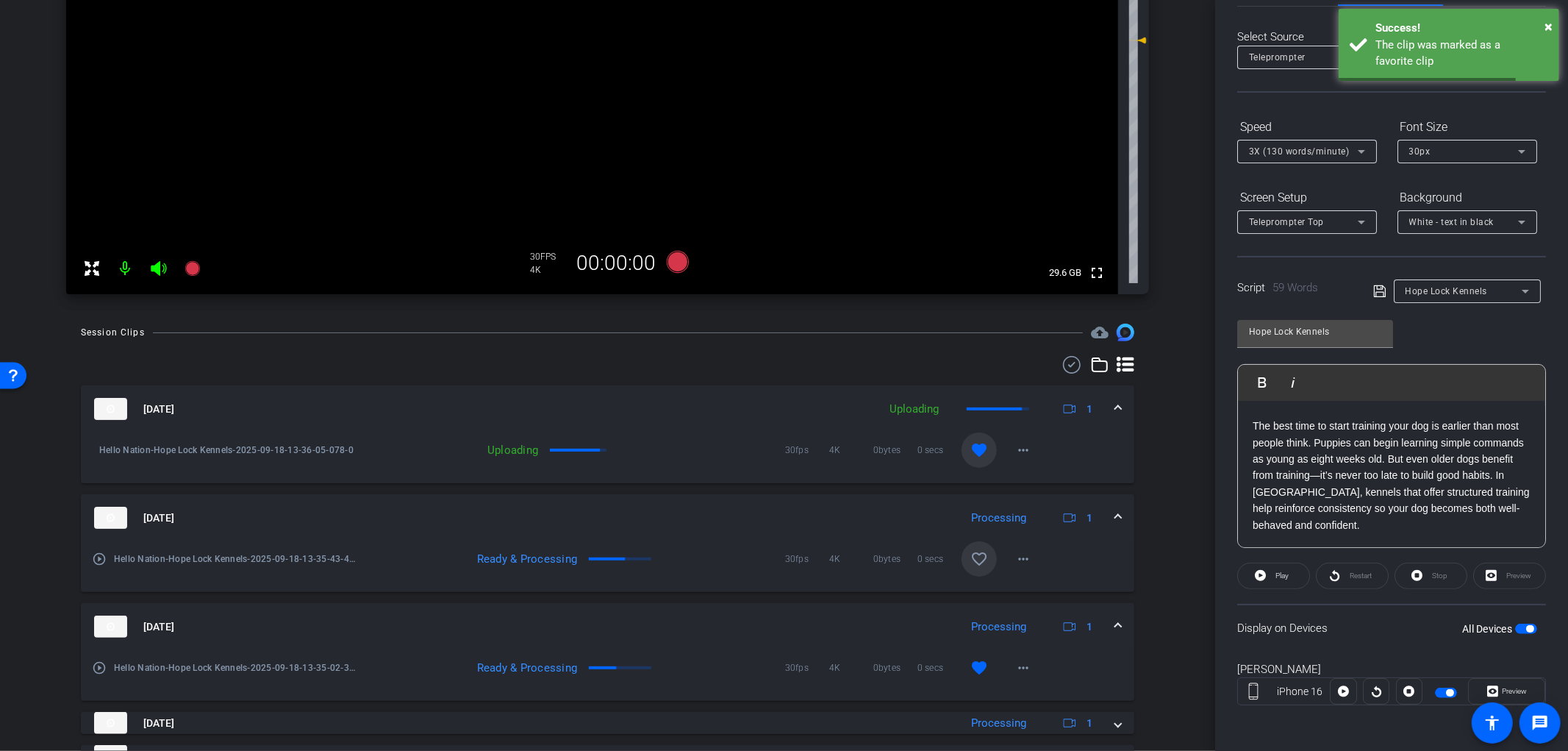
click at [974, 550] on mat-icon "favorite_border" at bounding box center [979, 559] width 18 height 18
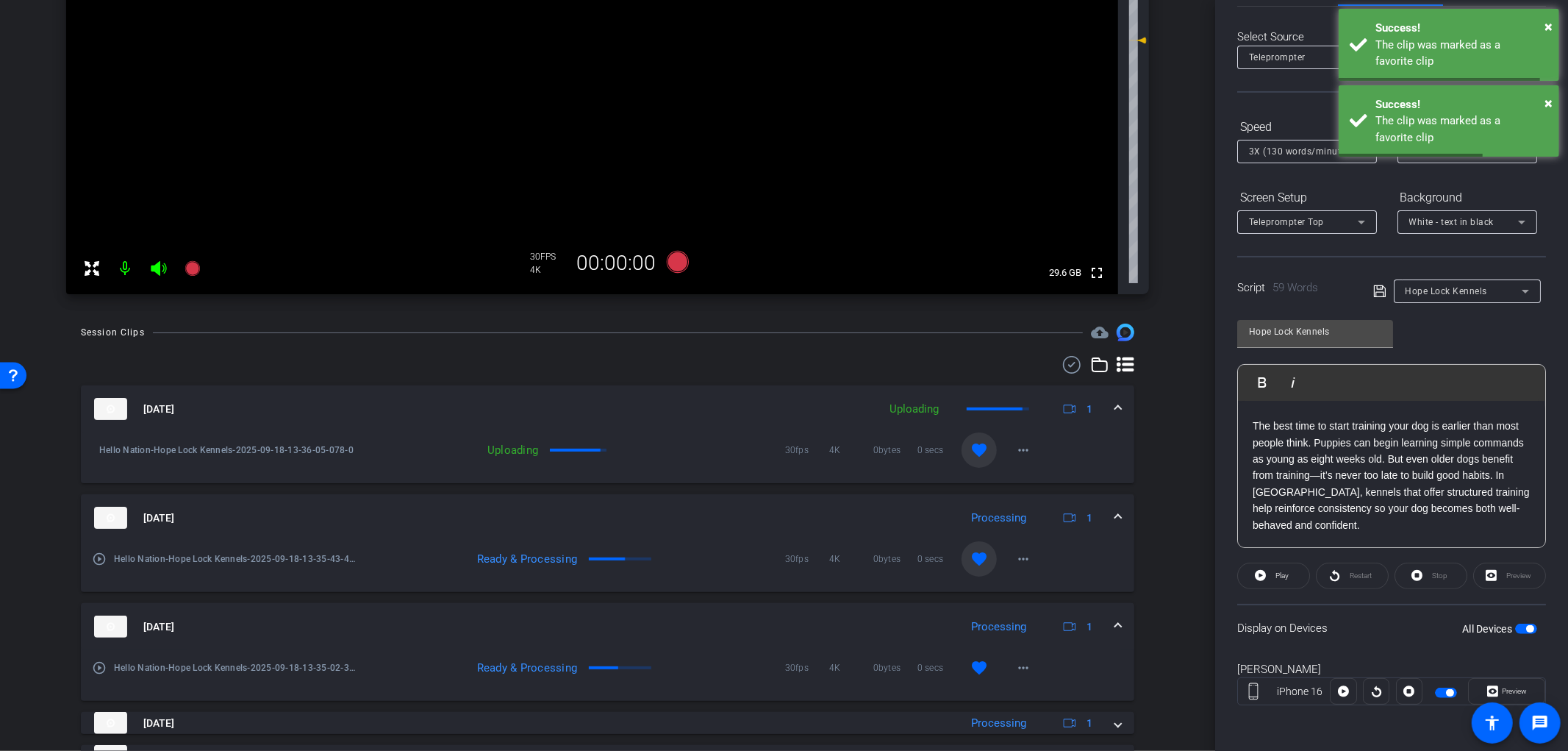
scroll to position [0, 0]
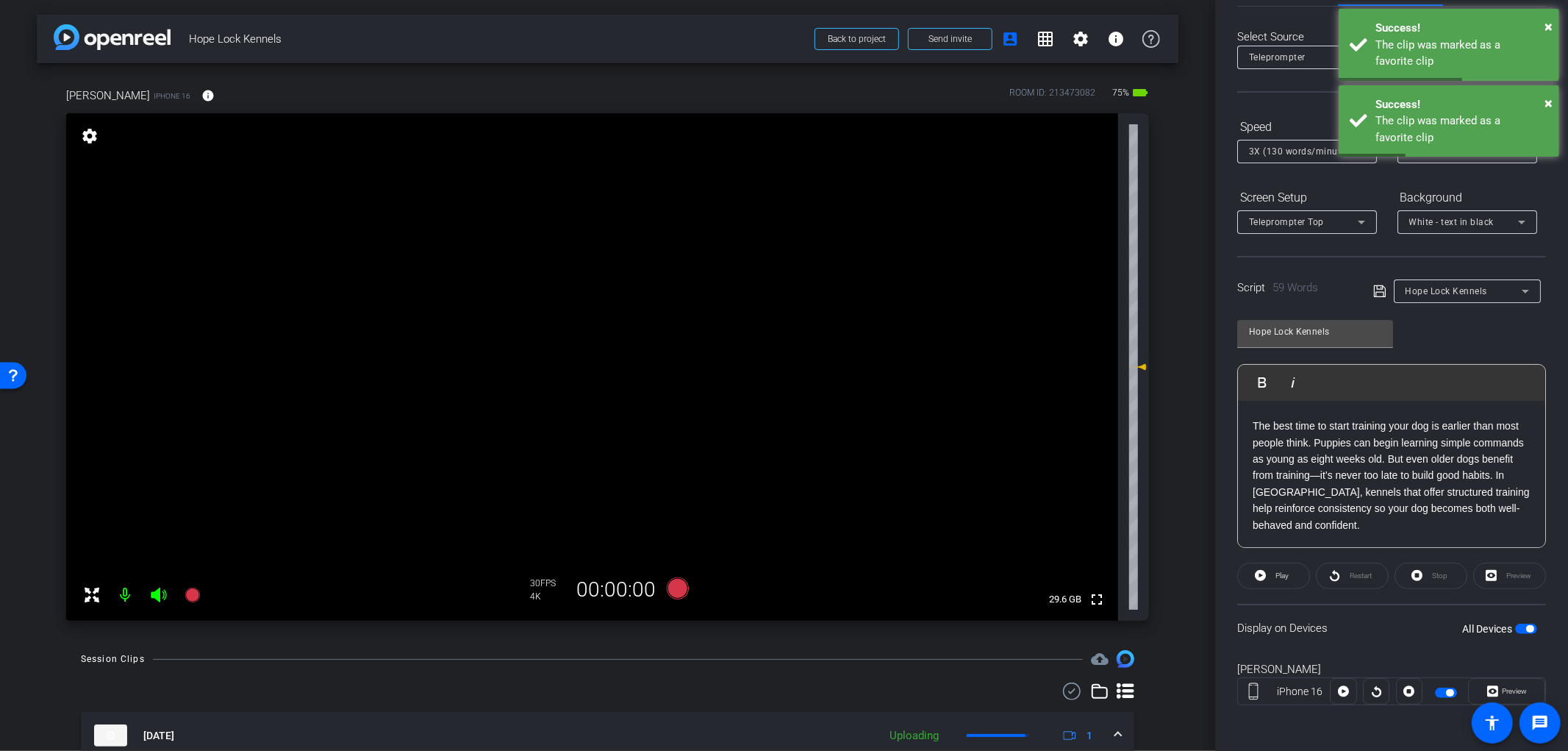
click at [1526, 628] on span "button" at bounding box center [1530, 628] width 7 height 7
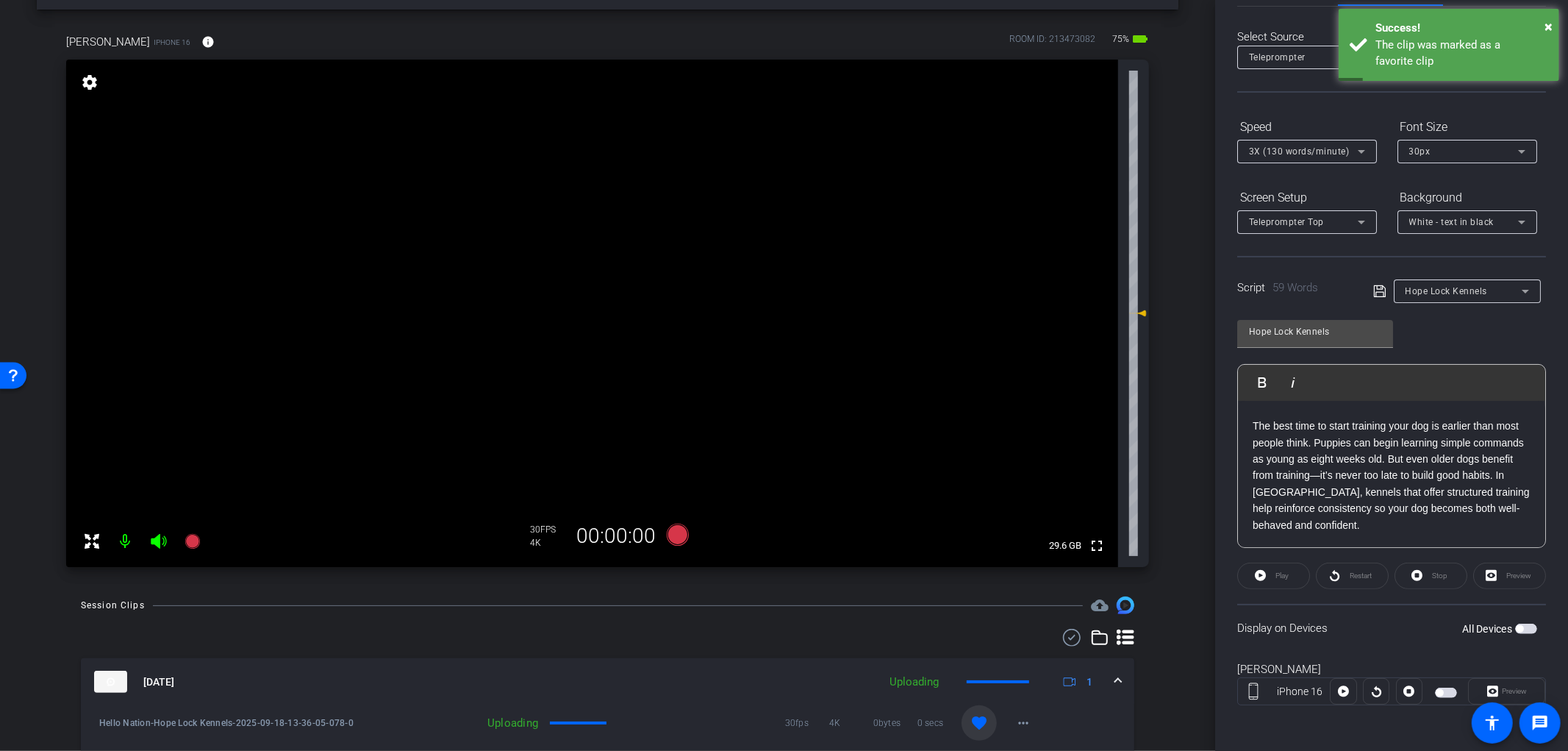
scroll to position [81, 0]
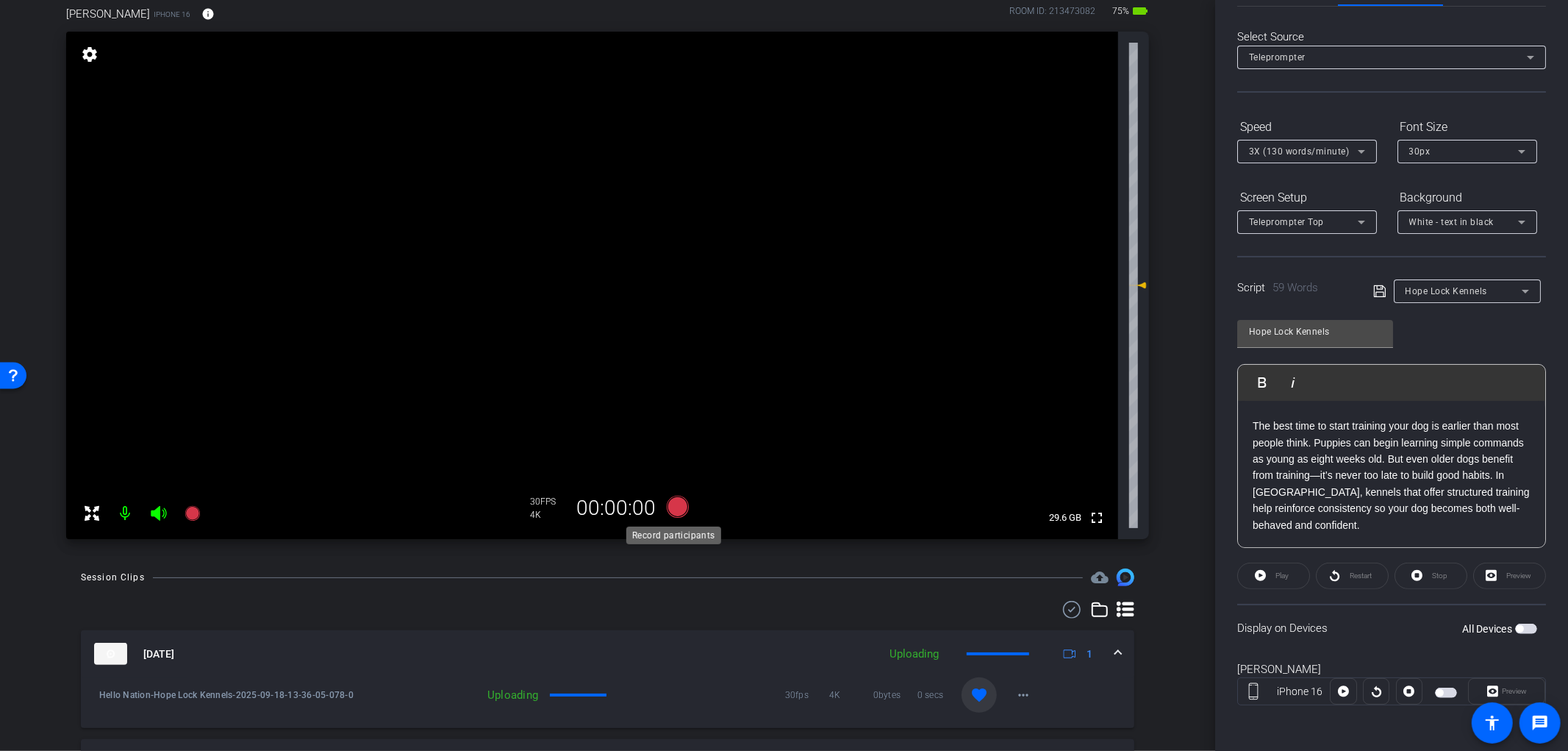
click at [666, 500] on icon at bounding box center [677, 506] width 22 height 22
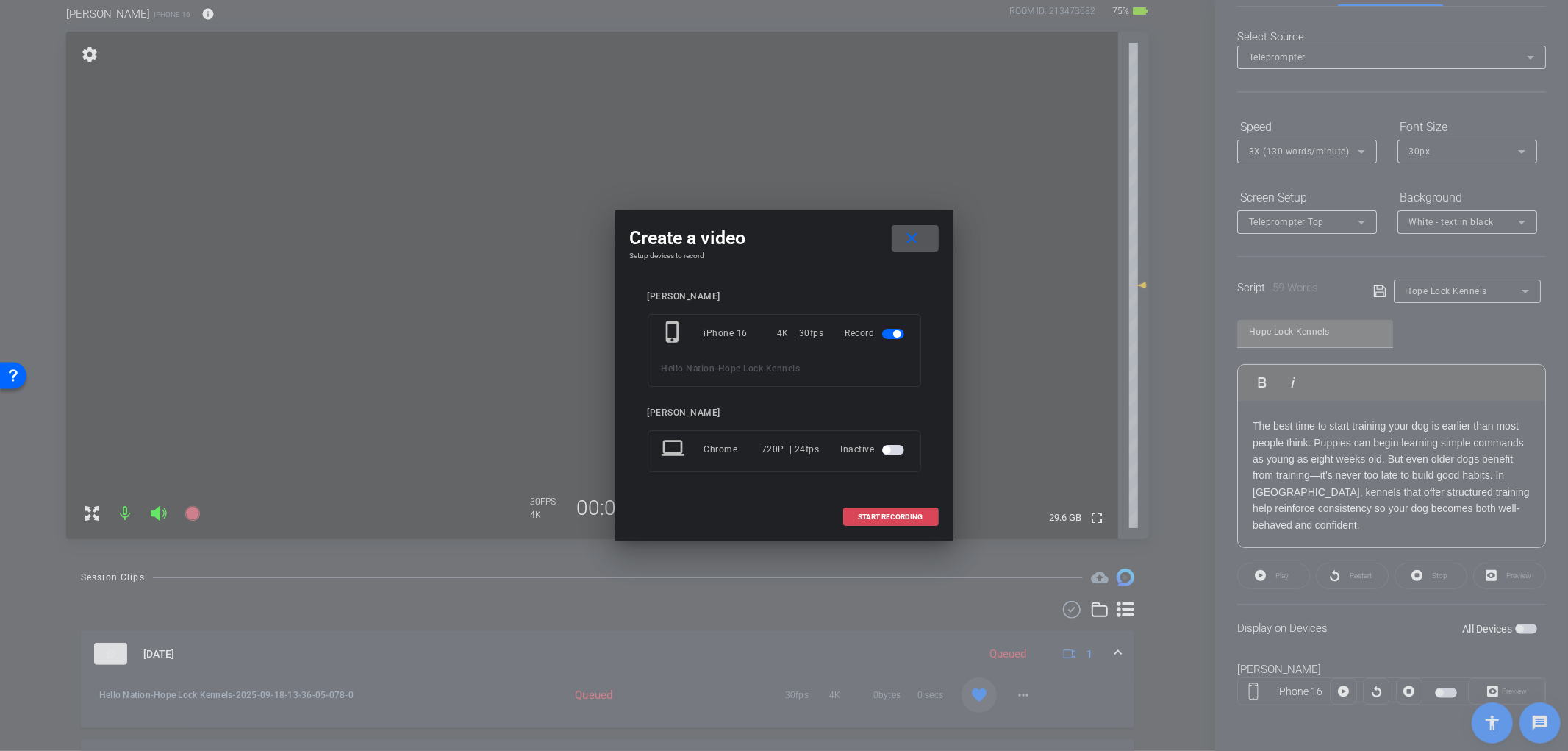
click at [914, 514] on span "START RECORDING" at bounding box center [891, 517] width 65 height 7
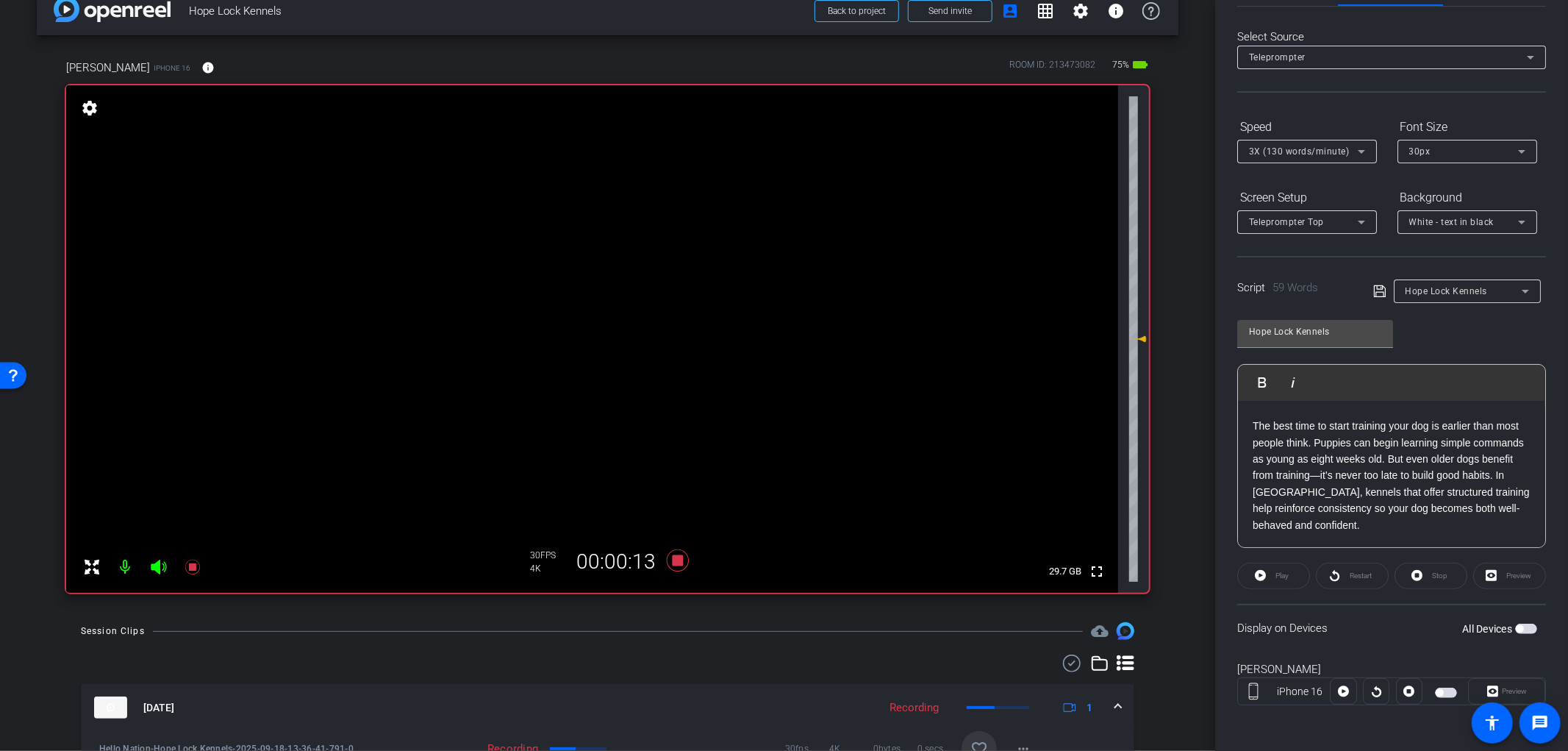
scroll to position [0, 0]
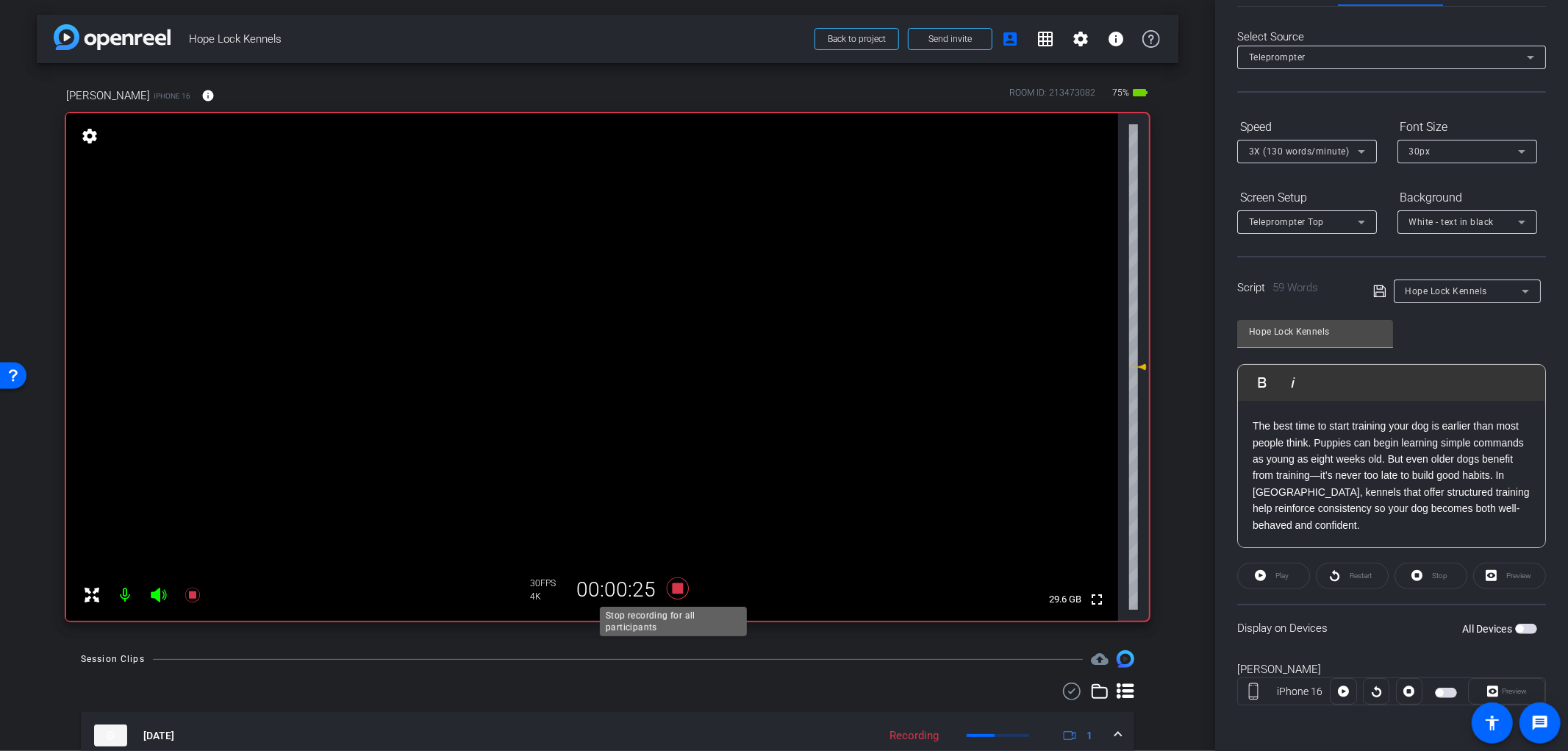
click at [670, 589] on icon at bounding box center [677, 588] width 22 height 22
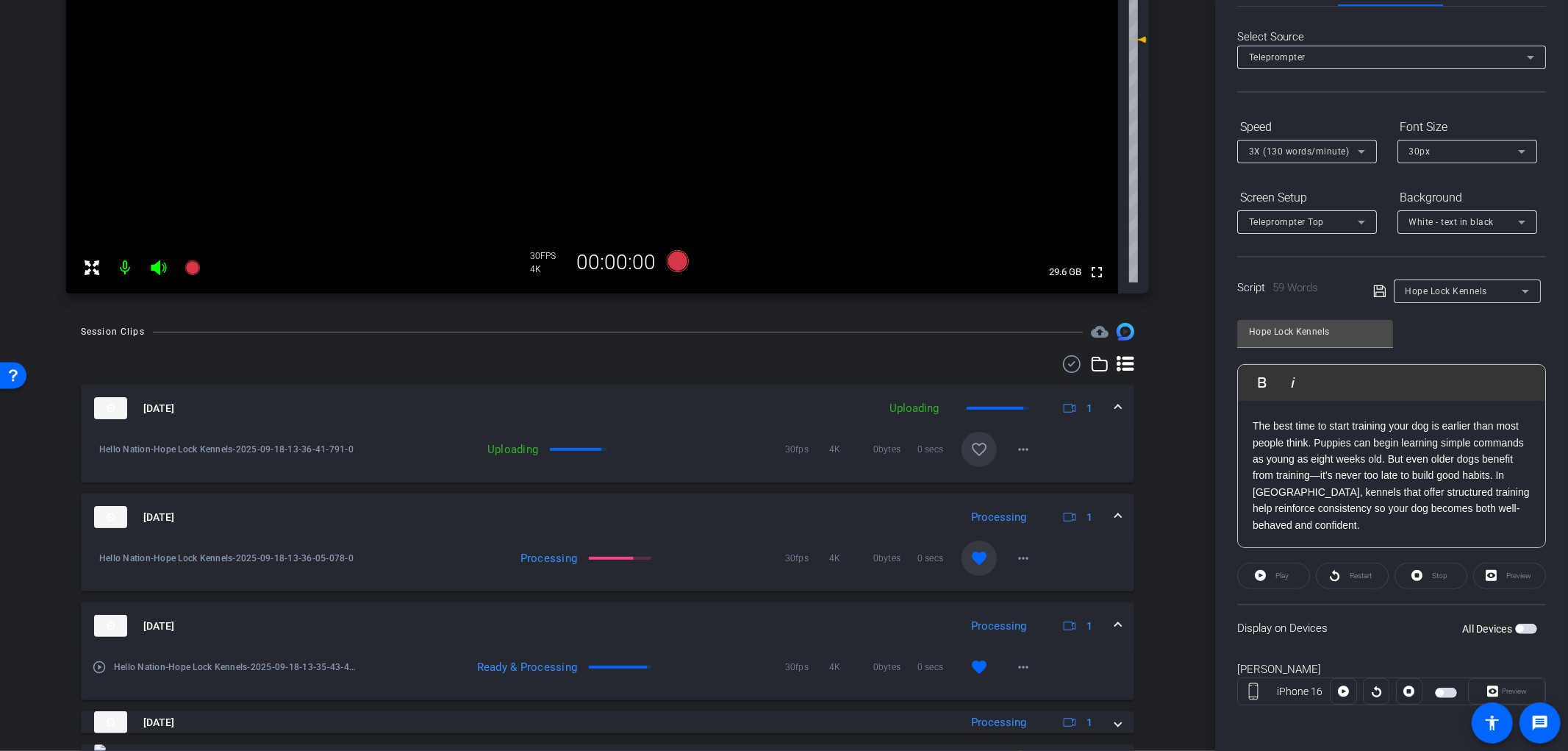
scroll to position [327, 0]
click at [978, 450] on mat-icon "favorite_border" at bounding box center [979, 450] width 18 height 18
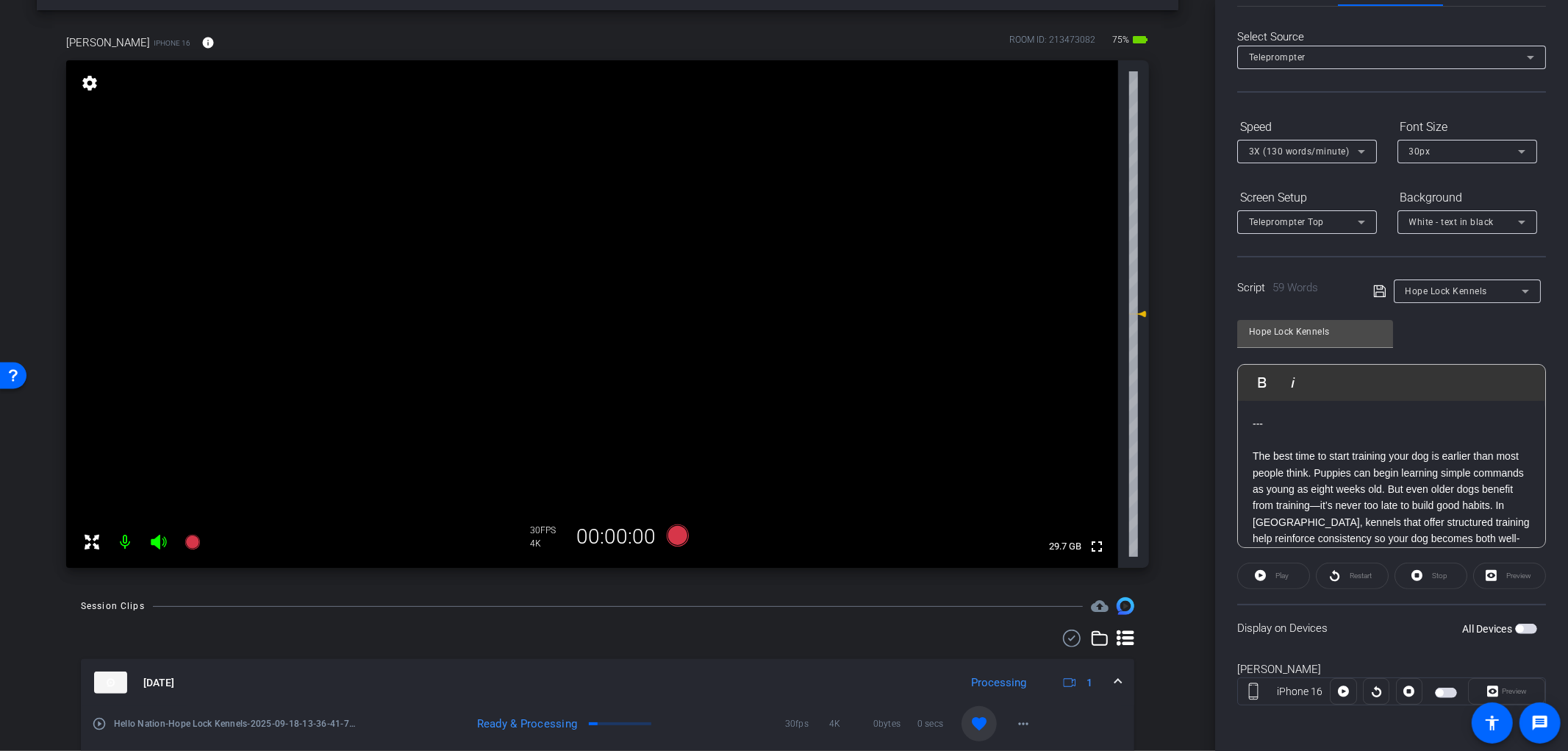
scroll to position [0, 0]
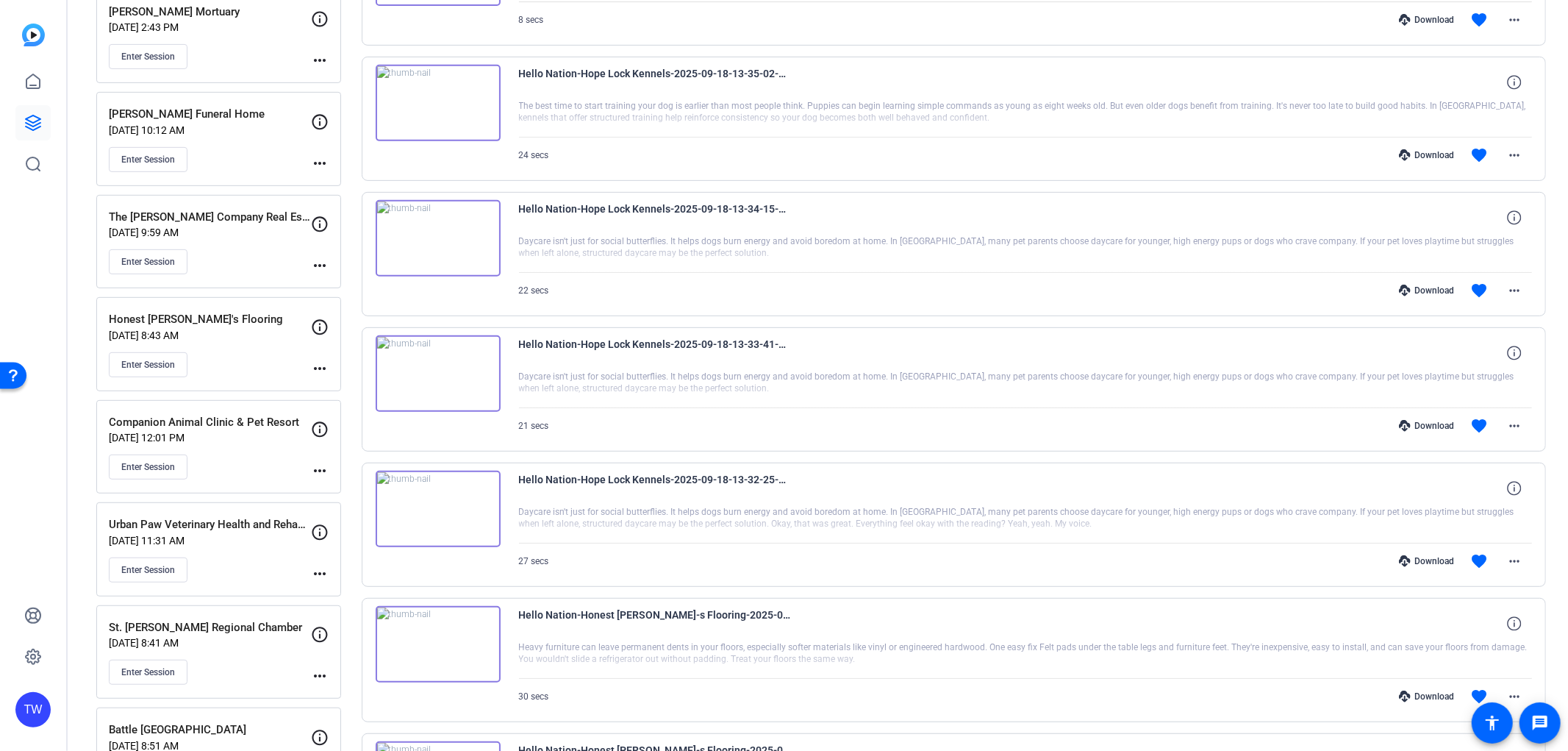
scroll to position [571, 0]
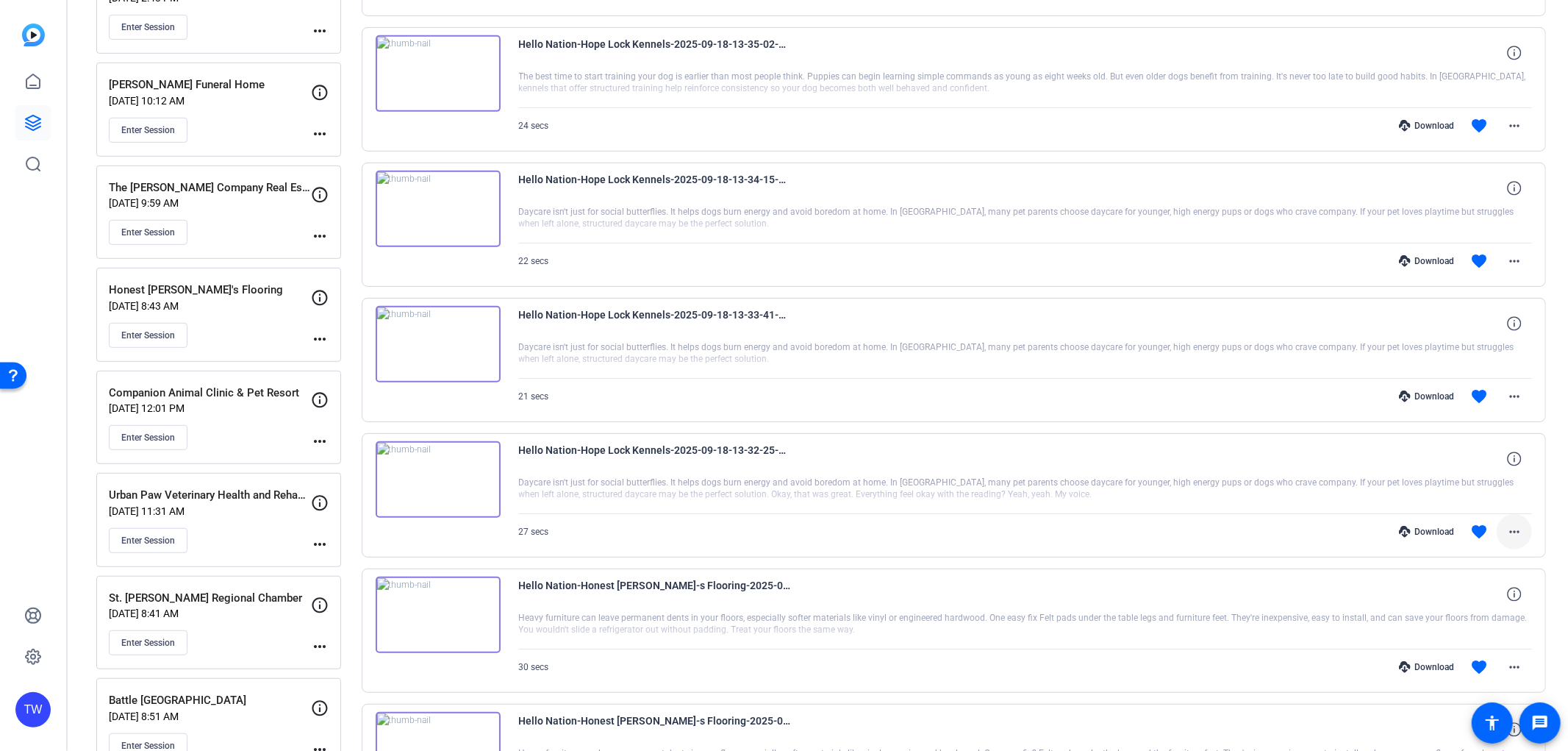
click at [1506, 535] on mat-icon "more_horiz" at bounding box center [1515, 532] width 18 height 18
click at [1470, 601] on span "Download MP4" at bounding box center [1469, 599] width 88 height 18
click at [1506, 400] on mat-icon "more_horiz" at bounding box center [1515, 396] width 18 height 18
click at [1488, 458] on span "Download MP4" at bounding box center [1469, 464] width 88 height 18
click at [1508, 255] on mat-icon "more_horiz" at bounding box center [1515, 261] width 18 height 18
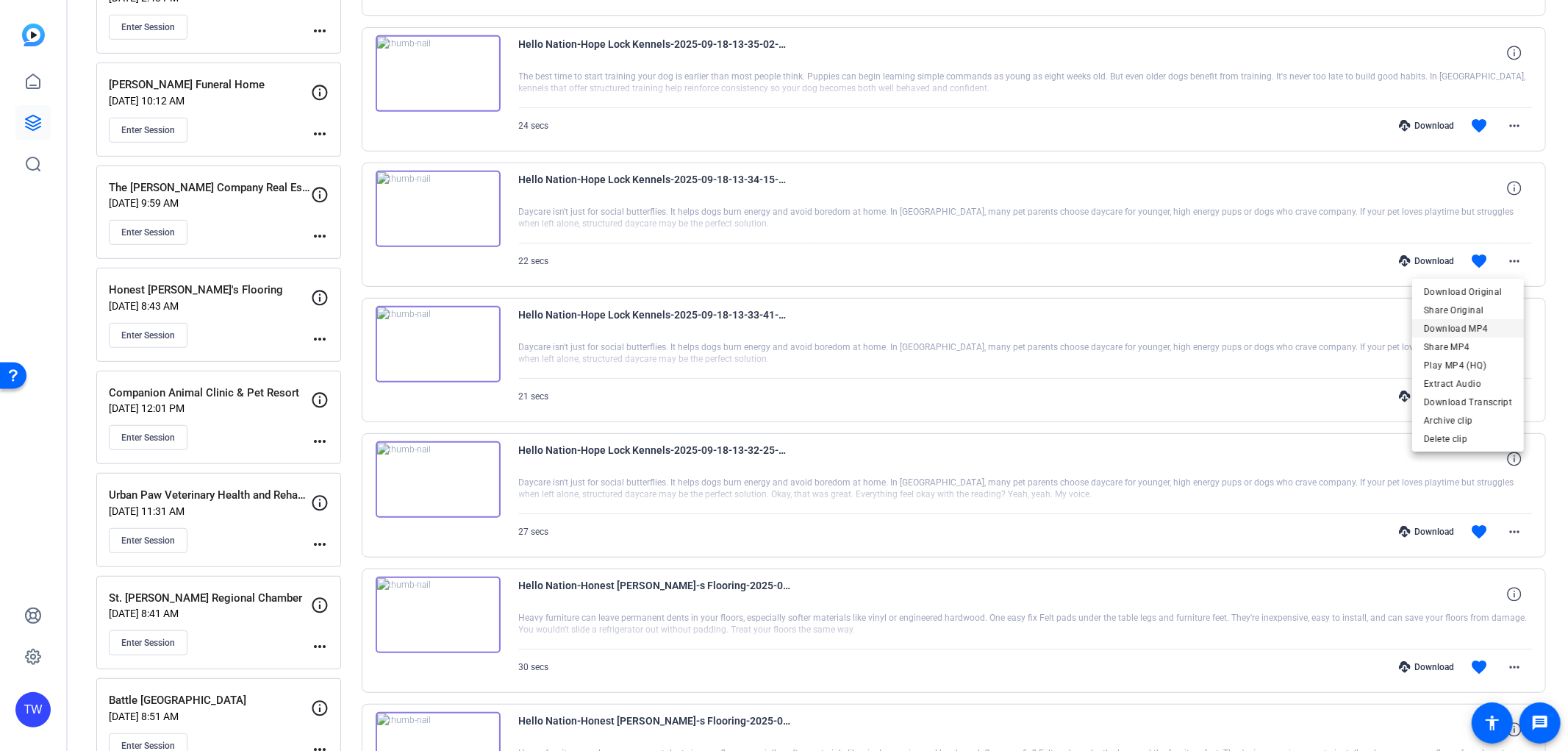
click at [1469, 331] on span "Download MP4" at bounding box center [1469, 329] width 88 height 18
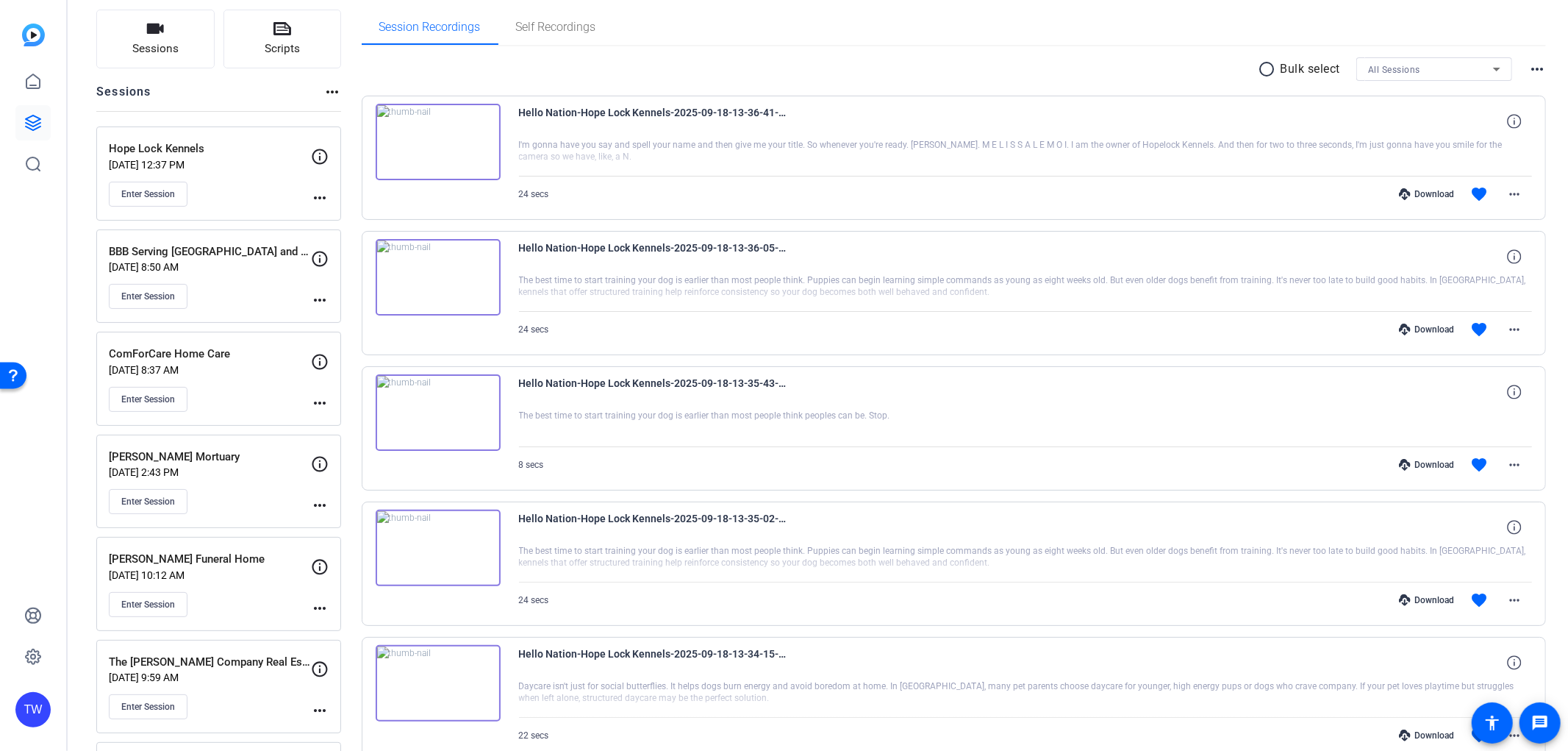
scroll to position [81, 0]
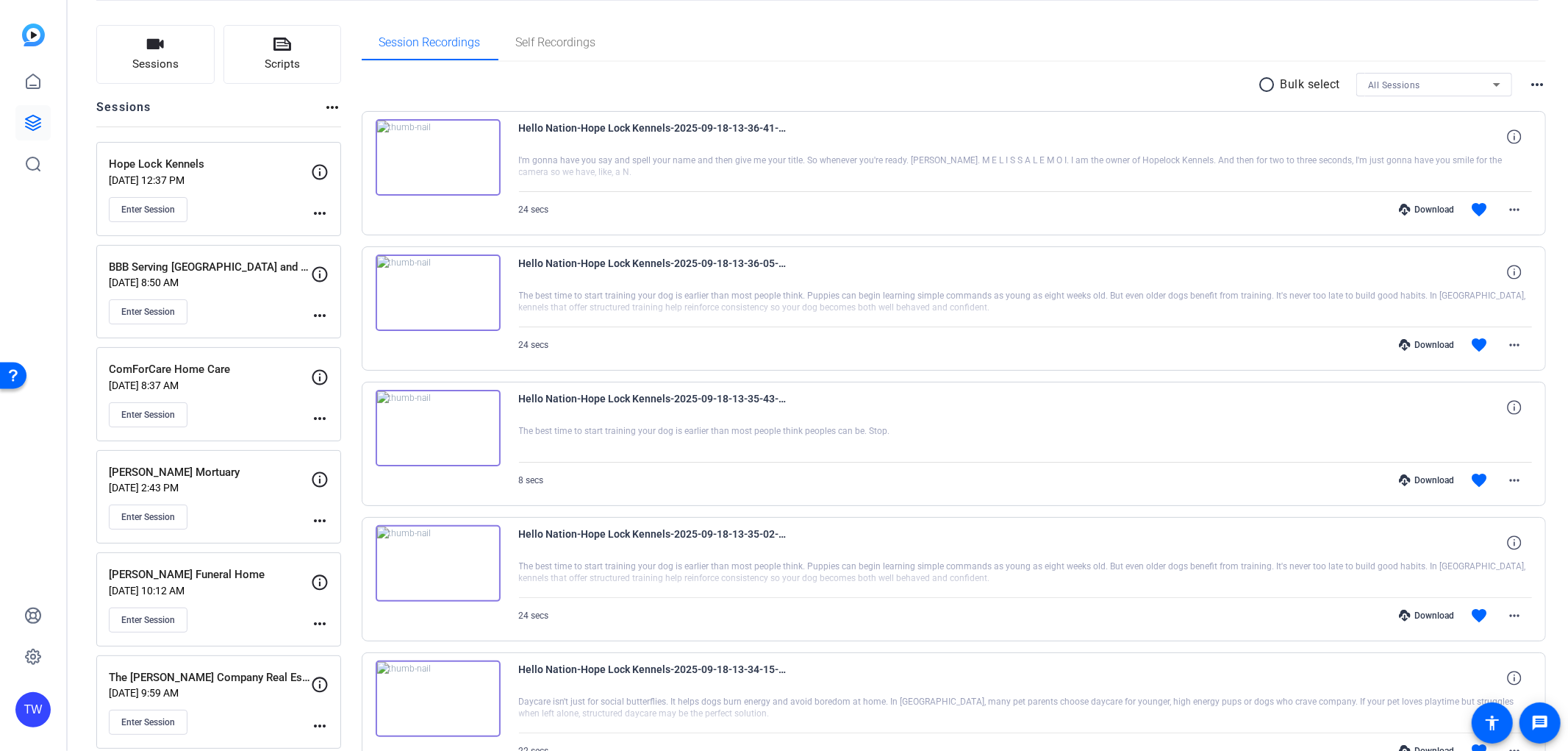
drag, startPoint x: 1469, startPoint y: 482, endPoint x: 1288, endPoint y: 500, distance: 181.9
click at [1471, 482] on mat-icon "favorite" at bounding box center [1480, 480] width 18 height 18
click at [1512, 611] on mat-icon "more_horiz" at bounding box center [1515, 616] width 18 height 18
click at [1480, 479] on span "Download MP4" at bounding box center [1469, 475] width 88 height 18
click at [1497, 343] on span at bounding box center [1514, 344] width 35 height 35
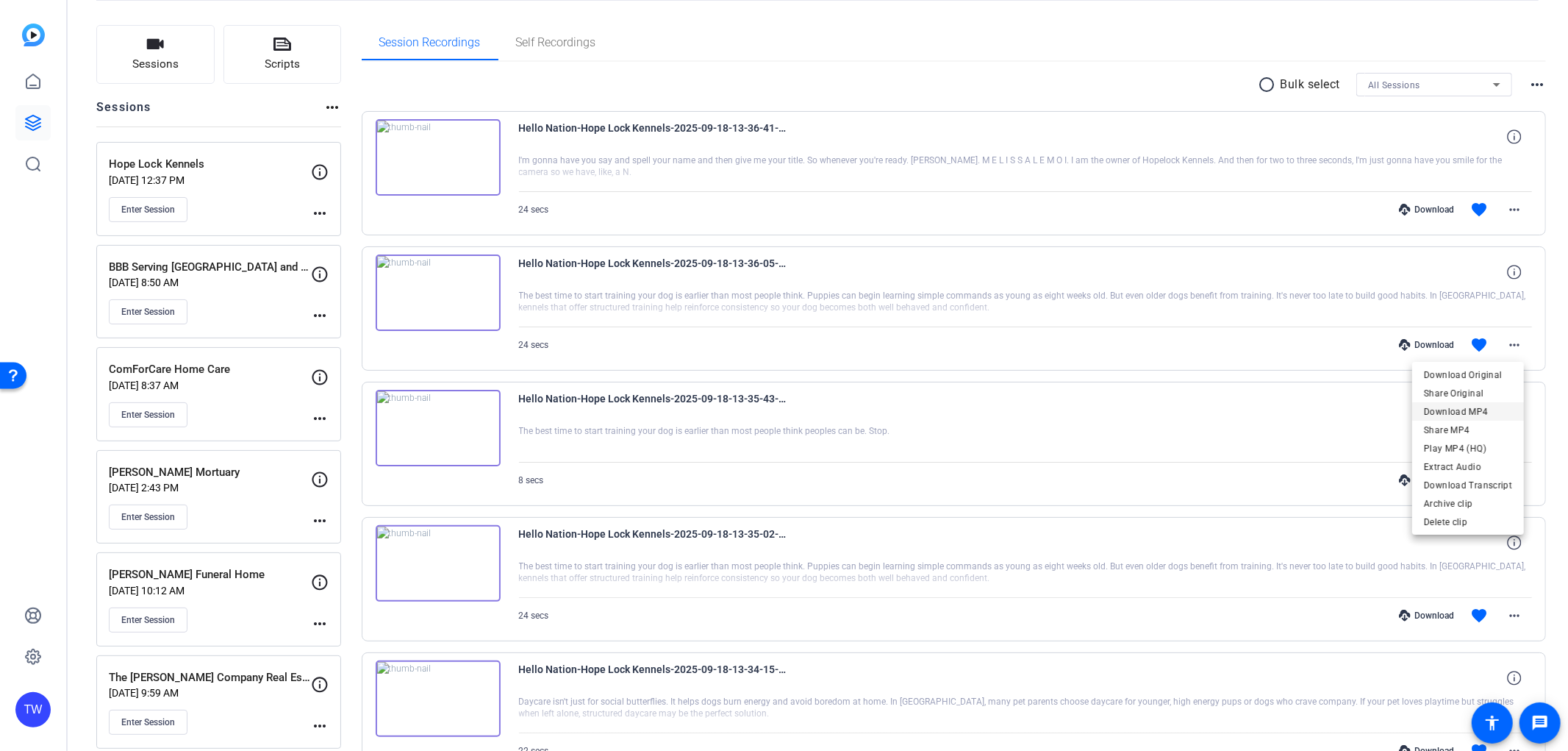
click at [1468, 404] on span "Download MP4" at bounding box center [1469, 412] width 88 height 18
click at [1497, 327] on button "more_horiz" at bounding box center [1514, 344] width 35 height 35
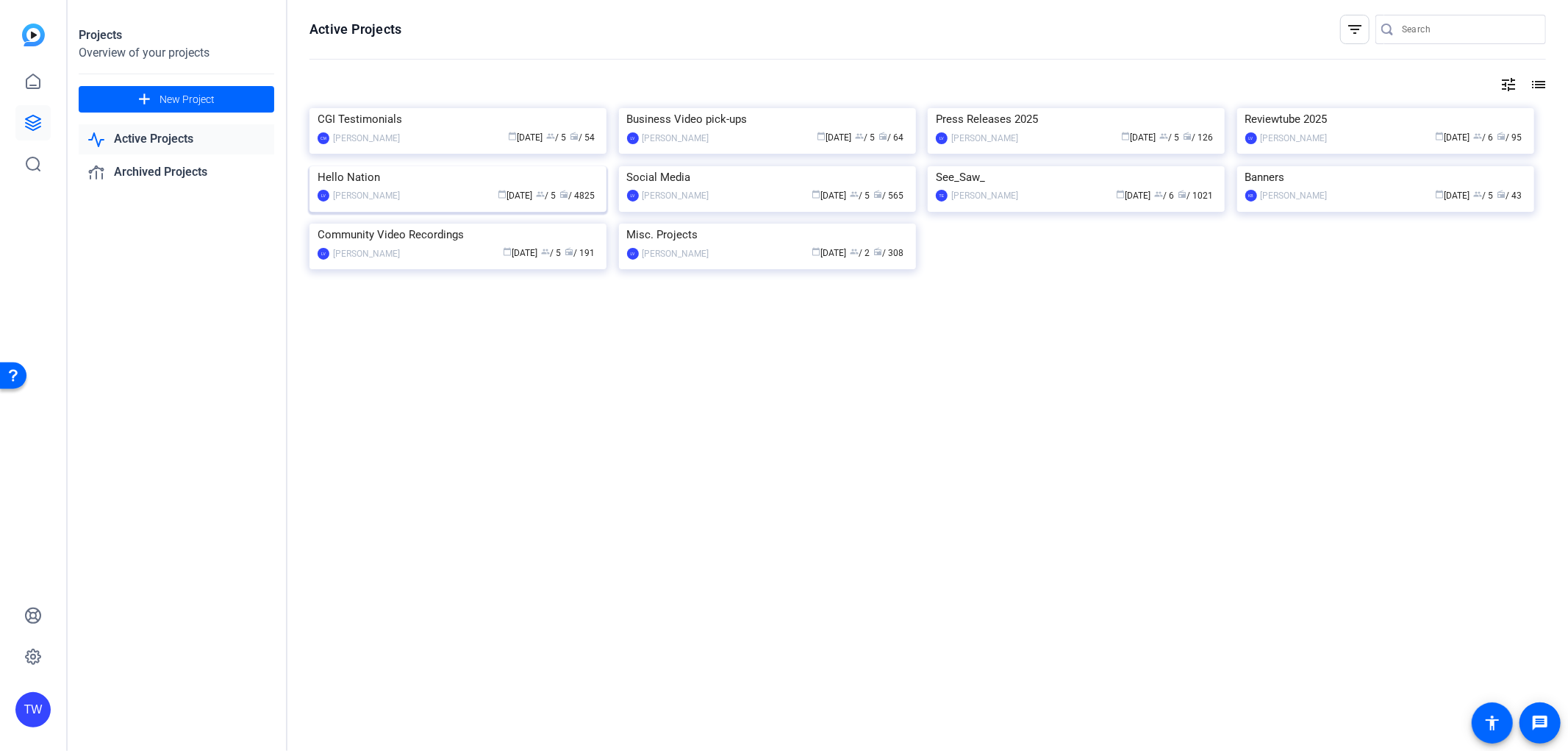
click at [419, 166] on img at bounding box center [458, 166] width 297 height 0
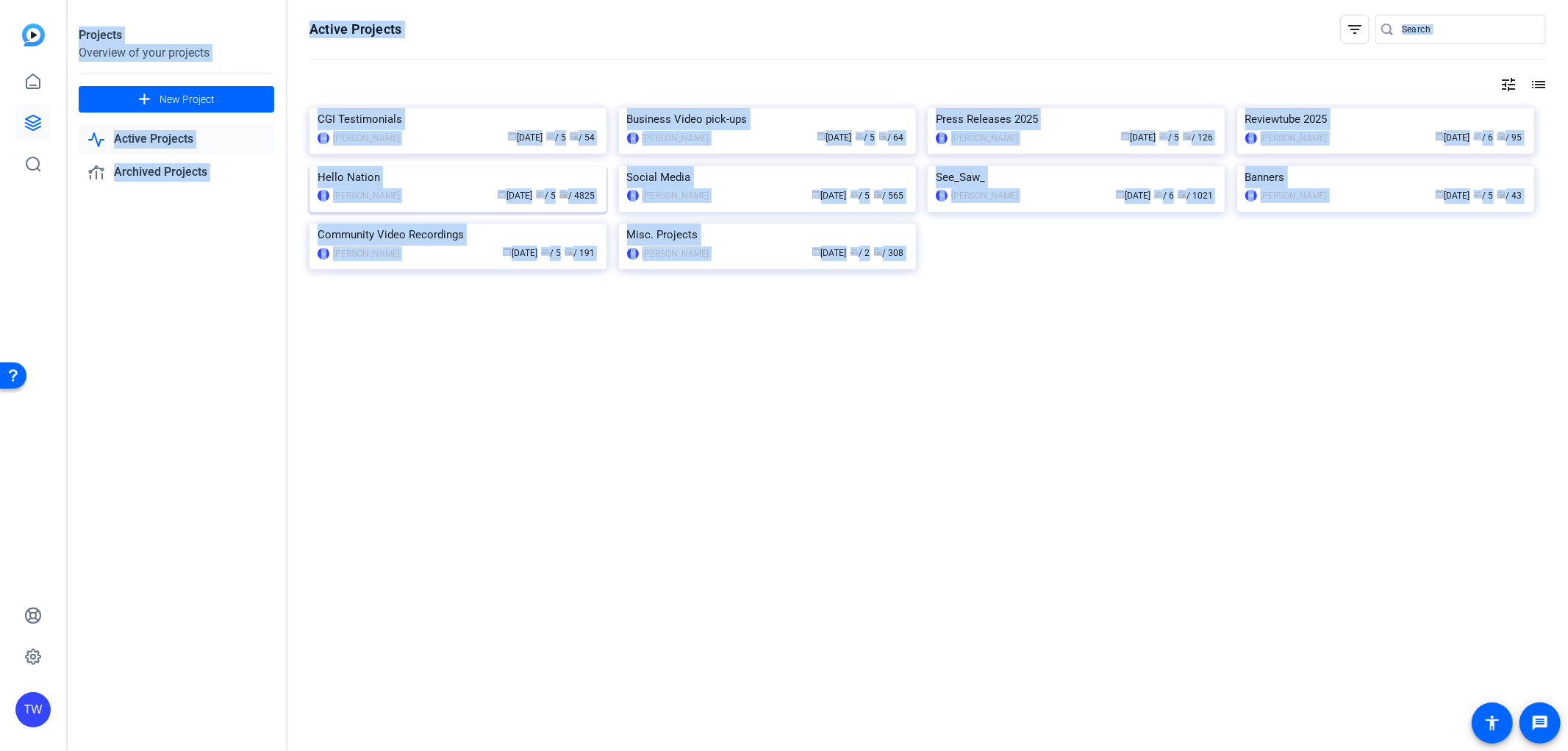
click at [419, 320] on div "Projects Overview of your projects add New Project Active Projects Archived Pro…" at bounding box center [817, 376] width 1501 height 751
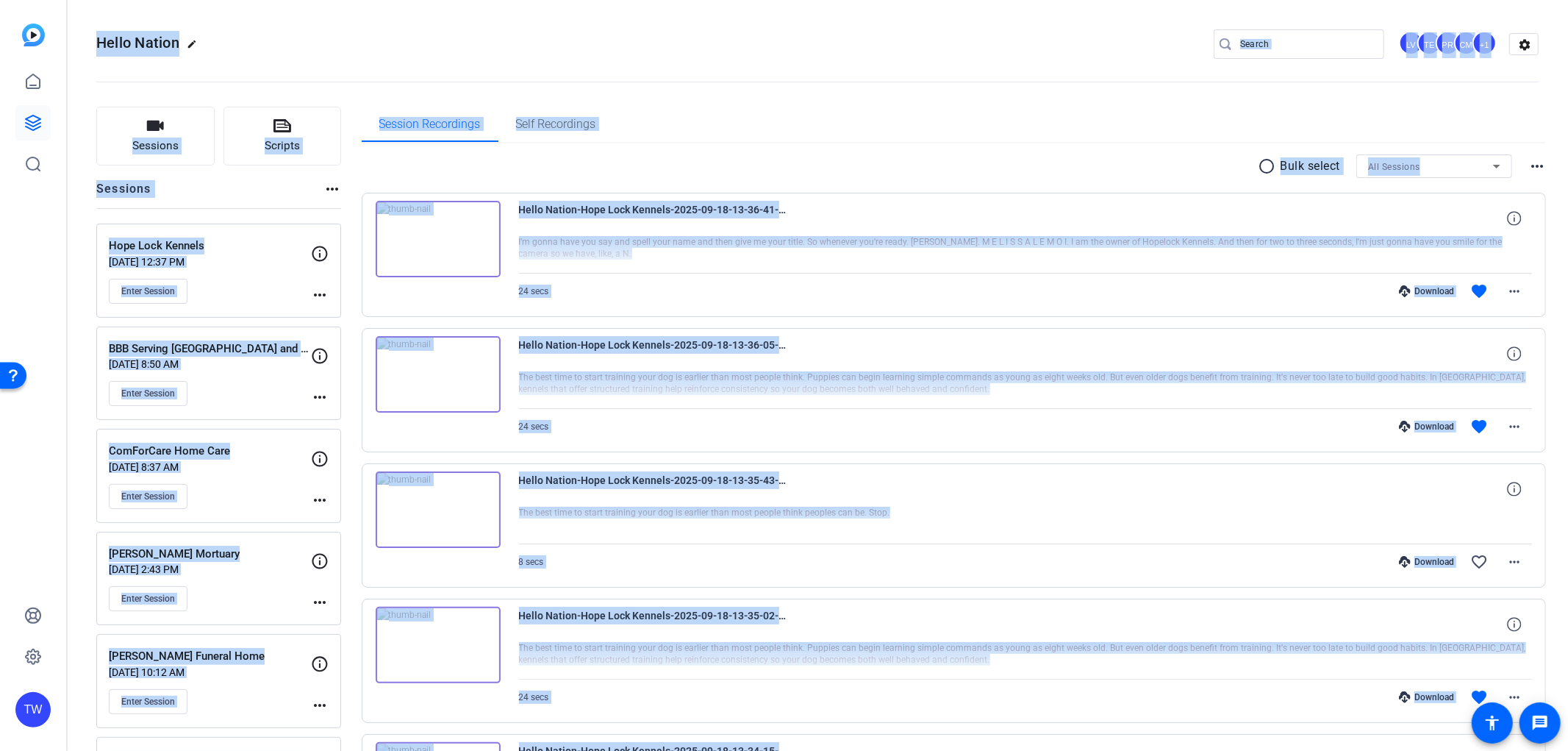
click at [760, 266] on div at bounding box center [1025, 254] width 1014 height 37
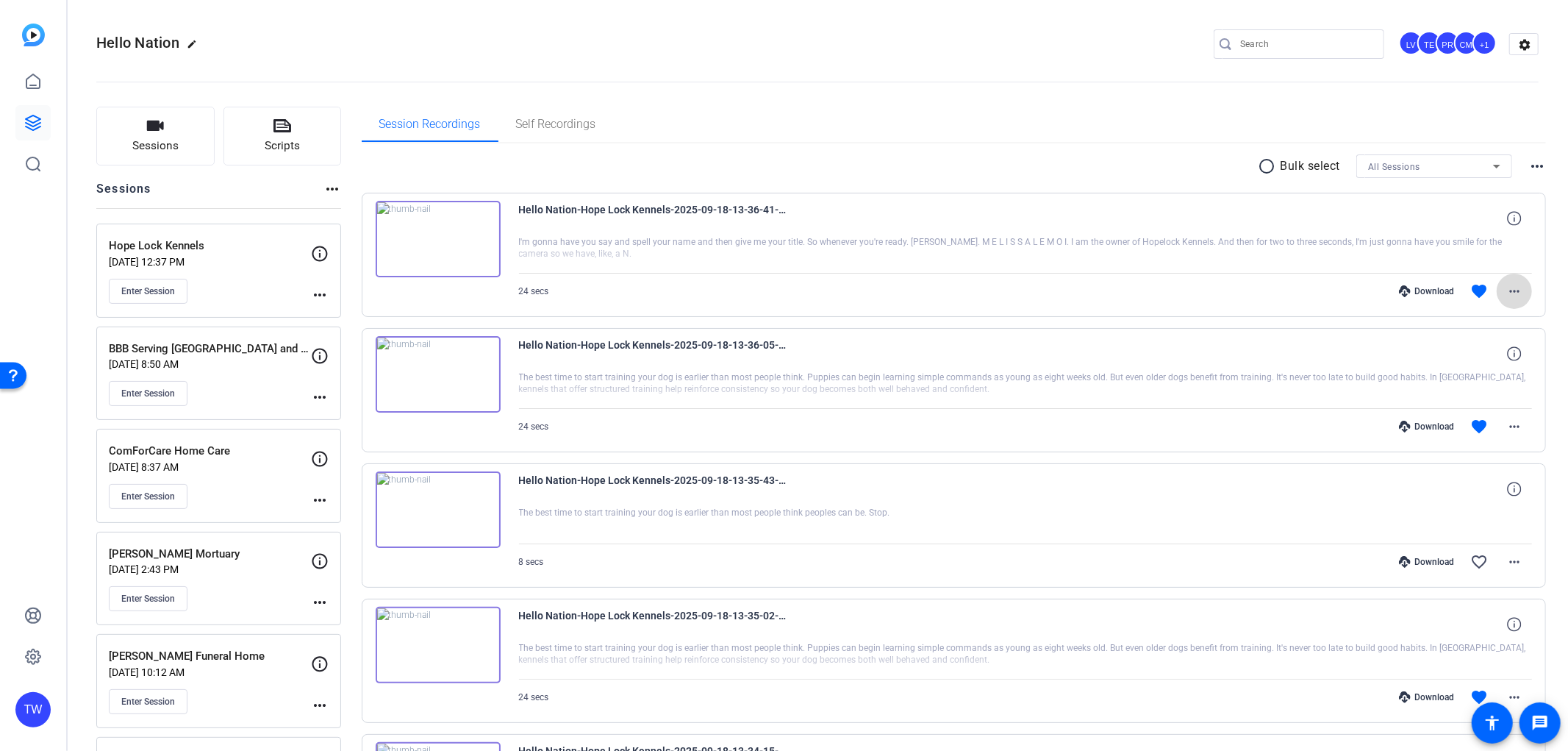
click at [1510, 292] on mat-icon "more_horiz" at bounding box center [1515, 292] width 18 height 18
click at [1475, 357] on span "Download MP4" at bounding box center [1469, 358] width 88 height 18
